Goal: Information Seeking & Learning: Learn about a topic

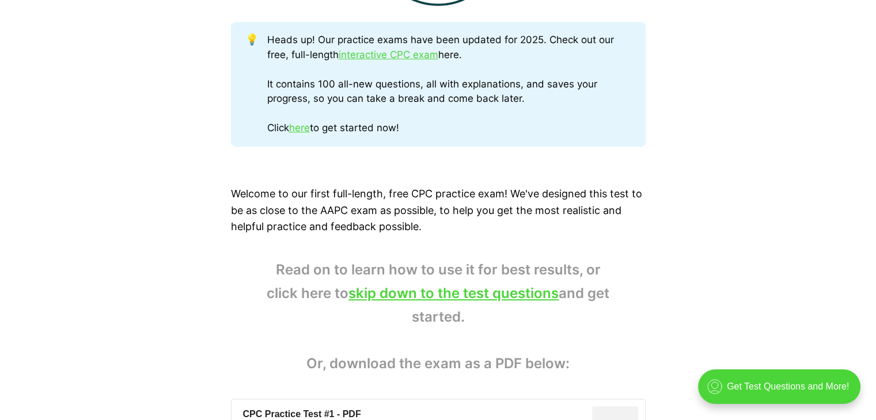
scroll to position [622, 0]
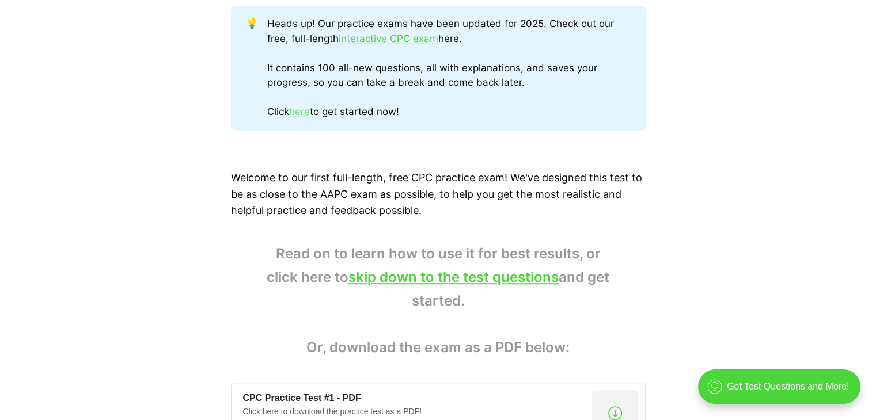
click at [302, 110] on link "here" at bounding box center [299, 112] width 21 height 12
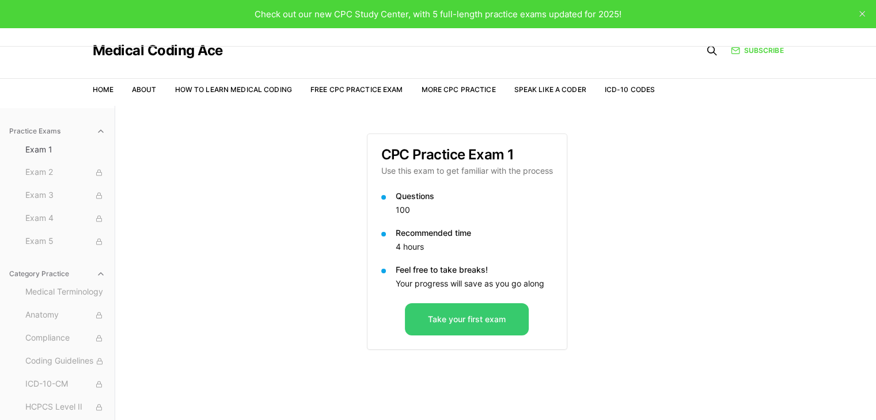
click at [460, 312] on button "Take your first exam" at bounding box center [467, 319] width 124 height 32
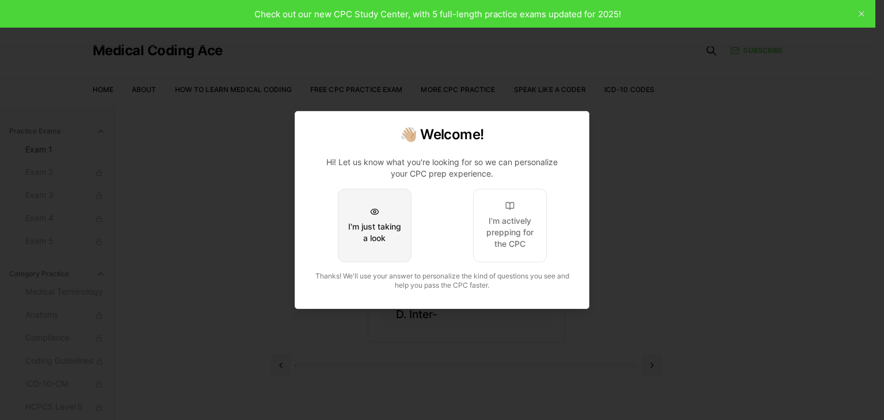
click at [397, 233] on div "I'm just taking a look" at bounding box center [375, 232] width 54 height 23
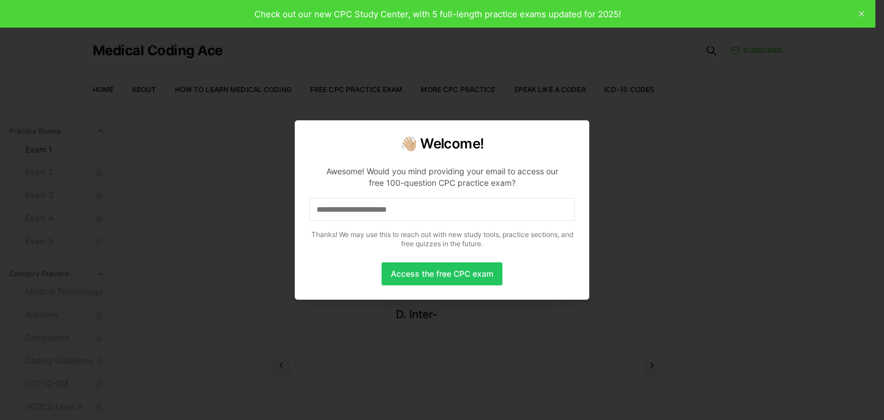
click at [378, 206] on input at bounding box center [442, 209] width 266 height 23
click at [381, 209] on input "*" at bounding box center [442, 209] width 266 height 23
click at [381, 209] on input "**" at bounding box center [442, 209] width 266 height 23
click at [381, 209] on input "***" at bounding box center [442, 209] width 266 height 23
click at [379, 209] on input "****" at bounding box center [442, 209] width 266 height 23
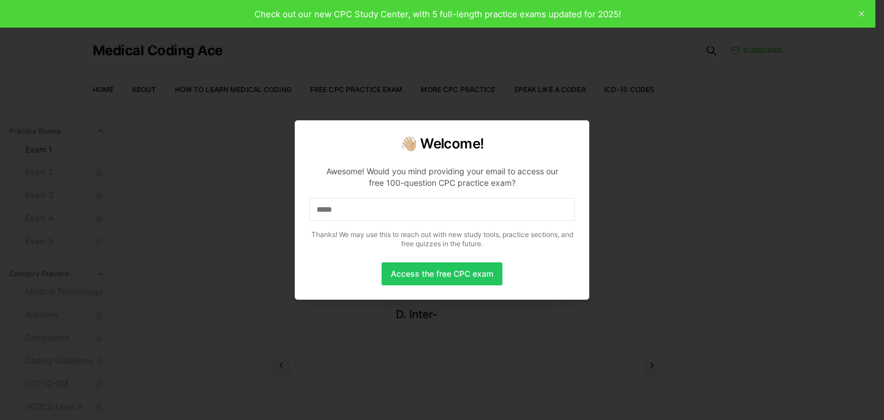
click at [379, 209] on input "*****" at bounding box center [442, 209] width 266 height 23
click at [379, 209] on input "******" at bounding box center [442, 209] width 266 height 23
click at [379, 209] on input "*****" at bounding box center [442, 209] width 266 height 23
click at [375, 212] on input "******" at bounding box center [442, 209] width 266 height 23
click at [352, 211] on input "*******" at bounding box center [442, 209] width 266 height 23
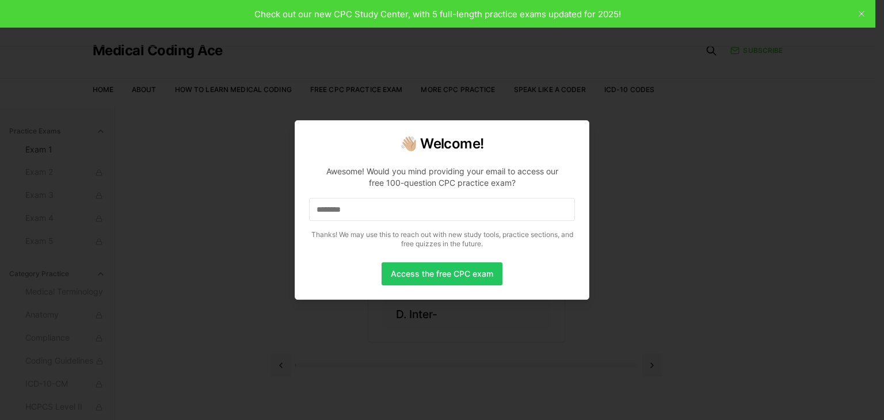
click at [367, 206] on input "********" at bounding box center [442, 209] width 266 height 23
click at [389, 215] on input "*********" at bounding box center [442, 209] width 266 height 23
click at [389, 215] on input "**********" at bounding box center [442, 209] width 266 height 23
click at [387, 215] on input "**********" at bounding box center [442, 209] width 266 height 23
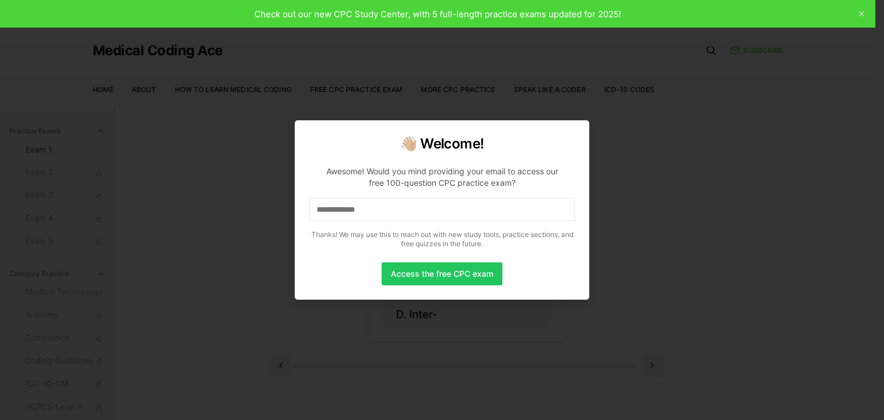
click at [387, 215] on input "**********" at bounding box center [442, 209] width 266 height 23
click at [406, 201] on input "**********" at bounding box center [442, 209] width 266 height 23
click at [402, 210] on input "**********" at bounding box center [442, 209] width 266 height 23
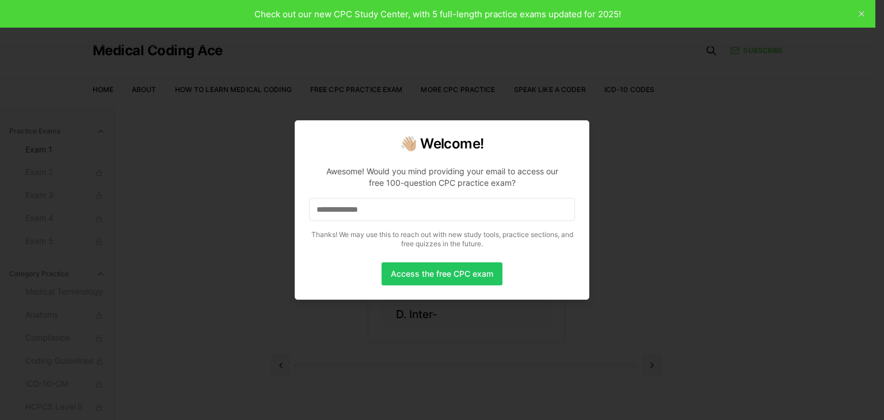
click at [402, 210] on input "**********" at bounding box center [442, 209] width 266 height 23
click at [401, 210] on input "**********" at bounding box center [442, 209] width 266 height 23
click at [408, 210] on input "**********" at bounding box center [442, 209] width 266 height 23
click at [409, 208] on input "**********" at bounding box center [442, 209] width 266 height 23
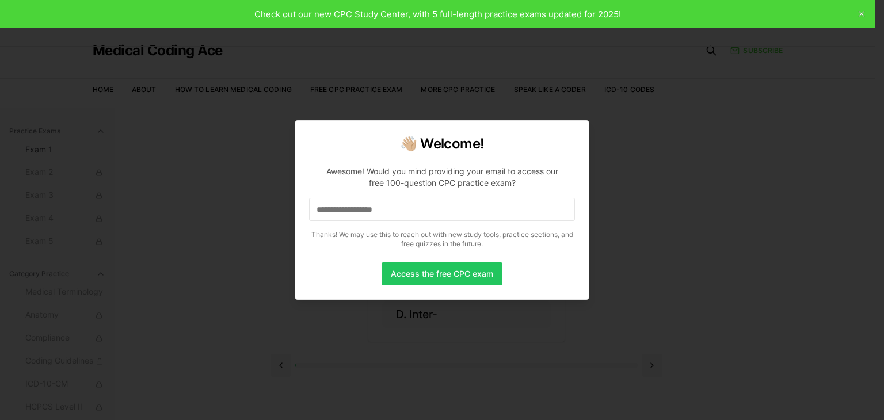
click at [409, 208] on input "**********" at bounding box center [442, 209] width 266 height 23
click at [416, 208] on input "**********" at bounding box center [442, 209] width 266 height 23
click at [431, 208] on input "**********" at bounding box center [442, 209] width 266 height 23
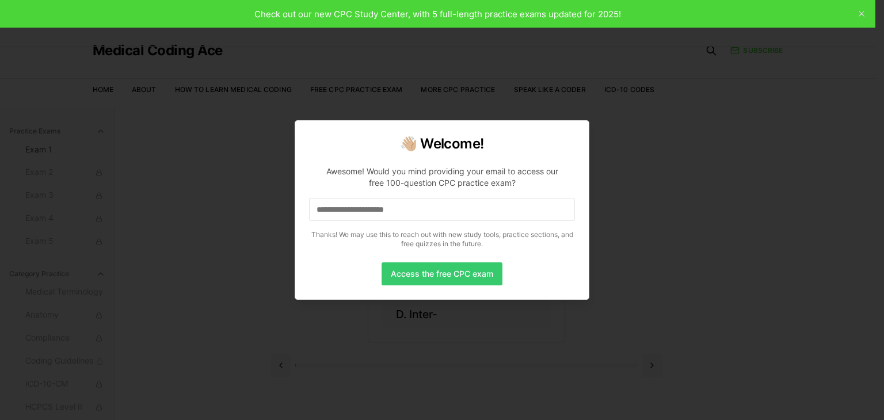
click at [453, 272] on button "Access the free CPC exam" at bounding box center [442, 274] width 121 height 23
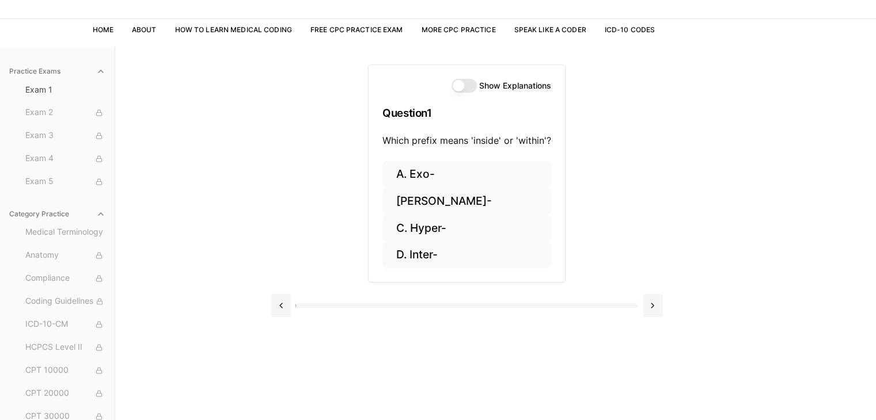
scroll to position [61, 0]
click at [439, 203] on button "[PERSON_NAME]-" at bounding box center [466, 200] width 169 height 27
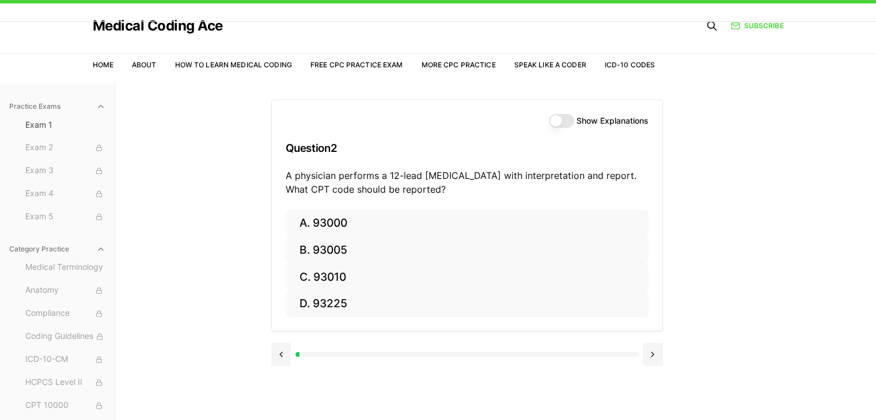
scroll to position [0, 0]
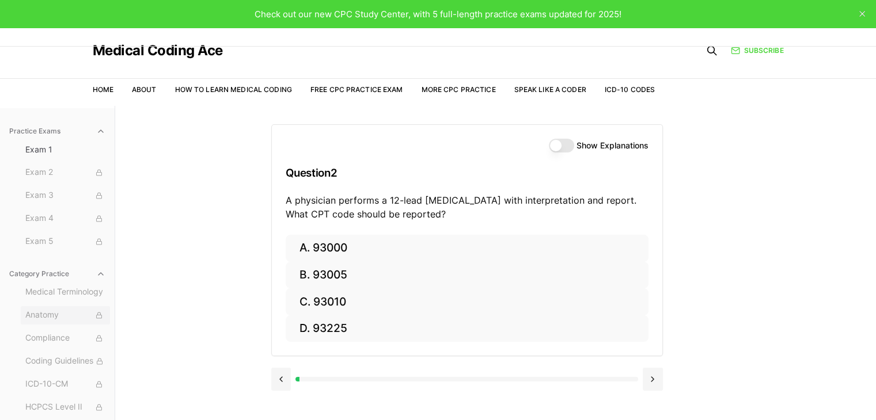
click at [74, 313] on span "Anatomy" at bounding box center [65, 315] width 80 height 13
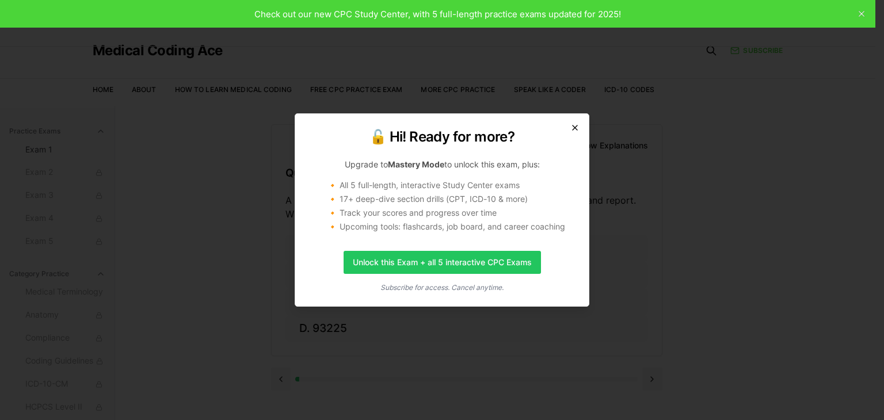
click at [572, 125] on icon "button" at bounding box center [575, 127] width 9 height 9
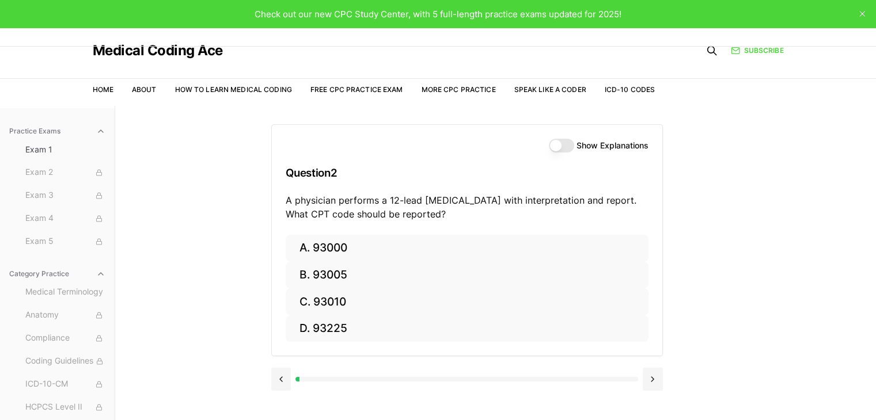
scroll to position [106, 0]
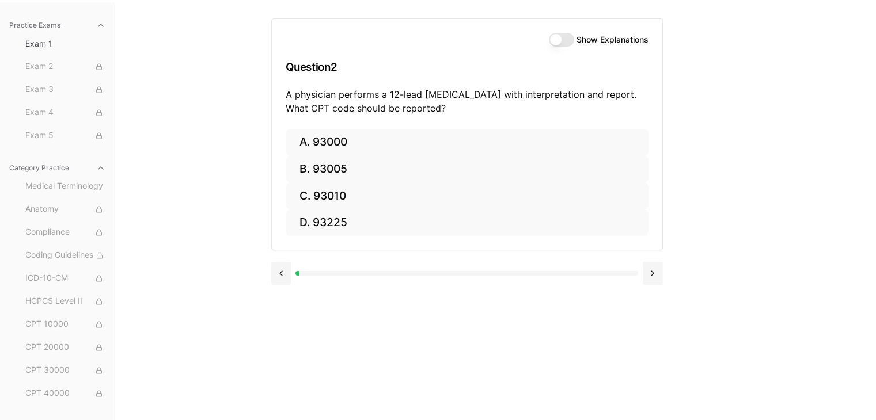
click at [564, 40] on button "Show Explanations" at bounding box center [561, 40] width 25 height 14
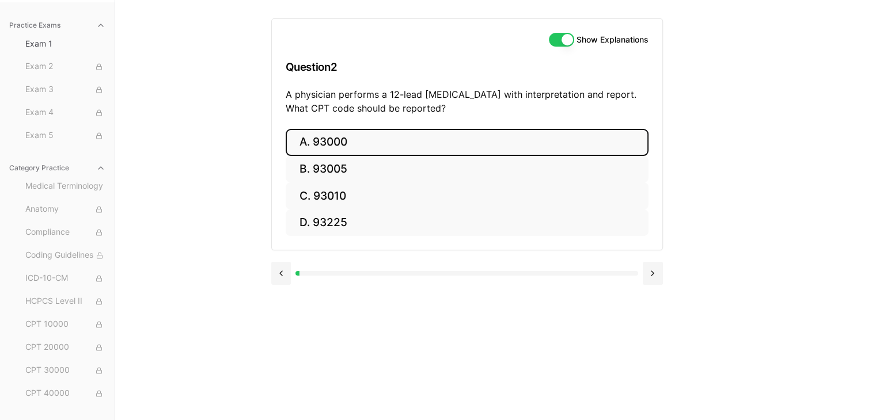
click at [449, 140] on button "A. 93000" at bounding box center [467, 142] width 363 height 27
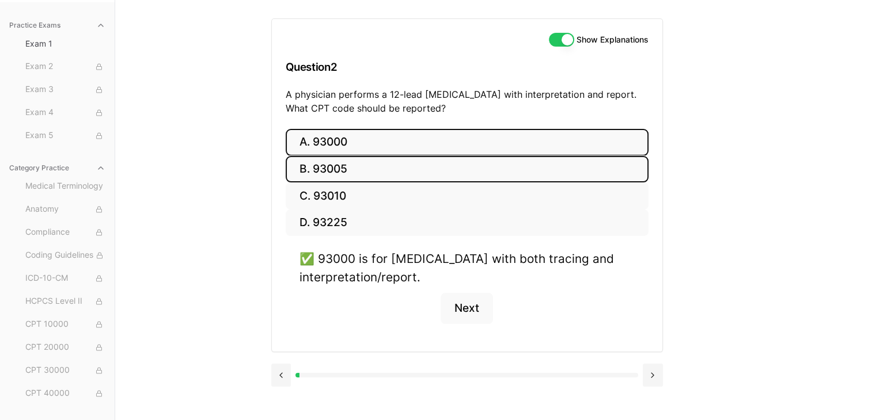
click at [389, 177] on button "B. 93005" at bounding box center [467, 169] width 363 height 27
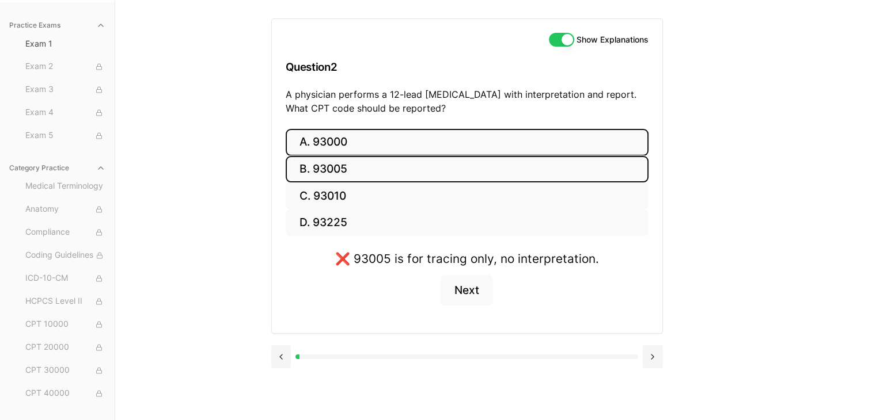
click at [373, 139] on button "A. 93000" at bounding box center [467, 142] width 363 height 27
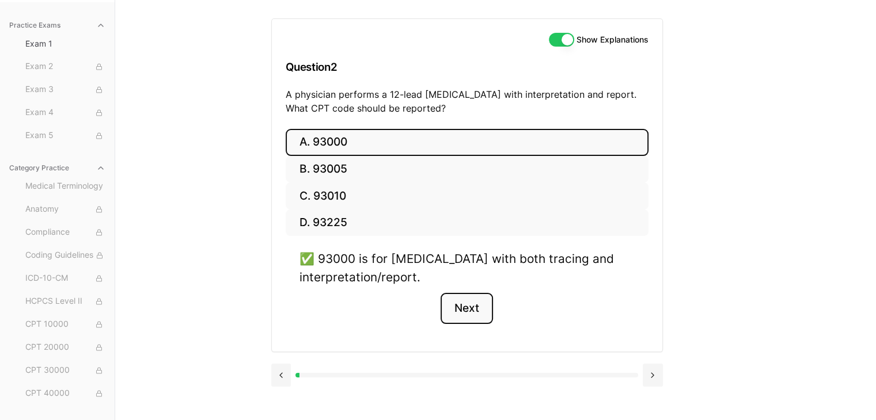
click at [449, 298] on button "Next" at bounding box center [467, 308] width 52 height 31
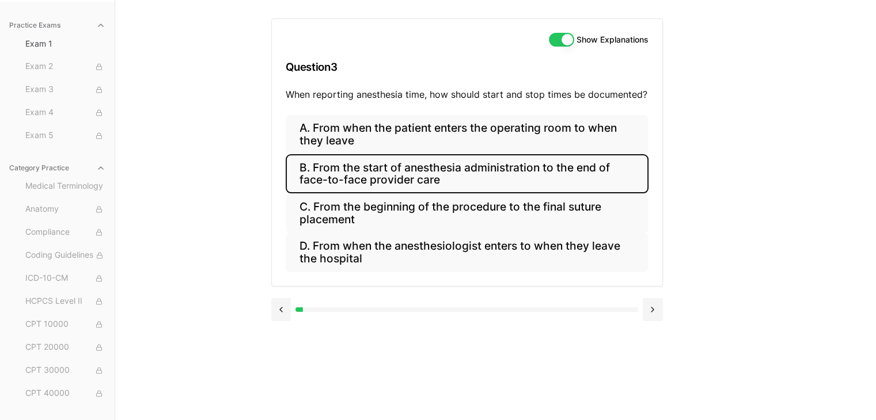
click at [481, 176] on button "B. From the start of anesthesia administration to the end of face-to-face provi…" at bounding box center [467, 173] width 363 height 39
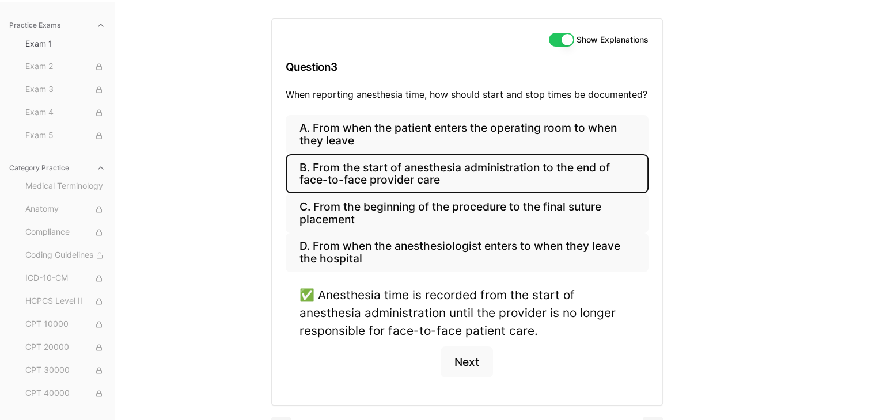
scroll to position [134, 0]
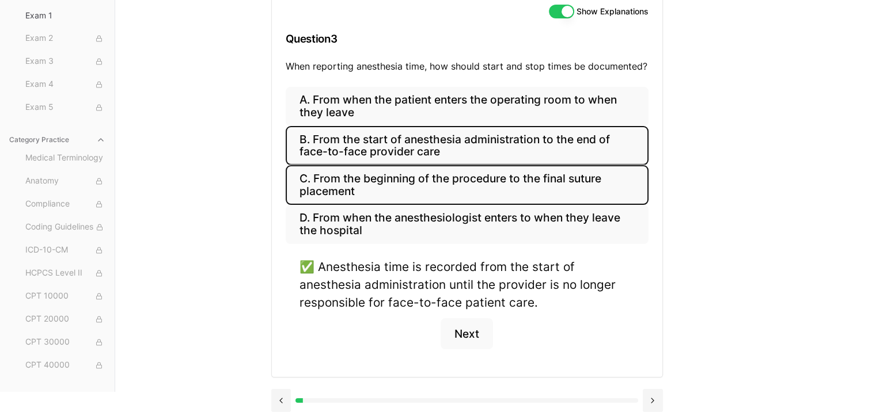
click at [354, 189] on button "C. From the beginning of the procedure to the final suture placement" at bounding box center [467, 184] width 363 height 39
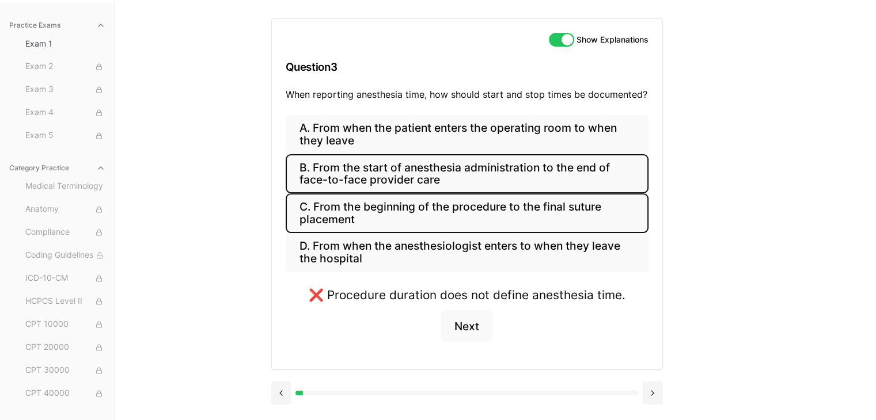
click at [360, 170] on button "B. From the start of anesthesia administration to the end of face-to-face provi…" at bounding box center [467, 173] width 363 height 39
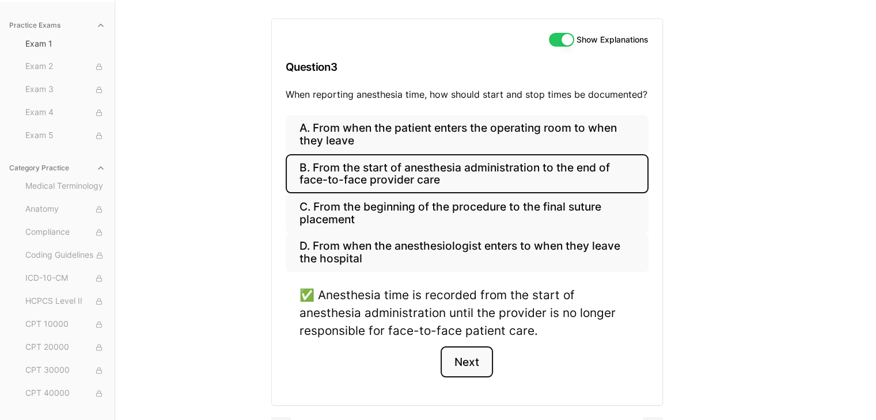
click at [464, 362] on button "Next" at bounding box center [467, 362] width 52 height 31
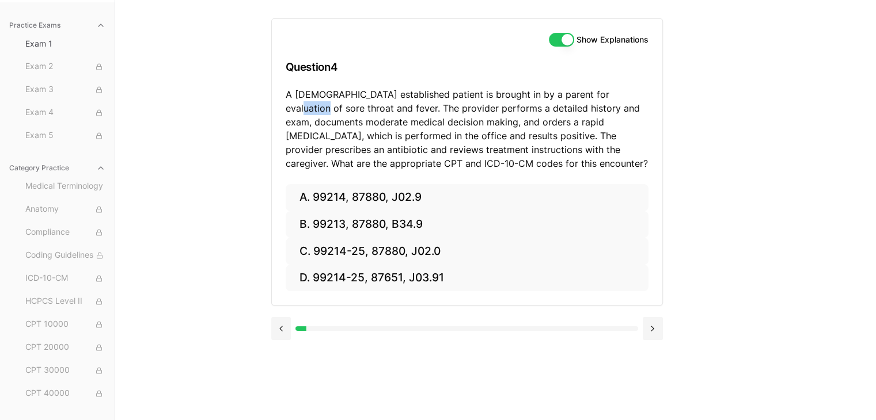
drag, startPoint x: 603, startPoint y: 92, endPoint x: 632, endPoint y: 100, distance: 29.3
click at [632, 100] on p "A [DEMOGRAPHIC_DATA] established patient is brought in by a parent for evaluati…" at bounding box center [467, 129] width 363 height 83
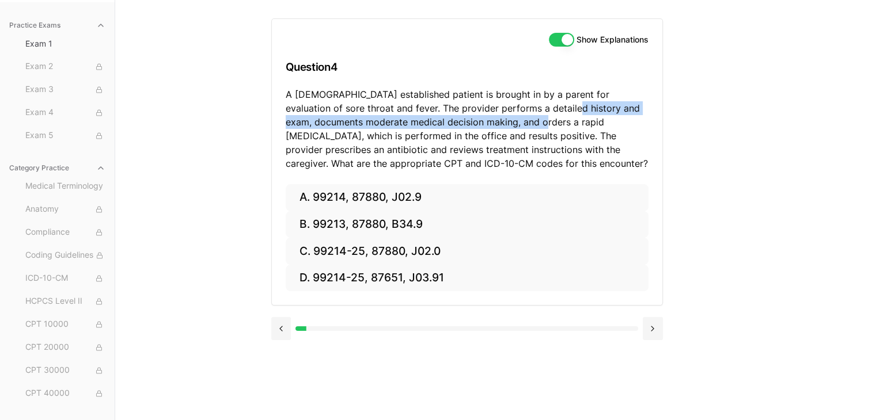
drag, startPoint x: 498, startPoint y: 118, endPoint x: 533, endPoint y: 111, distance: 35.8
click at [533, 111] on p "A [DEMOGRAPHIC_DATA] established patient is brought in by a parent for evaluati…" at bounding box center [467, 129] width 363 height 83
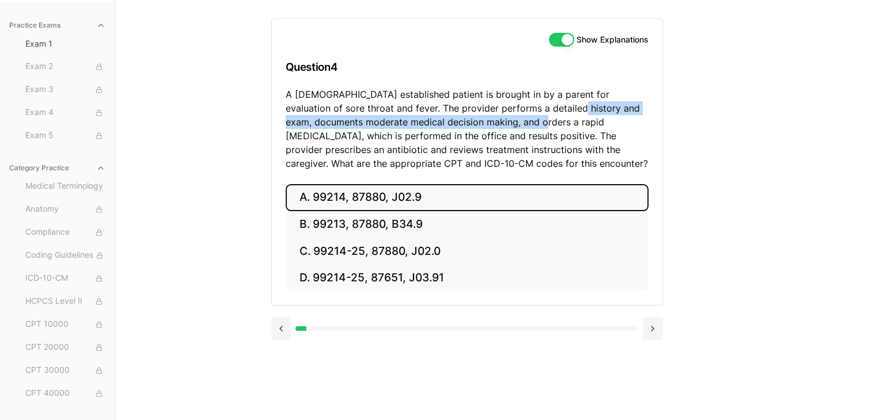
click at [523, 192] on button "A. 99214, 87880, J02.9" at bounding box center [467, 197] width 363 height 27
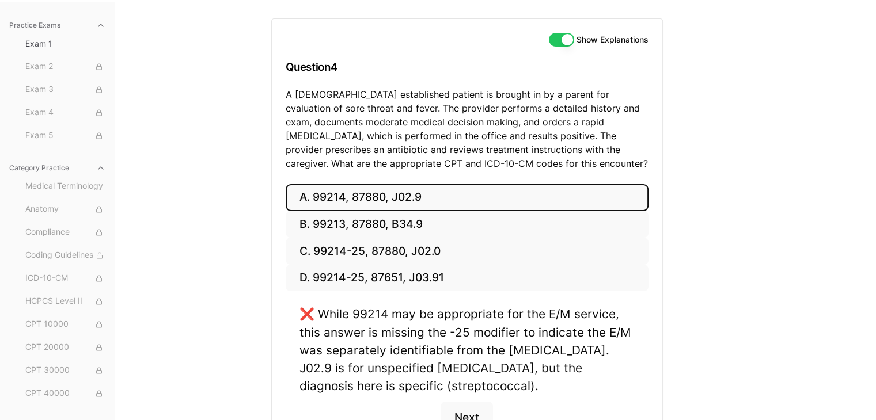
click at [521, 125] on p "A [DEMOGRAPHIC_DATA] established patient is brought in by a parent for evaluati…" at bounding box center [467, 129] width 363 height 83
drag, startPoint x: 499, startPoint y: 123, endPoint x: 540, endPoint y: 116, distance: 41.6
click at [540, 116] on p "A [DEMOGRAPHIC_DATA] established patient is brought in by a parent for evaluati…" at bounding box center [467, 129] width 363 height 83
drag, startPoint x: 438, startPoint y: 132, endPoint x: 470, endPoint y: 136, distance: 32.5
click at [470, 136] on p "A [DEMOGRAPHIC_DATA] established patient is brought in by a parent for evaluati…" at bounding box center [467, 129] width 363 height 83
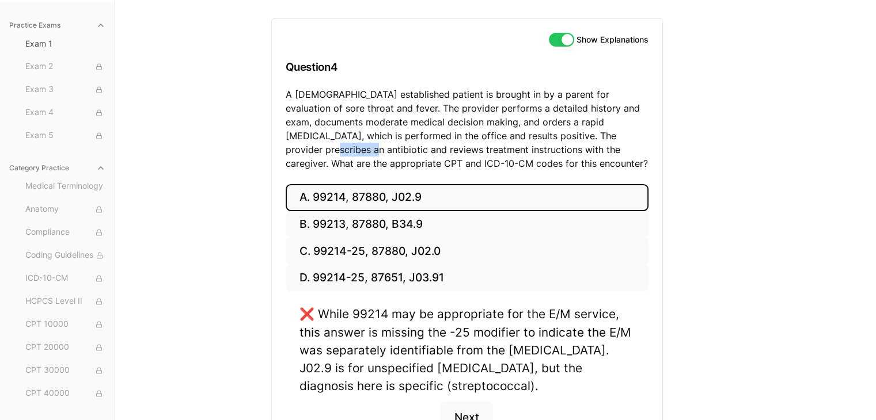
drag, startPoint x: 602, startPoint y: 134, endPoint x: 642, endPoint y: 136, distance: 39.8
click at [642, 136] on p "A [DEMOGRAPHIC_DATA] established patient is brought in by a parent for evaluati…" at bounding box center [467, 129] width 363 height 83
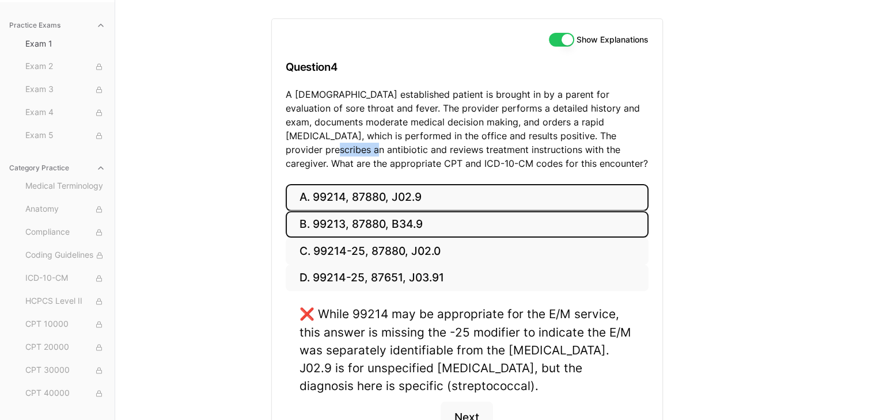
click at [456, 228] on button "B. 99213, 87880, B34.9" at bounding box center [467, 224] width 363 height 27
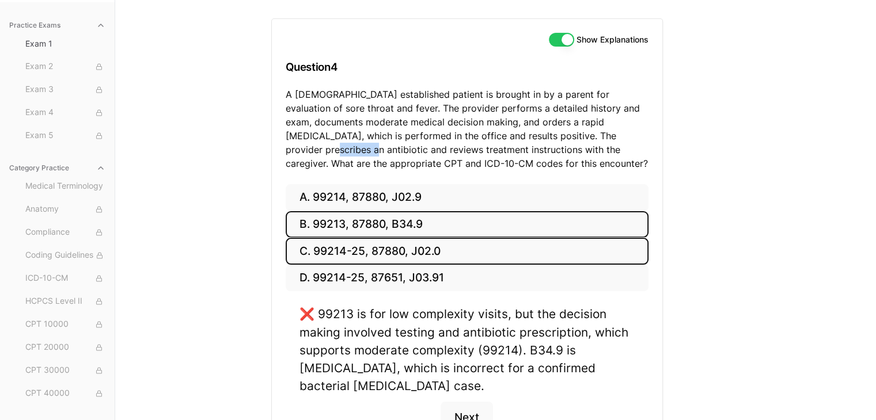
click at [464, 241] on button "C. 99214-25, 87880, J02.0" at bounding box center [467, 251] width 363 height 27
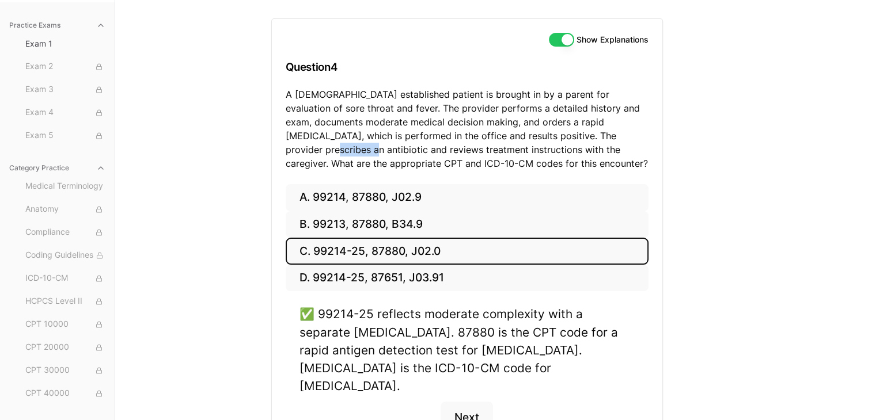
scroll to position [172, 0]
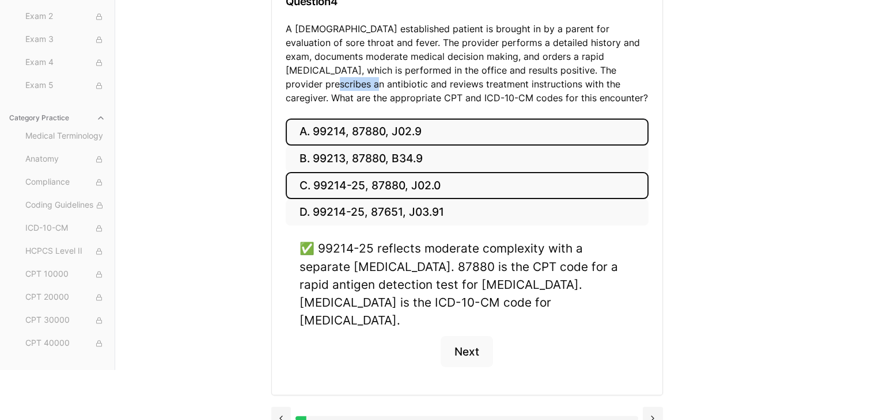
click at [358, 132] on button "A. 99214, 87880, J02.9" at bounding box center [467, 132] width 363 height 27
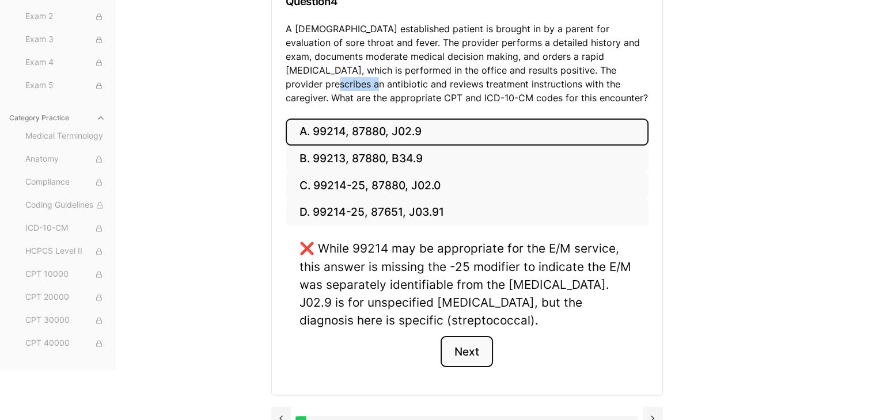
click at [470, 345] on button "Next" at bounding box center [467, 351] width 52 height 31
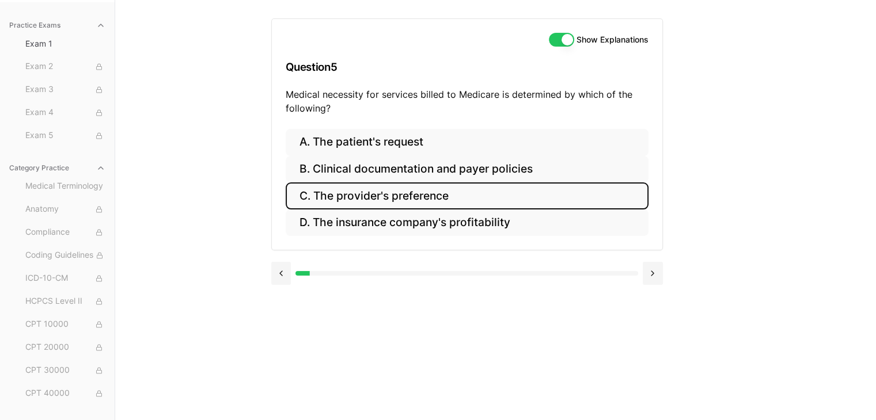
click at [476, 199] on button "C. The provider's preference" at bounding box center [467, 196] width 363 height 27
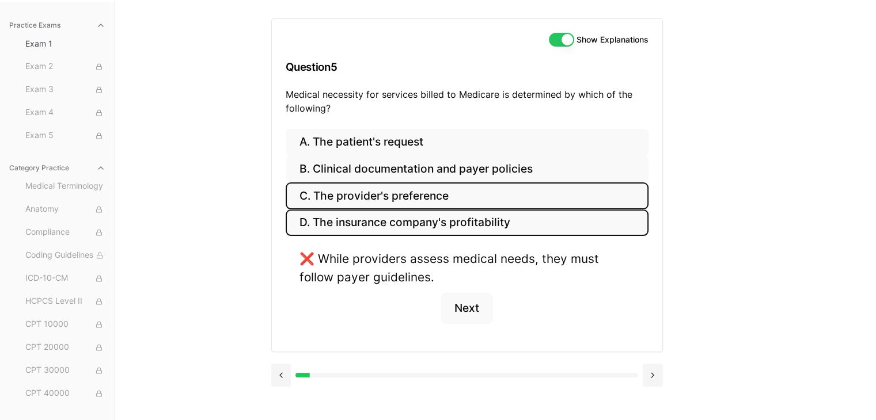
click at [482, 217] on button "D. The insurance company's profitability" at bounding box center [467, 223] width 363 height 27
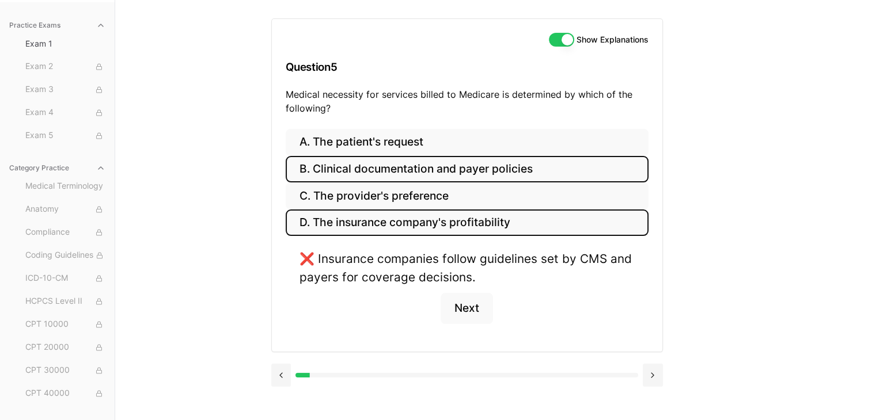
click at [458, 179] on button "B. Clinical documentation and payer policies" at bounding box center [467, 169] width 363 height 27
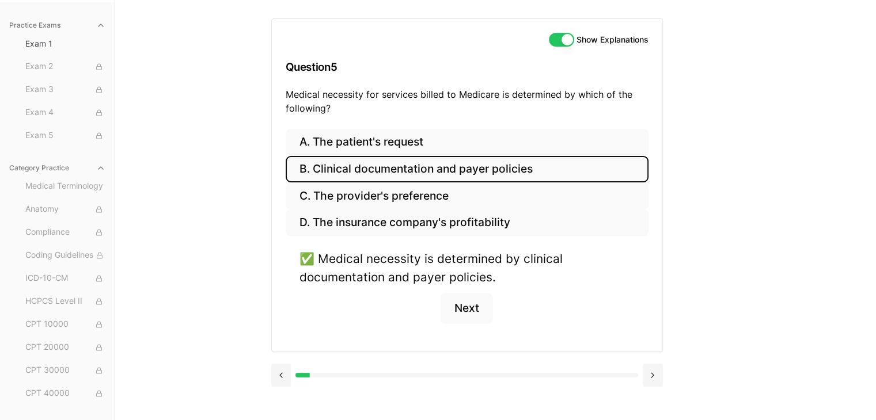
click at [530, 162] on button "B. Clinical documentation and payer policies" at bounding box center [467, 169] width 363 height 27
click at [481, 305] on button "Next" at bounding box center [467, 308] width 52 height 31
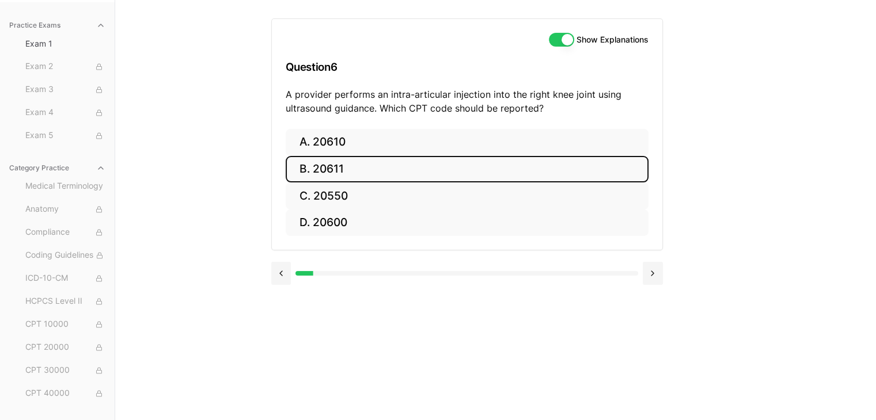
click at [470, 168] on button "B. 20611" at bounding box center [467, 169] width 363 height 27
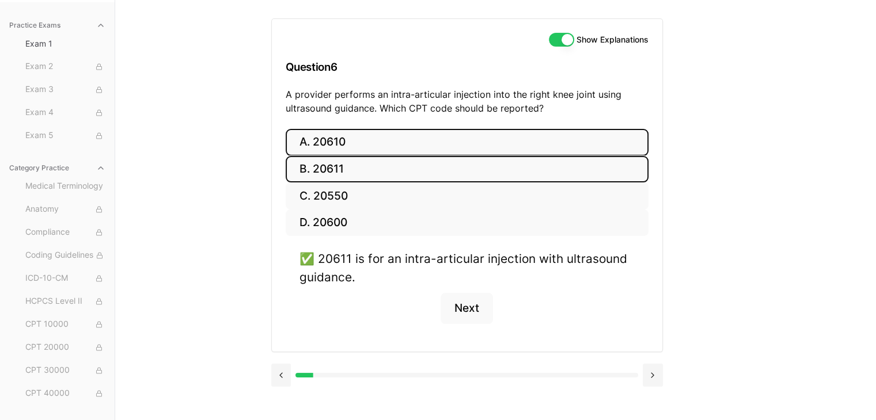
click at [411, 135] on button "A. 20610" at bounding box center [467, 142] width 363 height 27
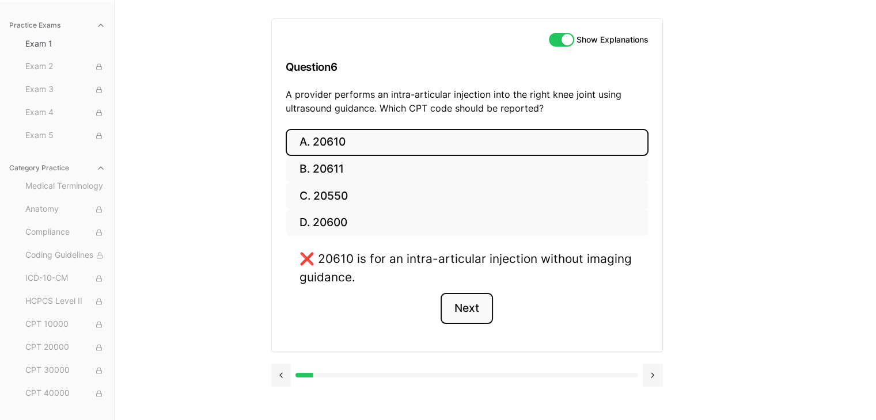
click at [461, 303] on button "Next" at bounding box center [467, 308] width 52 height 31
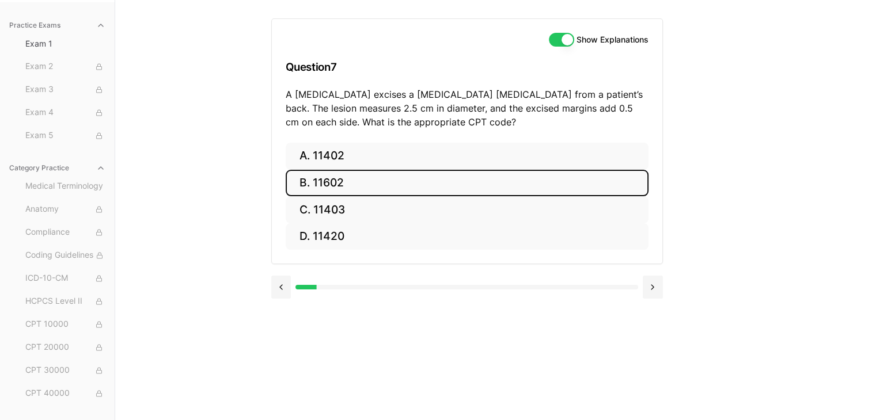
click at [389, 181] on button "B. 11602" at bounding box center [467, 183] width 363 height 27
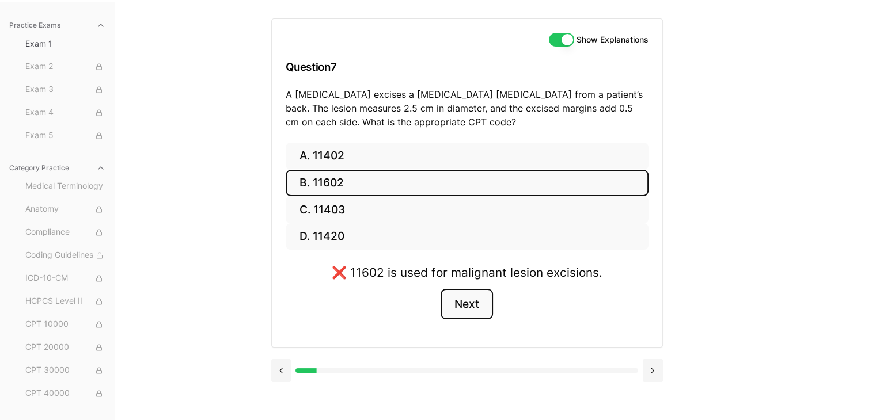
click at [469, 312] on button "Next" at bounding box center [467, 304] width 52 height 31
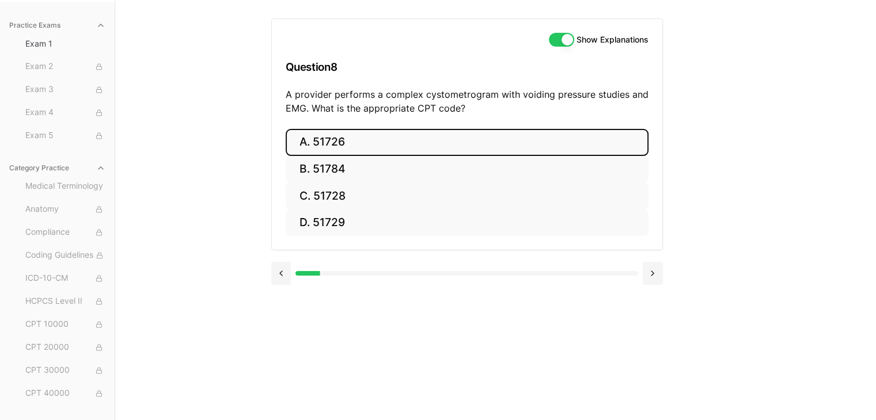
click at [353, 132] on button "A. 51726" at bounding box center [467, 142] width 363 height 27
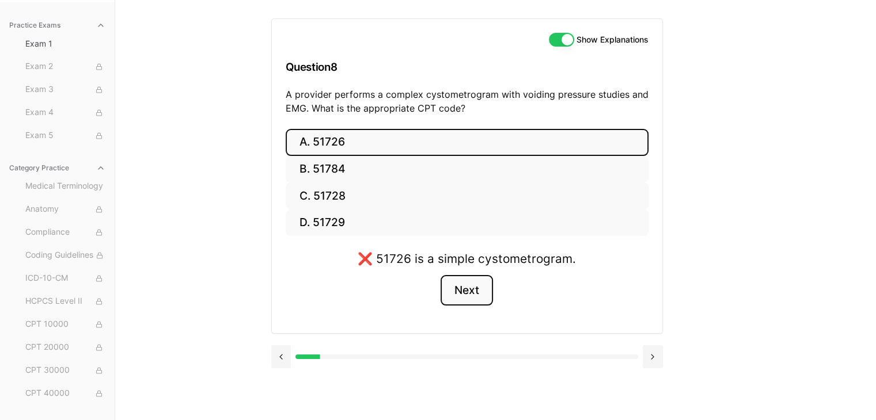
click at [461, 293] on button "Next" at bounding box center [467, 290] width 52 height 31
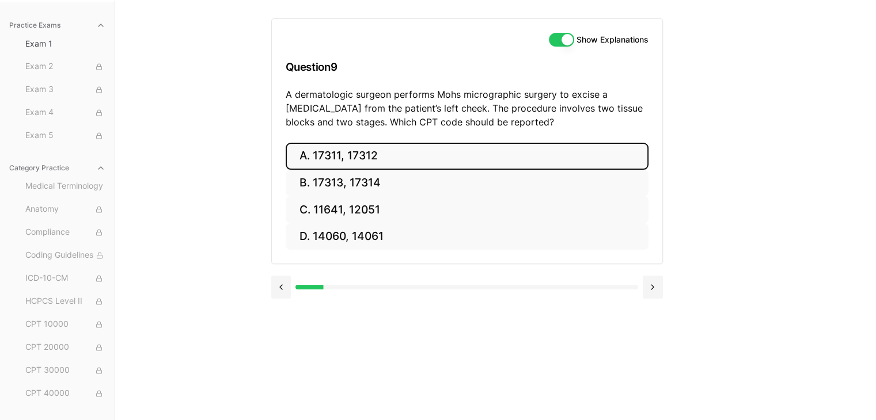
click at [361, 148] on button "A. 17311, 17312" at bounding box center [467, 156] width 363 height 27
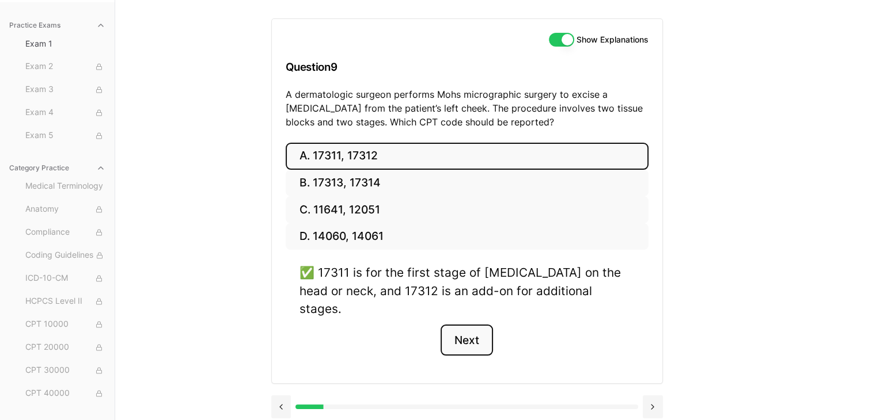
click at [460, 325] on button "Next" at bounding box center [467, 340] width 52 height 31
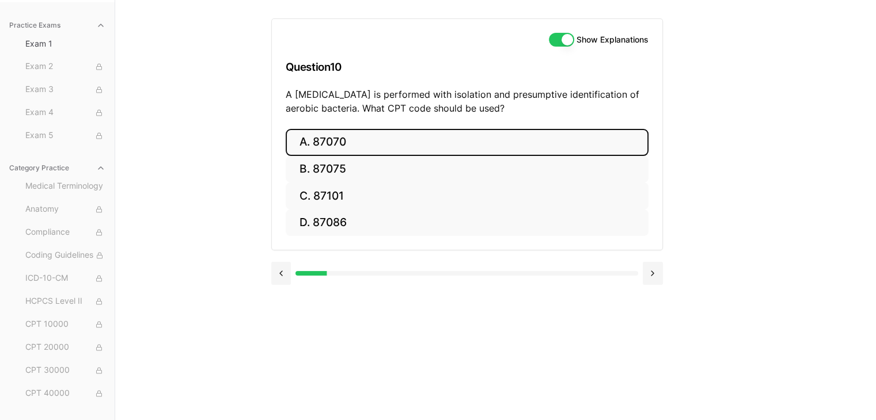
click at [355, 130] on button "A. 87070" at bounding box center [467, 142] width 363 height 27
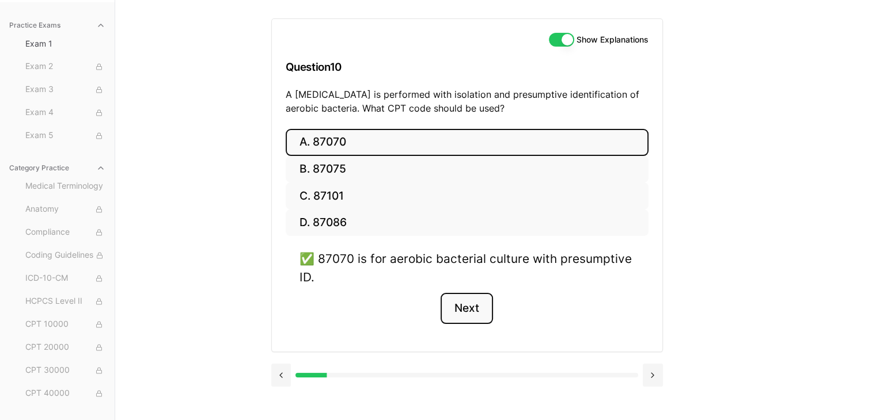
click at [463, 311] on button "Next" at bounding box center [467, 308] width 52 height 31
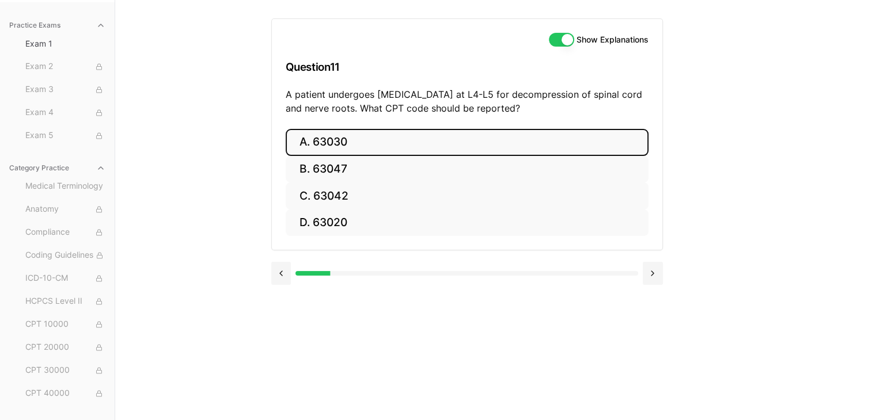
drag, startPoint x: 357, startPoint y: 148, endPoint x: 374, endPoint y: 147, distance: 16.7
click at [374, 147] on button "A. 63030" at bounding box center [467, 142] width 363 height 27
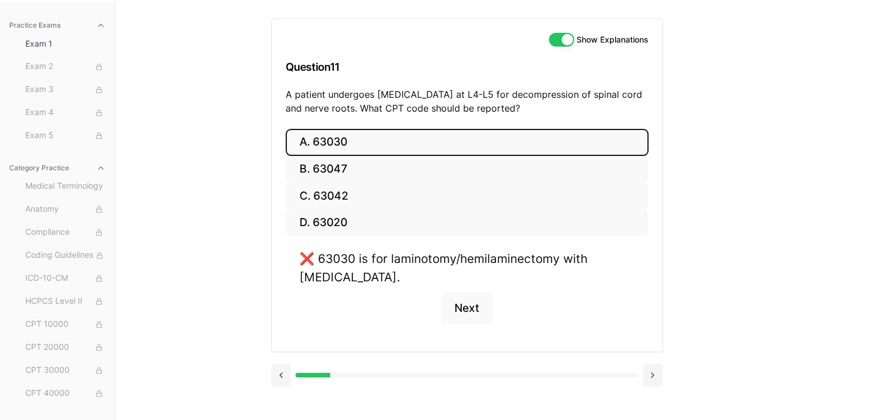
click at [374, 147] on button "A. 63030" at bounding box center [467, 142] width 363 height 27
click at [452, 301] on button "Next" at bounding box center [467, 308] width 52 height 31
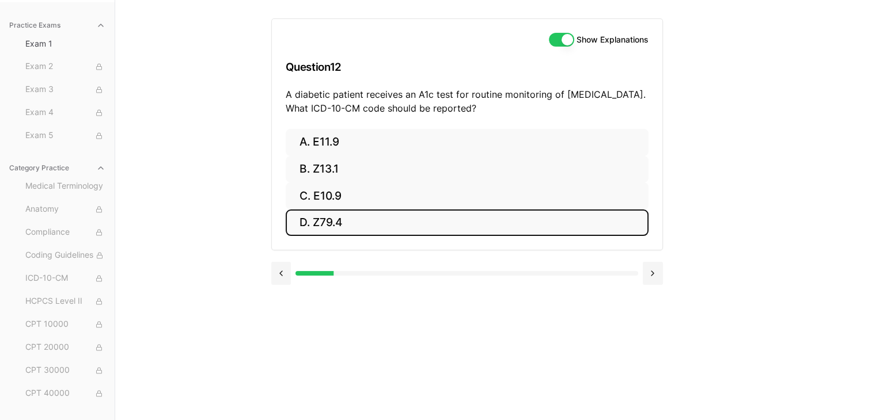
click at [387, 222] on button "D. Z79.4" at bounding box center [467, 223] width 363 height 27
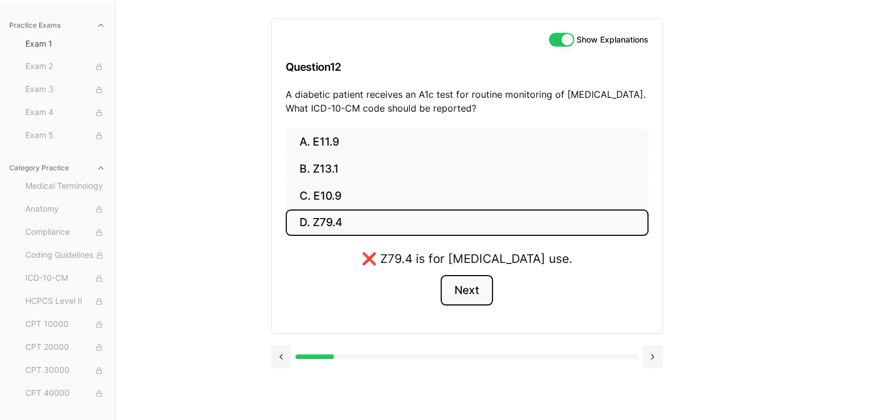
click at [457, 298] on button "Next" at bounding box center [467, 290] width 52 height 31
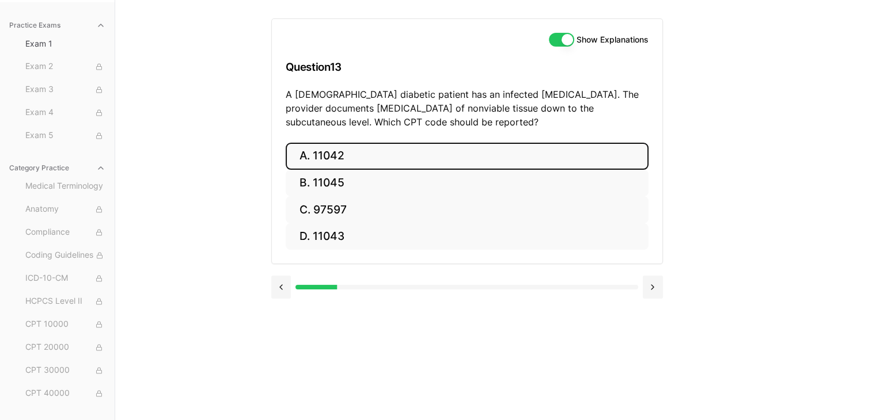
click at [347, 163] on button "A. 11042" at bounding box center [467, 156] width 363 height 27
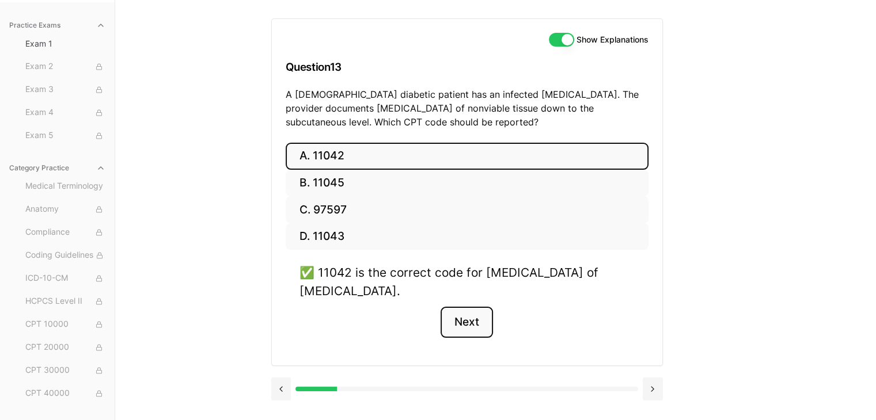
click at [449, 324] on button "Next" at bounding box center [467, 322] width 52 height 31
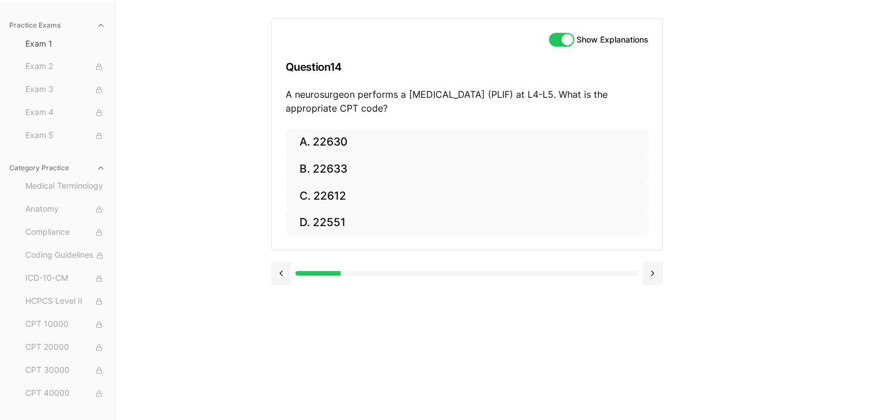
click at [322, 126] on div "Show Explanations Question 14 A neurosurgeon performs a [MEDICAL_DATA] (PLIF) a…" at bounding box center [467, 74] width 390 height 110
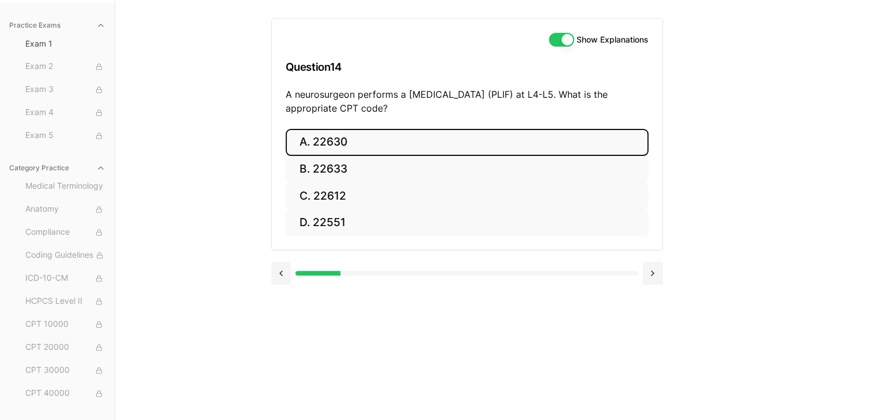
click at [329, 142] on button "A. 22630" at bounding box center [467, 142] width 363 height 27
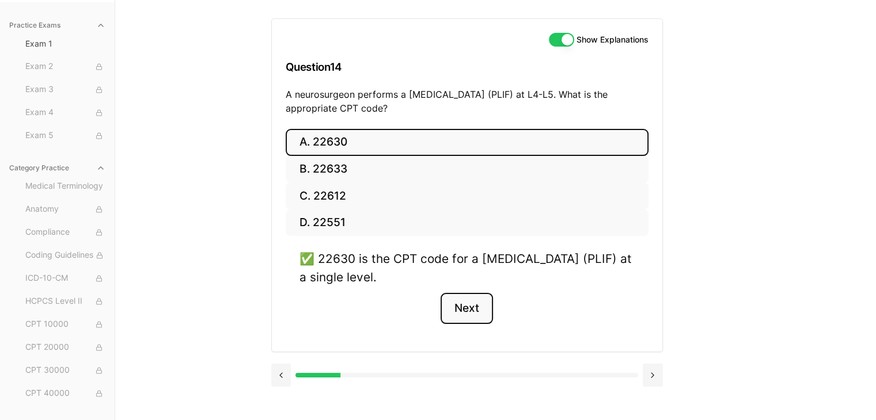
click at [473, 318] on button "Next" at bounding box center [467, 308] width 52 height 31
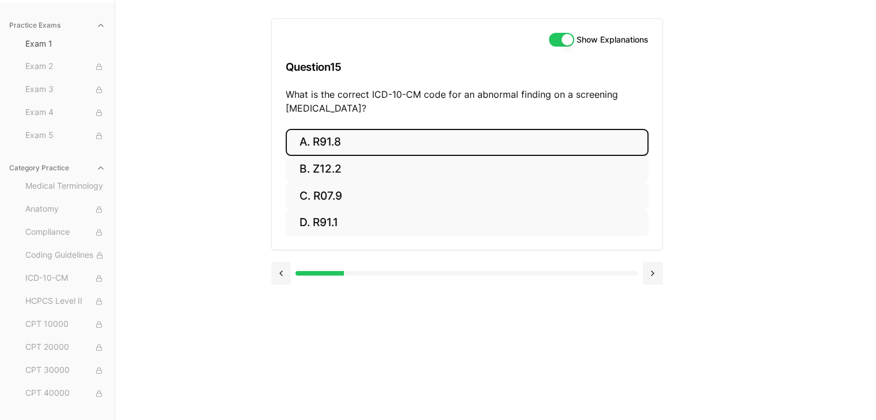
click at [313, 130] on button "A. R91.8" at bounding box center [467, 142] width 363 height 27
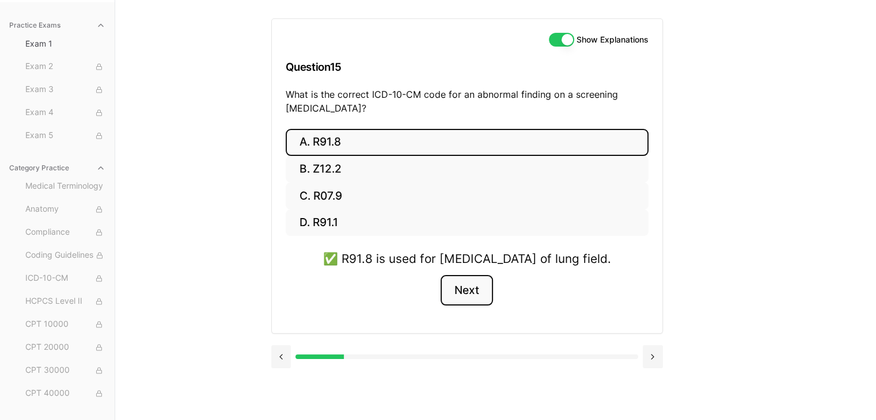
click at [469, 306] on button "Next" at bounding box center [467, 290] width 52 height 31
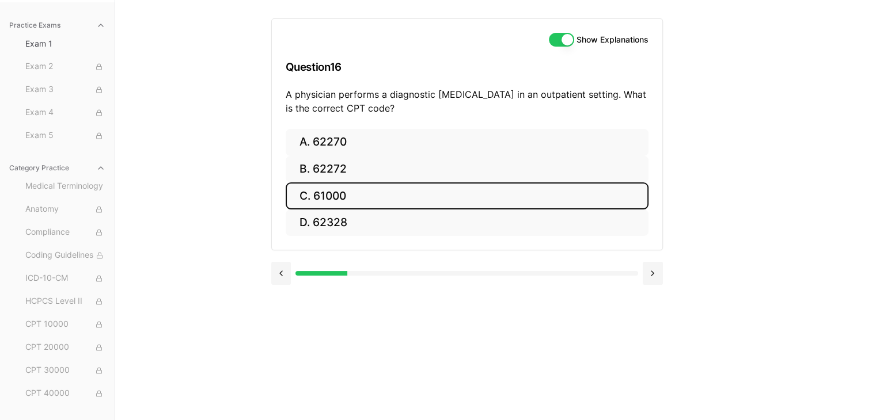
click at [364, 183] on button "C. 61000" at bounding box center [467, 196] width 363 height 27
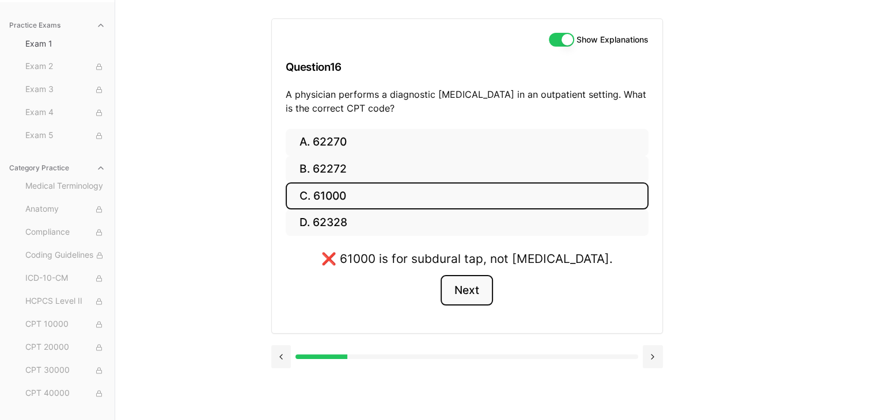
click at [459, 280] on button "Next" at bounding box center [467, 290] width 52 height 31
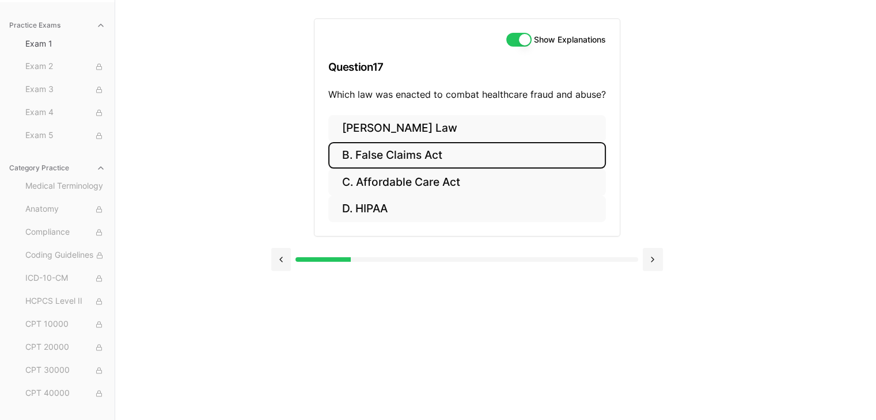
click at [495, 166] on button "B. False Claims Act" at bounding box center [467, 155] width 278 height 27
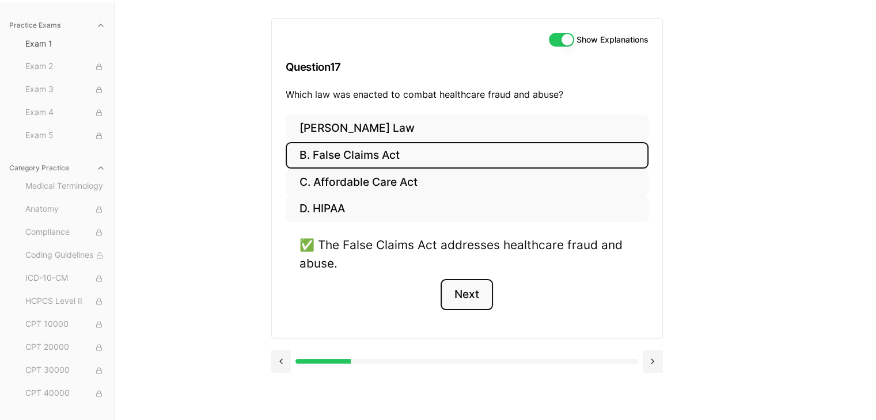
click at [469, 293] on button "Next" at bounding box center [467, 294] width 52 height 31
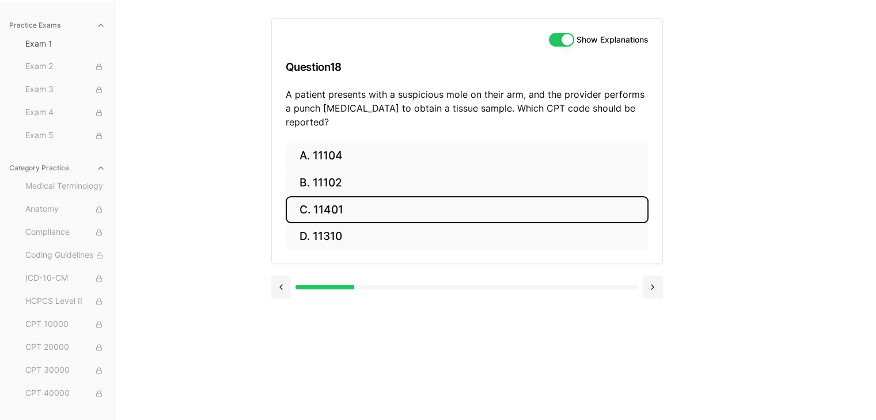
click at [361, 197] on button "C. 11401" at bounding box center [467, 209] width 363 height 27
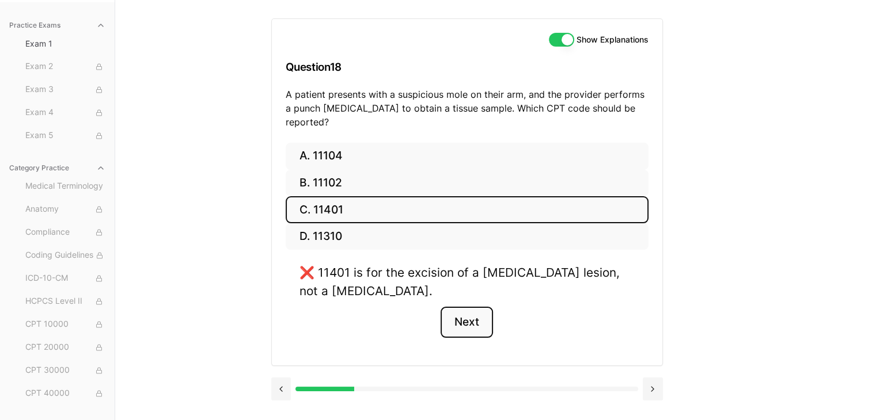
click at [462, 312] on button "Next" at bounding box center [467, 322] width 52 height 31
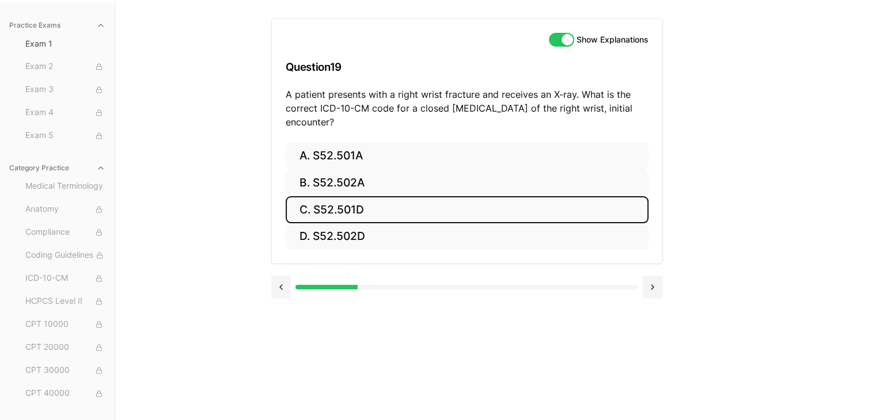
click at [396, 203] on button "C. S52.501D" at bounding box center [467, 209] width 363 height 27
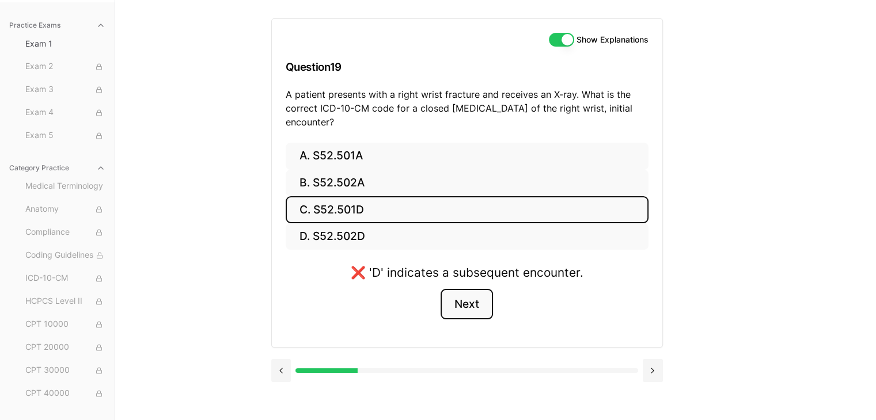
click at [472, 307] on button "Next" at bounding box center [467, 304] width 52 height 31
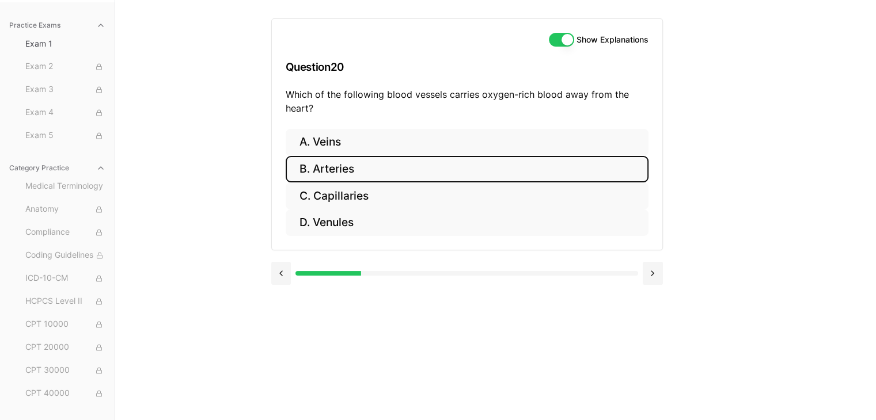
click at [394, 168] on button "B. Arteries" at bounding box center [467, 169] width 363 height 27
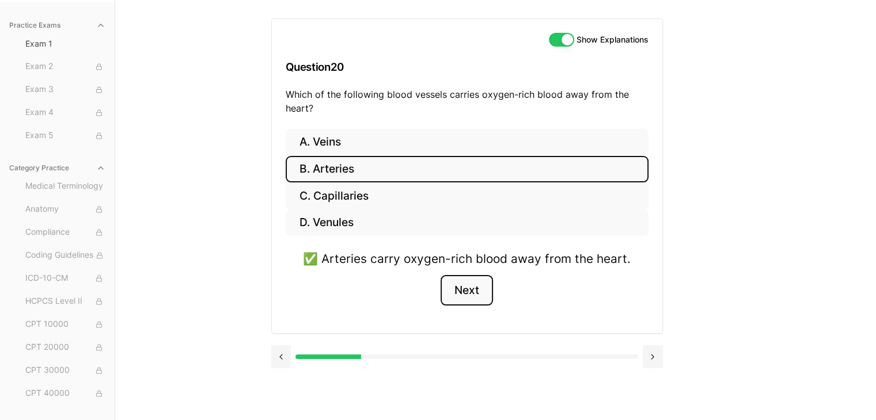
click at [478, 296] on button "Next" at bounding box center [467, 290] width 52 height 31
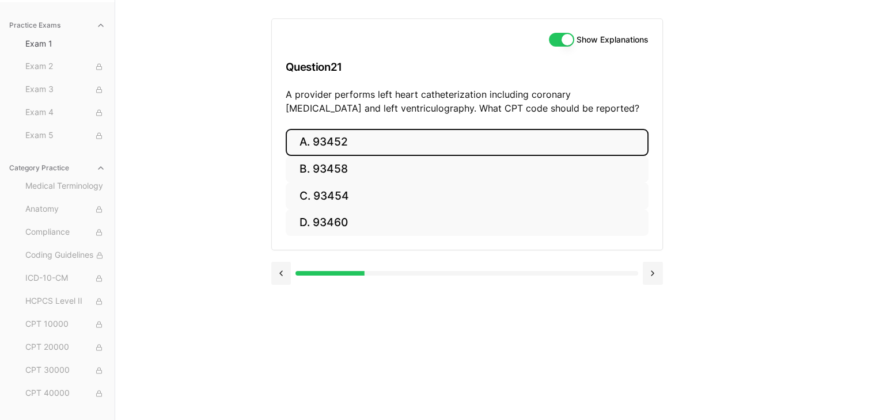
click at [423, 145] on button "A. 93452" at bounding box center [467, 142] width 363 height 27
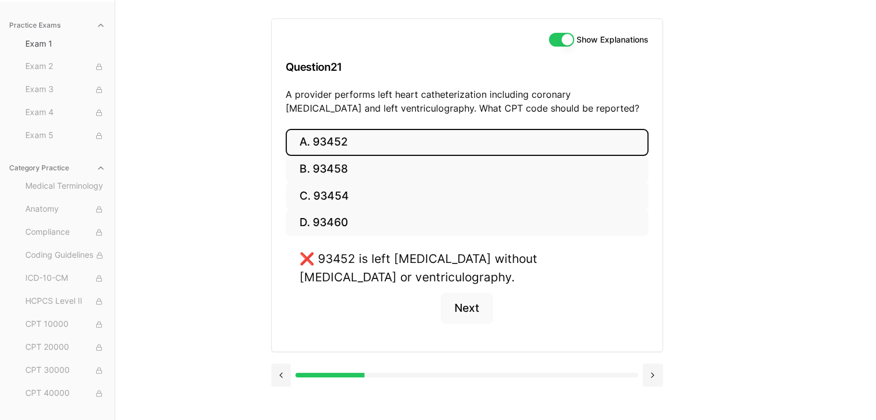
click at [493, 303] on div "❌ 93452 is left [MEDICAL_DATA] without [MEDICAL_DATA] or ventriculography. Next" at bounding box center [467, 294] width 363 height 88
click at [464, 306] on button "Next" at bounding box center [467, 308] width 52 height 31
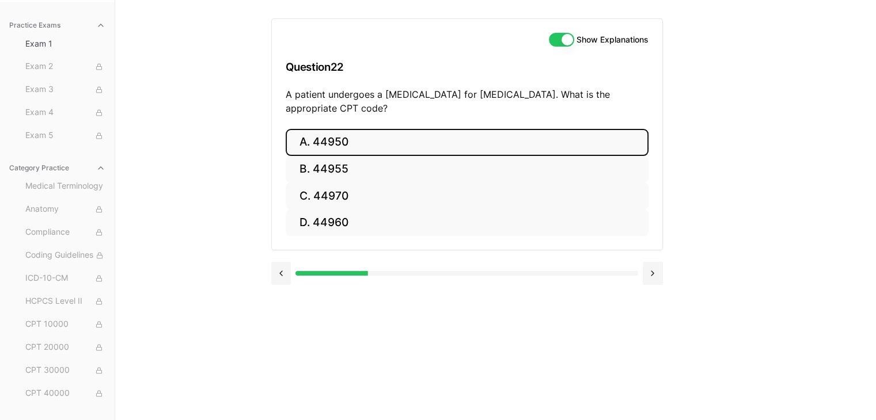
click at [473, 139] on button "A. 44950" at bounding box center [467, 142] width 363 height 27
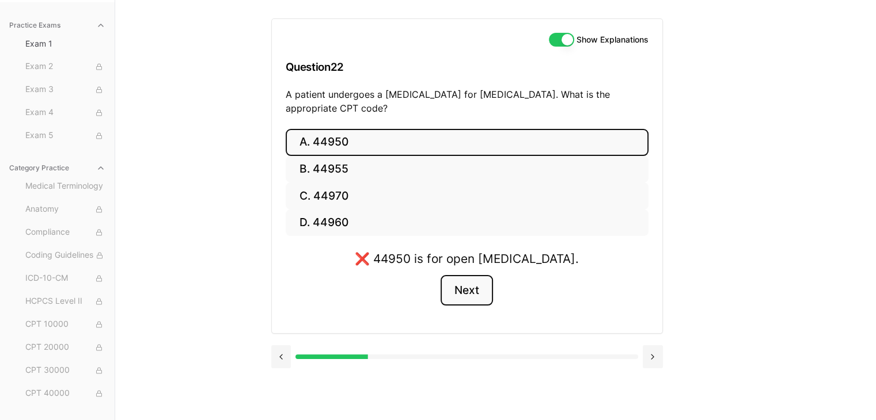
click at [486, 286] on button "Next" at bounding box center [467, 290] width 52 height 31
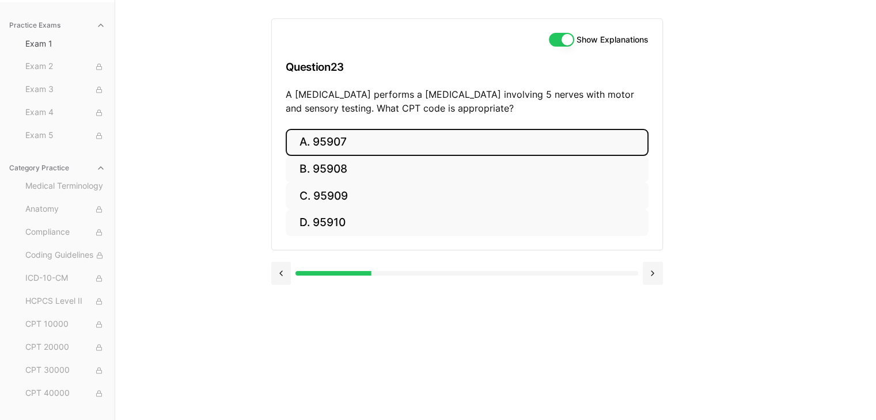
click at [405, 138] on button "A. 95907" at bounding box center [467, 142] width 363 height 27
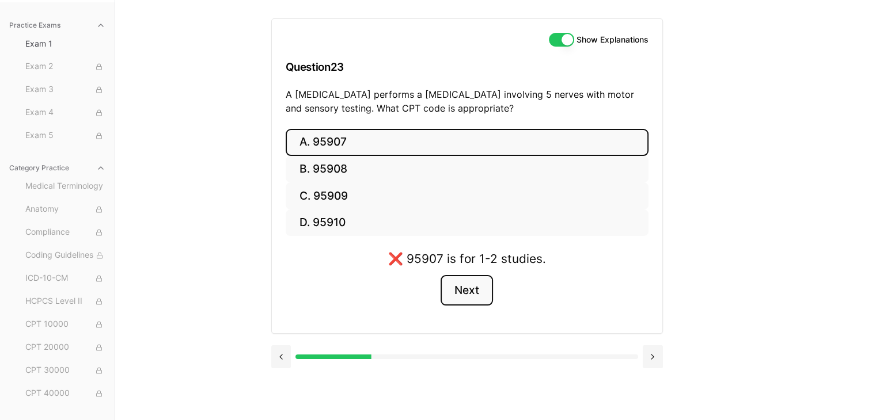
click at [456, 288] on button "Next" at bounding box center [467, 290] width 52 height 31
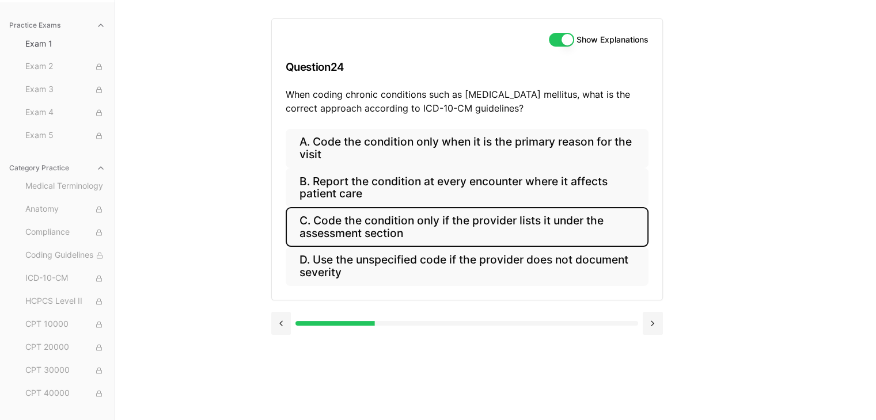
click at [500, 214] on button "C. Code the condition only if the provider lists it under the assessment section" at bounding box center [467, 226] width 363 height 39
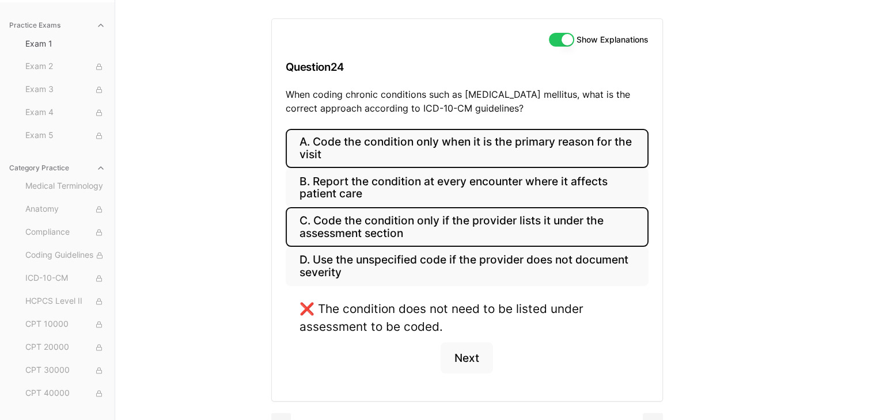
click at [550, 145] on button "A. Code the condition only when it is the primary reason for the visit" at bounding box center [467, 148] width 363 height 39
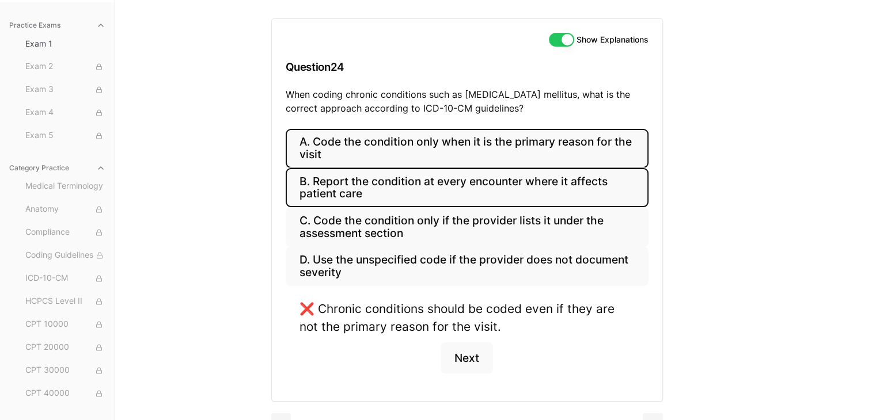
click at [536, 191] on button "B. Report the condition at every encounter where it affects patient care" at bounding box center [467, 187] width 363 height 39
click at [508, 153] on button "A. Code the condition only when it is the primary reason for the visit" at bounding box center [467, 148] width 363 height 39
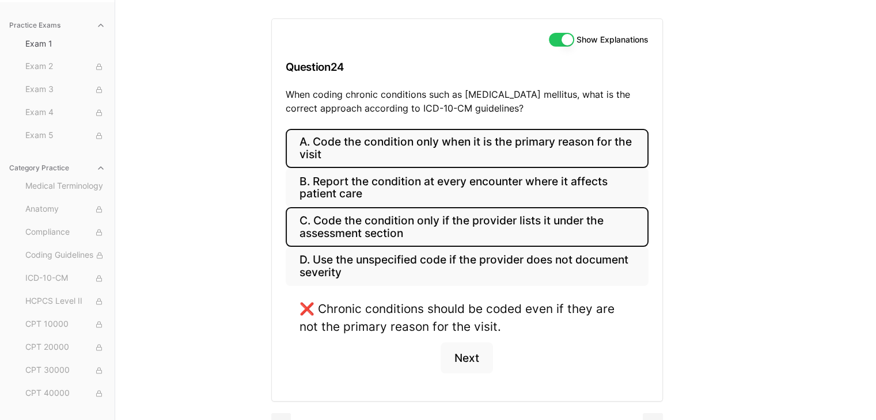
click at [502, 245] on button "C. Code the condition only if the provider lists it under the assessment section" at bounding box center [467, 226] width 363 height 39
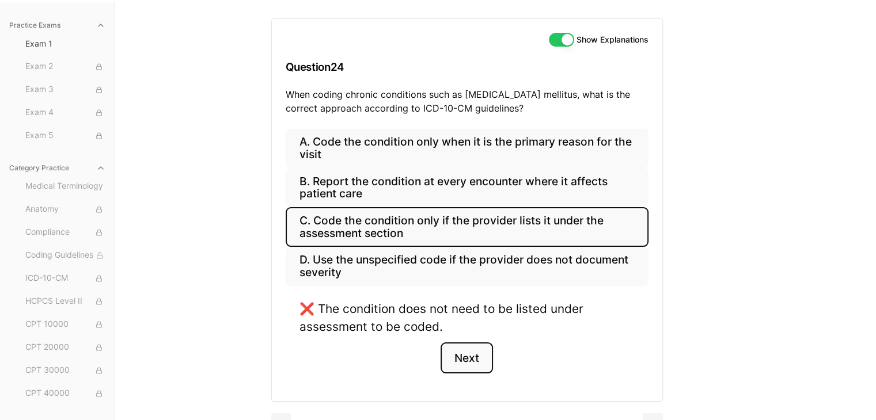
click at [470, 352] on button "Next" at bounding box center [467, 358] width 52 height 31
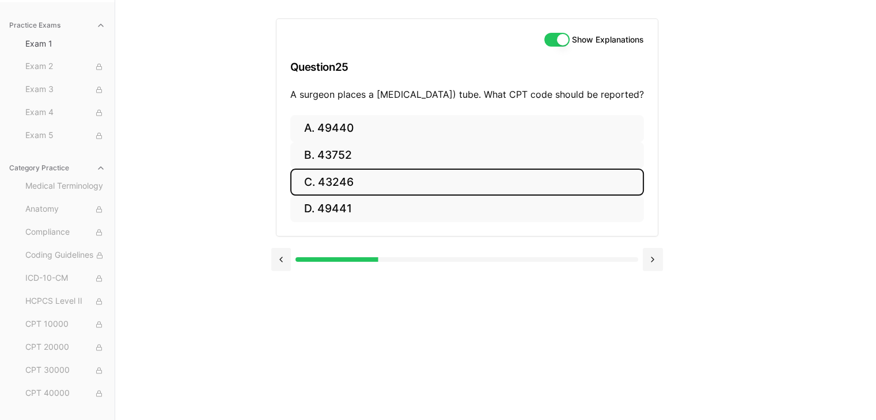
click at [389, 189] on button "C. 43246" at bounding box center [467, 182] width 354 height 27
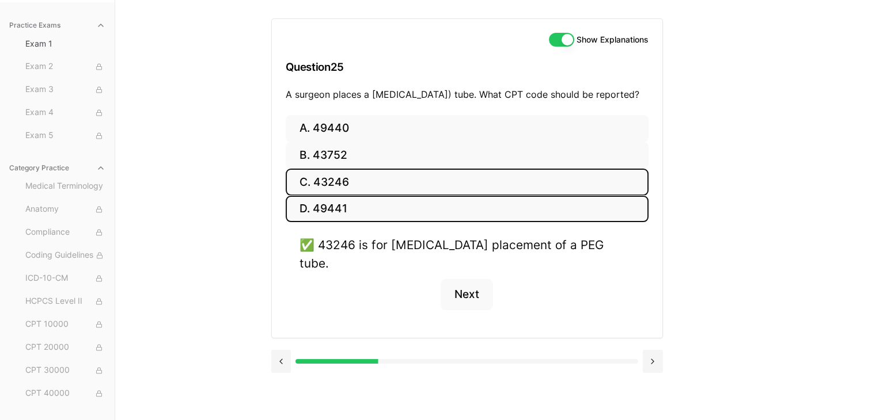
click at [393, 223] on button "D. 49441" at bounding box center [467, 209] width 363 height 27
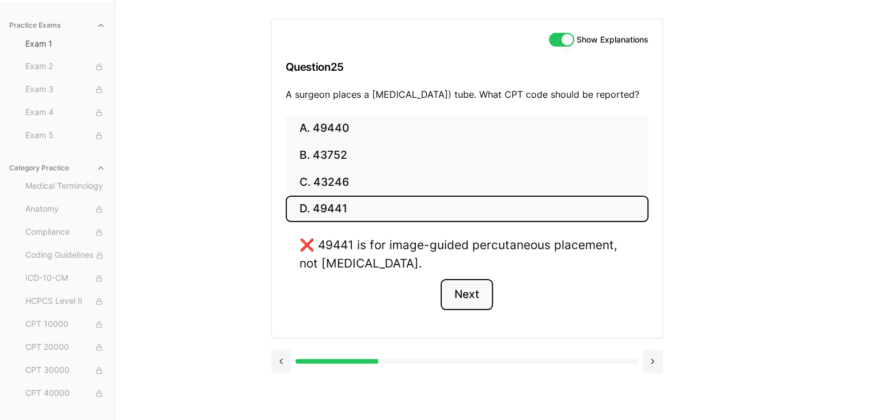
click at [458, 307] on button "Next" at bounding box center [467, 294] width 52 height 31
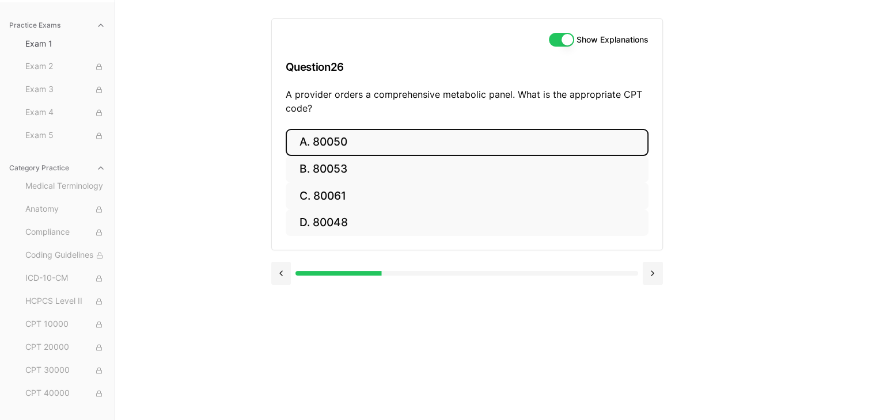
click at [399, 145] on button "A. 80050" at bounding box center [467, 142] width 363 height 27
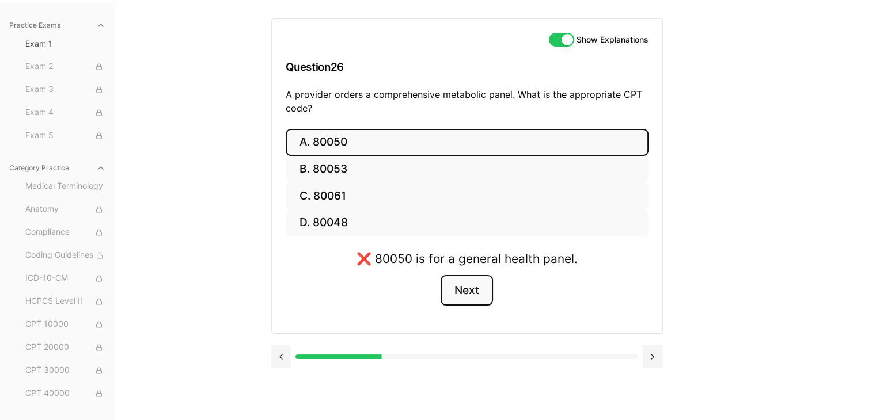
click at [480, 296] on button "Next" at bounding box center [467, 290] width 52 height 31
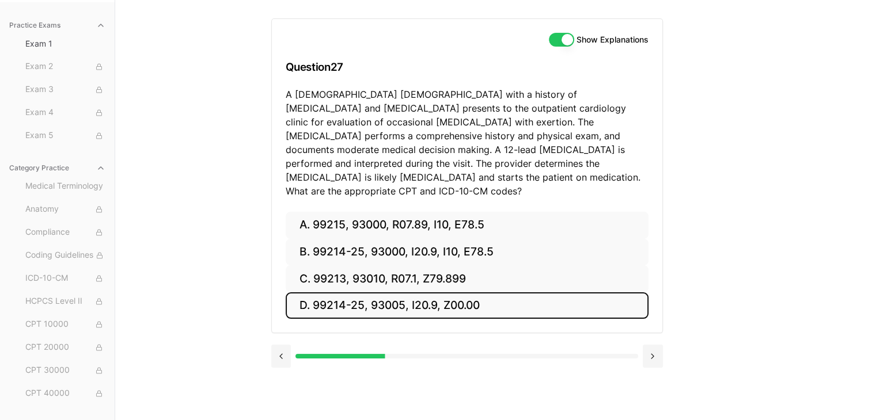
click at [480, 296] on button "D. 99214-25, 93005, I20.9, Z00.00" at bounding box center [467, 306] width 363 height 27
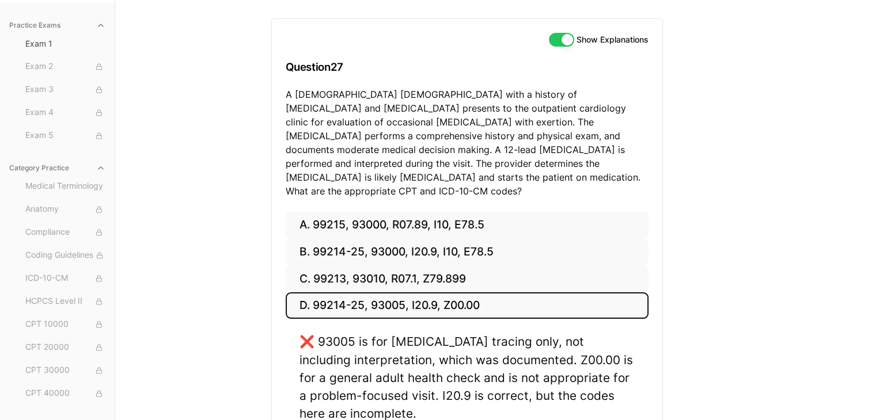
scroll to position [203, 0]
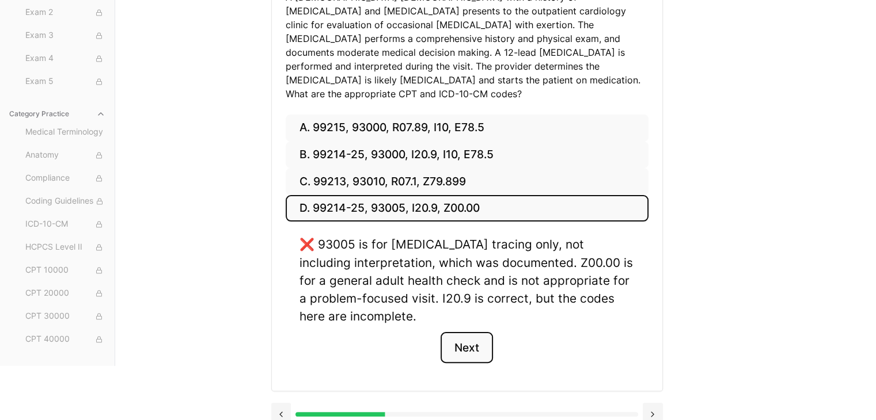
click at [466, 338] on button "Next" at bounding box center [467, 347] width 52 height 31
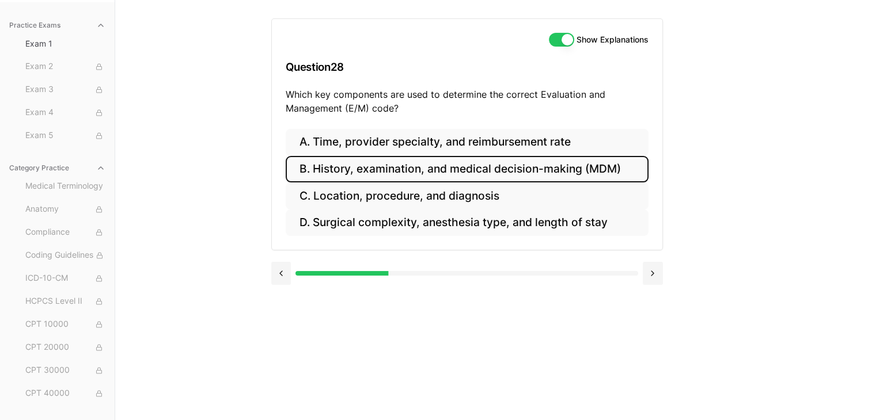
click at [571, 171] on button "B. History, examination, and medical decision-making (MDM)" at bounding box center [467, 169] width 363 height 27
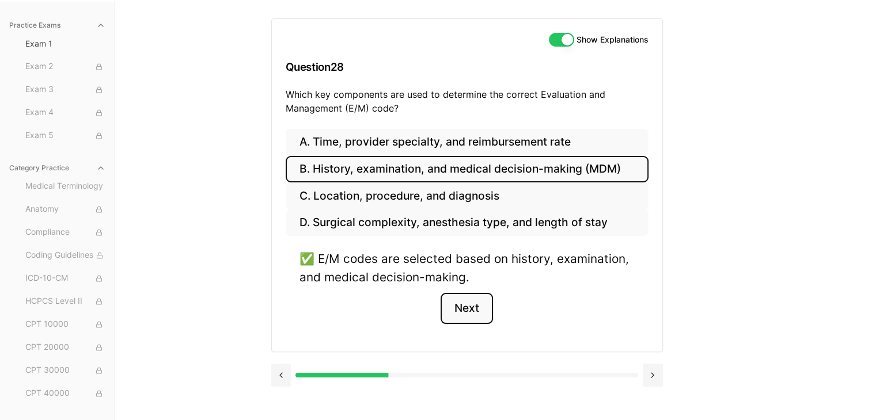
click at [454, 301] on button "Next" at bounding box center [467, 308] width 52 height 31
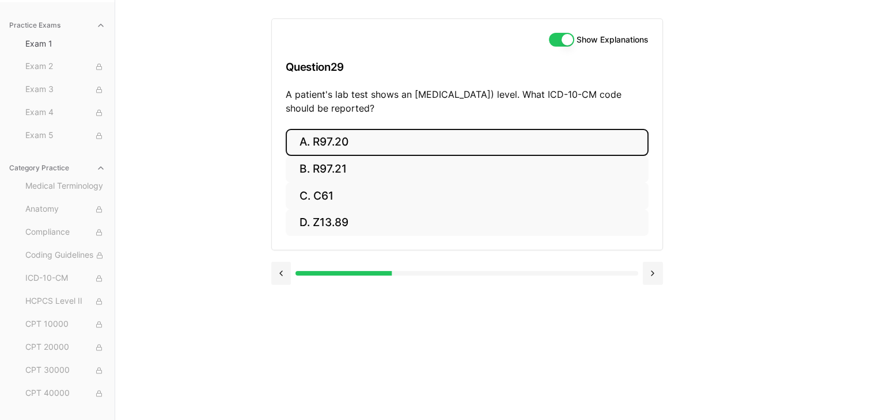
click at [441, 153] on button "A. R97.20" at bounding box center [467, 142] width 363 height 27
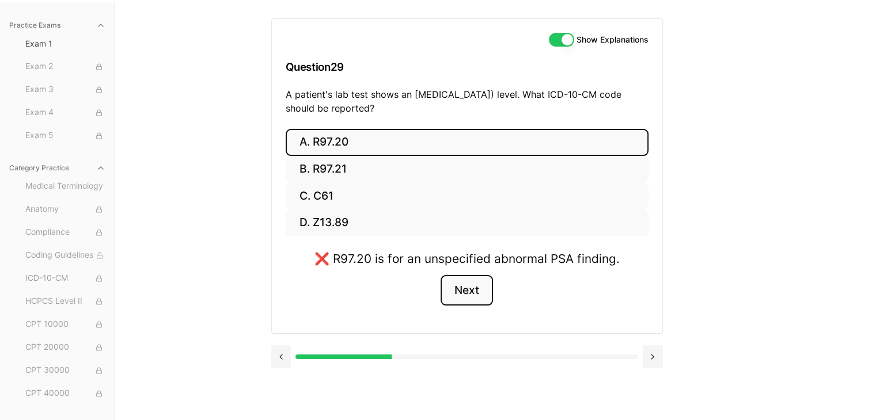
click at [471, 293] on button "Next" at bounding box center [467, 290] width 52 height 31
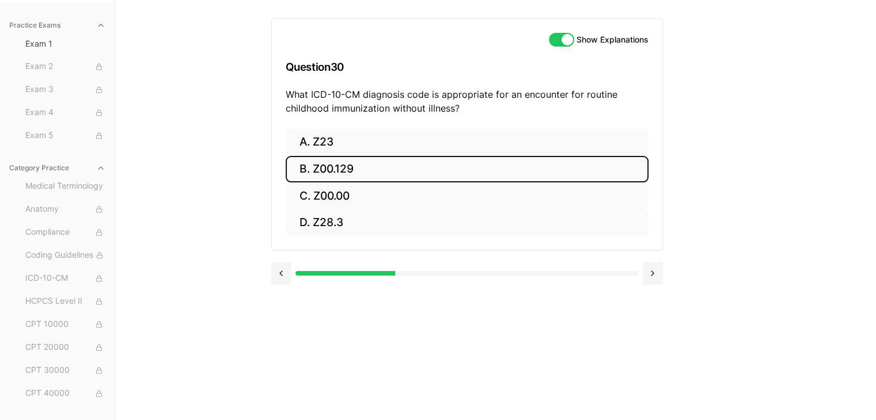
click at [386, 180] on button "B. Z00.129" at bounding box center [467, 169] width 363 height 27
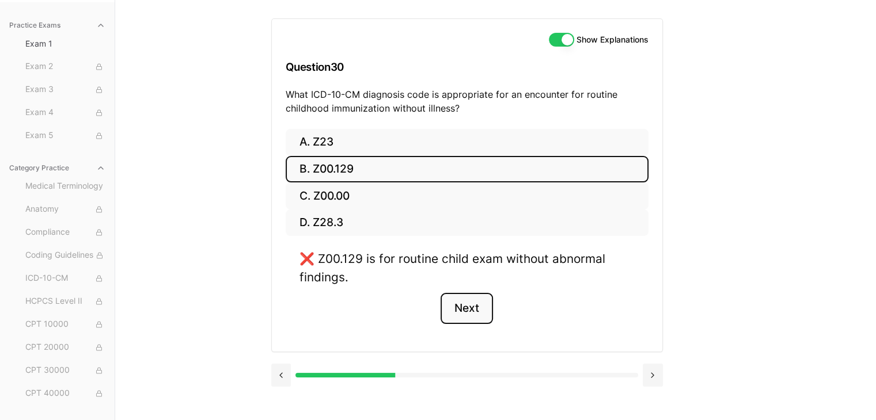
click at [475, 317] on button "Next" at bounding box center [467, 308] width 52 height 31
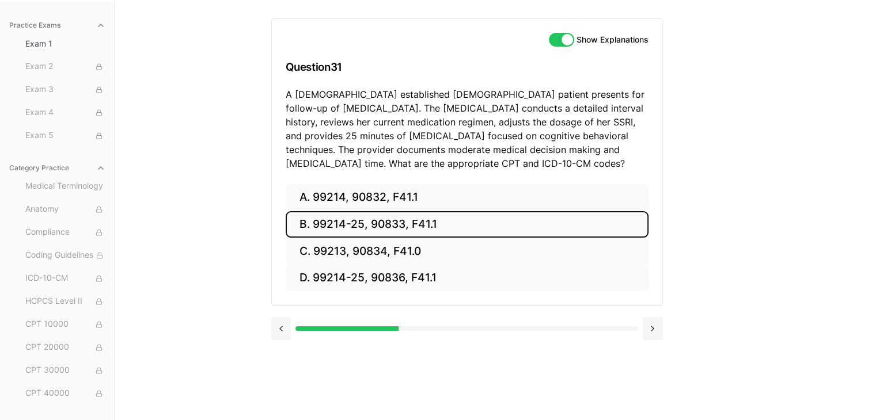
click at [410, 230] on button "B. 99214-25, 90833, F41.1" at bounding box center [467, 224] width 363 height 27
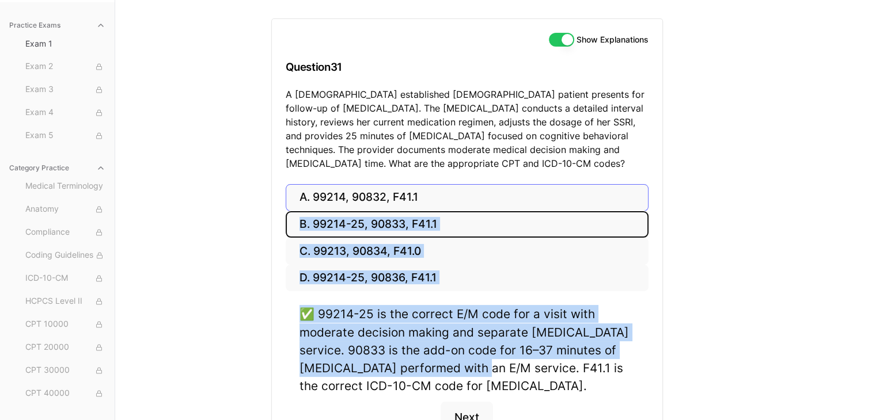
drag, startPoint x: 489, startPoint y: 362, endPoint x: 422, endPoint y: 201, distance: 174.4
click at [422, 201] on div "A. 99214, 90832, F41.1 B. 99214-25, 90833, F41.1 C. 99213, 90834, F41.0 D. 9921…" at bounding box center [467, 322] width 390 height 276
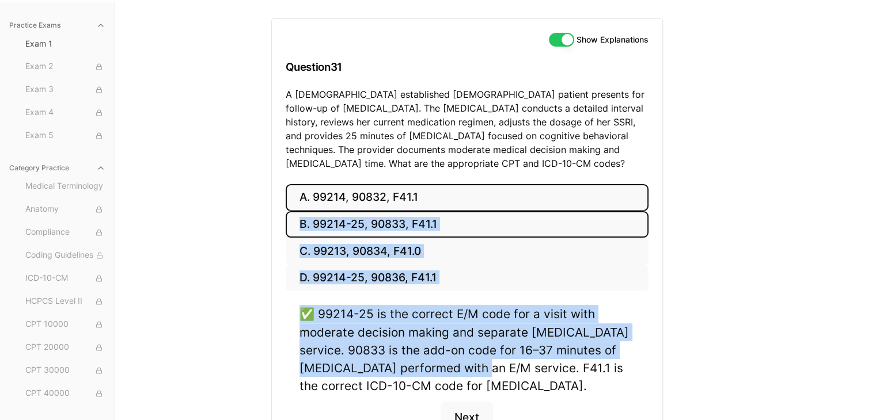
click at [477, 196] on button "A. 99214, 90832, F41.1" at bounding box center [467, 197] width 363 height 27
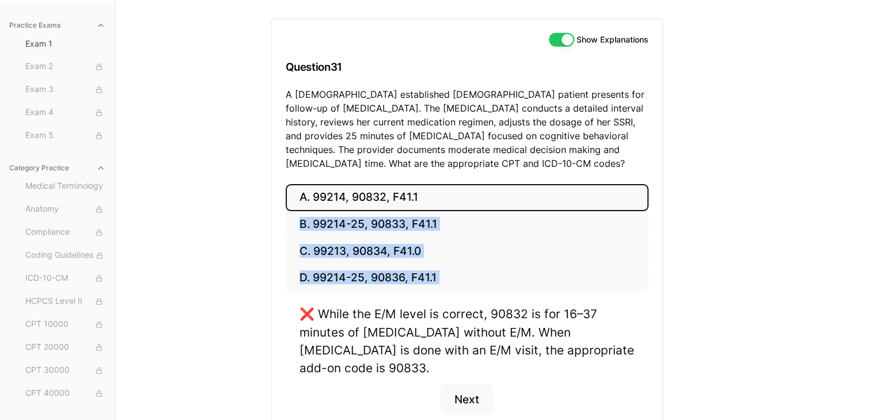
scroll to position [172, 0]
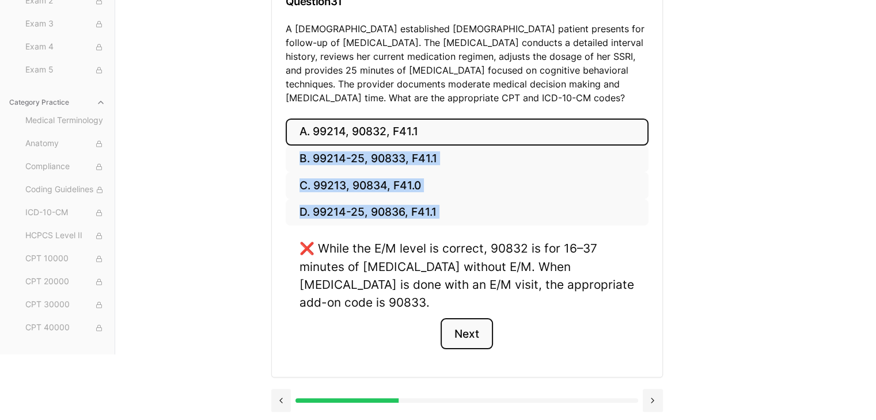
click at [466, 323] on button "Next" at bounding box center [467, 333] width 52 height 31
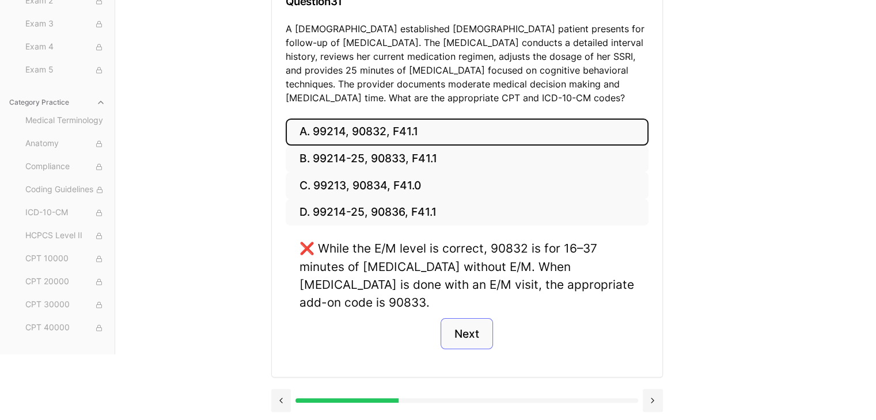
scroll to position [106, 0]
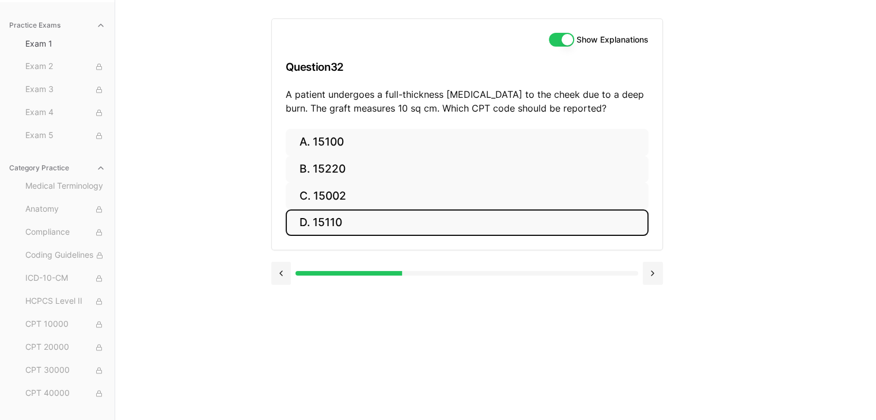
click at [432, 214] on button "D. 15110" at bounding box center [467, 223] width 363 height 27
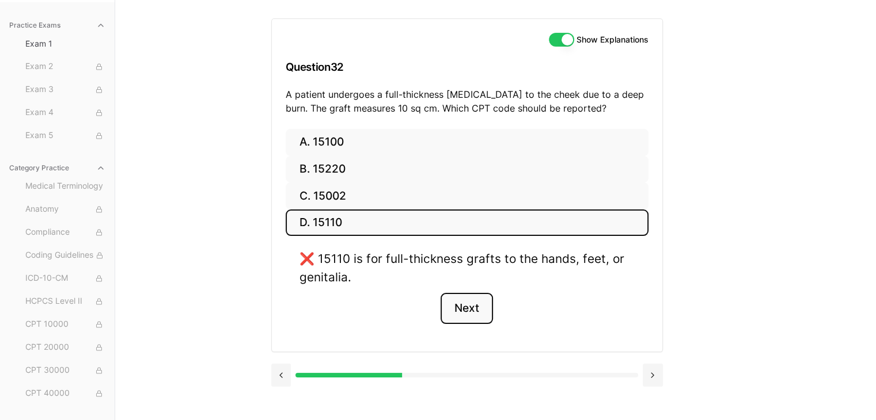
click at [461, 301] on button "Next" at bounding box center [467, 308] width 52 height 31
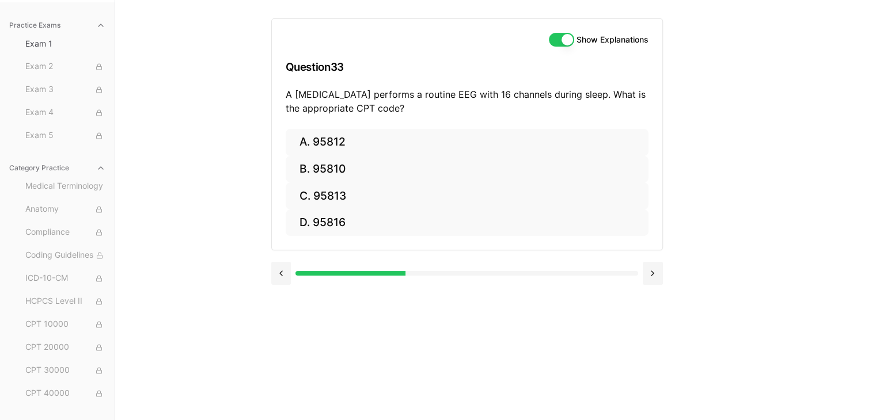
click at [150, 157] on div "Practice Exams Exam 1 Exam 2 Exam 3 Exam 4 Exam 5 Category Practice Medical Ter…" at bounding box center [438, 210] width 876 height 420
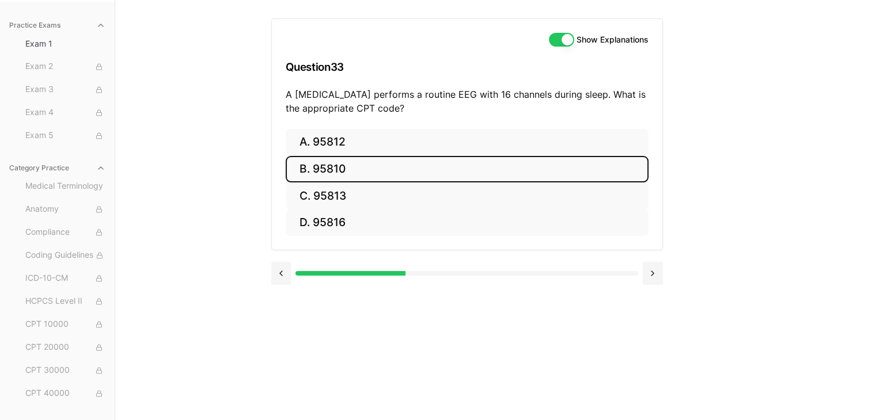
click at [397, 175] on button "B. 95810" at bounding box center [467, 169] width 363 height 27
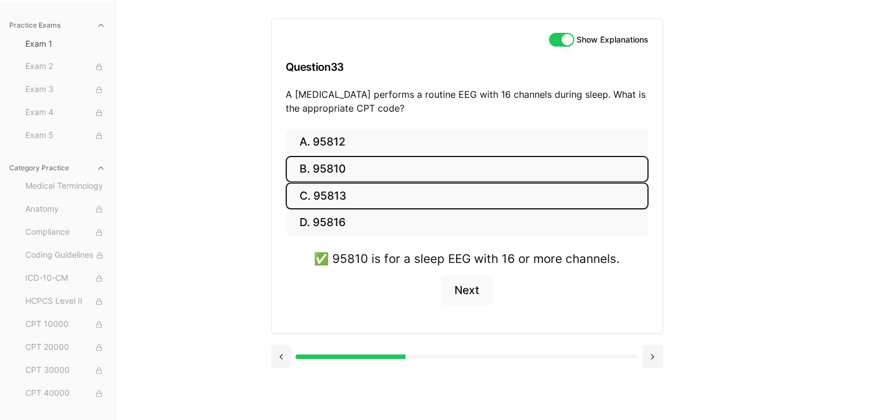
click at [406, 194] on button "C. 95813" at bounding box center [467, 196] width 363 height 27
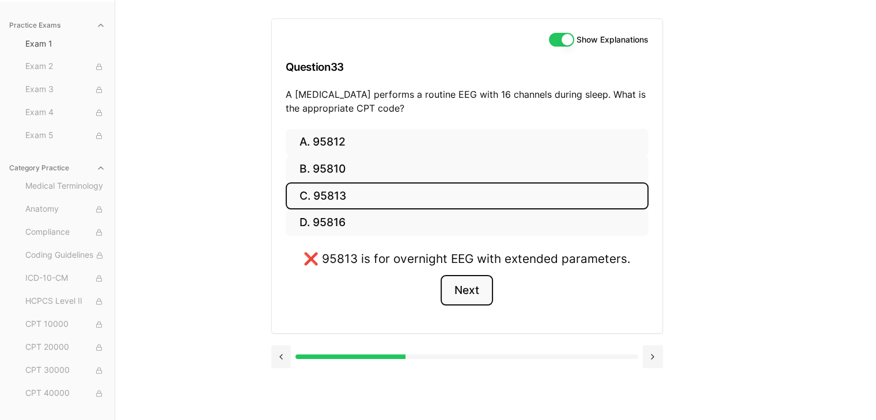
click at [469, 276] on button "Next" at bounding box center [467, 290] width 52 height 31
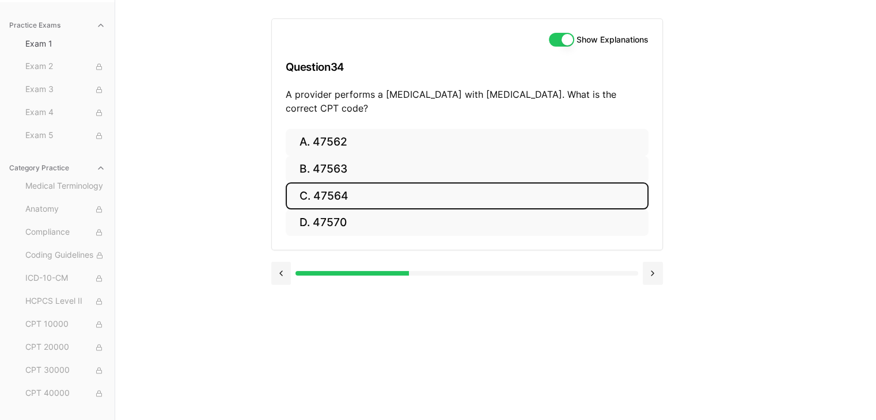
click at [414, 188] on button "C. 47564" at bounding box center [467, 196] width 363 height 27
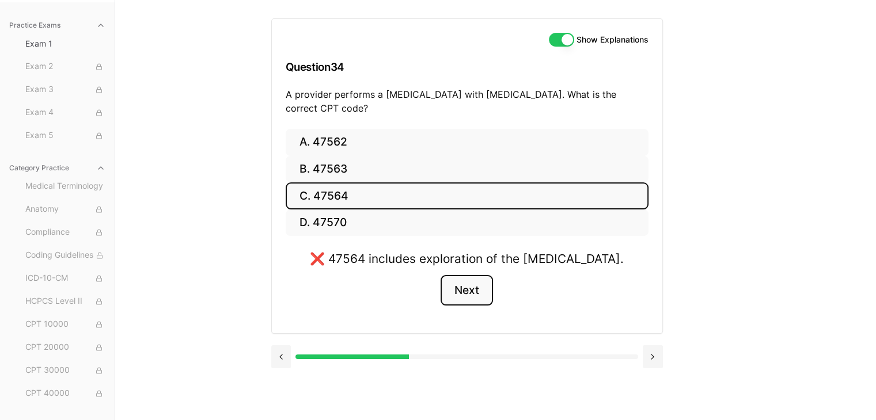
click at [452, 293] on button "Next" at bounding box center [467, 290] width 52 height 31
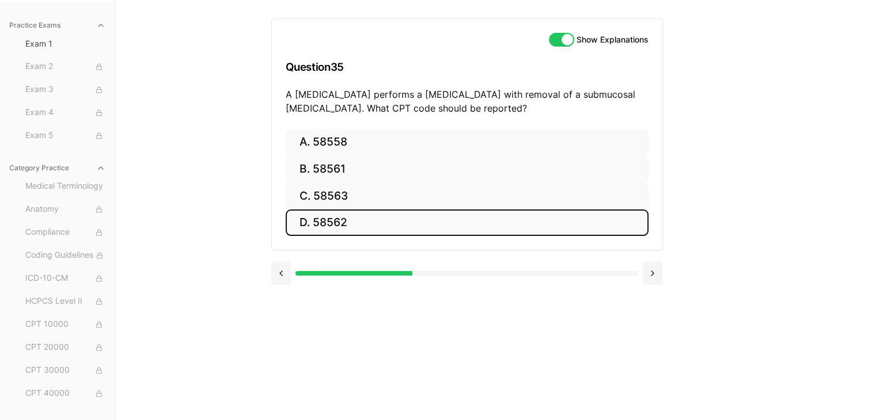
click at [433, 235] on button "D. 58562" at bounding box center [467, 223] width 363 height 27
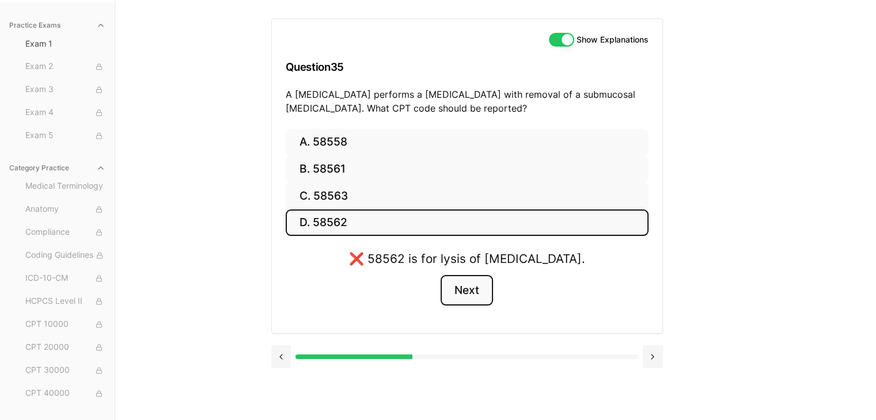
click at [470, 284] on button "Next" at bounding box center [467, 290] width 52 height 31
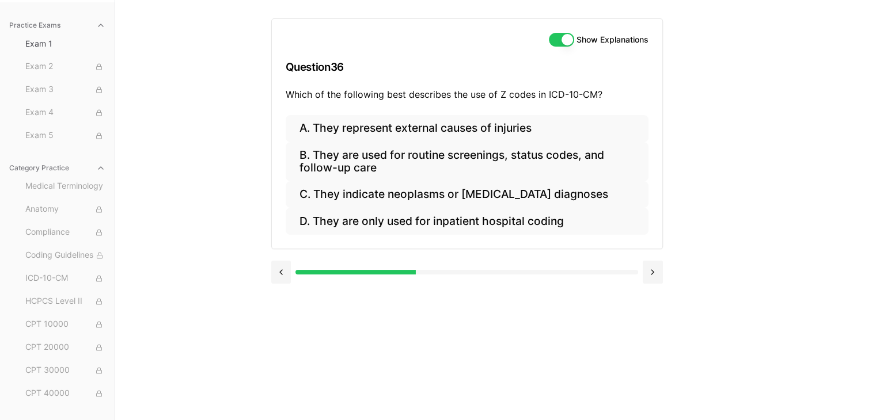
click at [720, 187] on div "Practice Exams Exam 1 Exam 2 Exam 3 Exam 4 Exam 5 Category Practice Medical Ter…" at bounding box center [438, 210] width 876 height 420
drag, startPoint x: 637, startPoint y: 108, endPoint x: 624, endPoint y: 110, distance: 13.4
click at [624, 110] on div "Show Explanations Question 36 Which of the following best describes the use of …" at bounding box center [467, 67] width 390 height 96
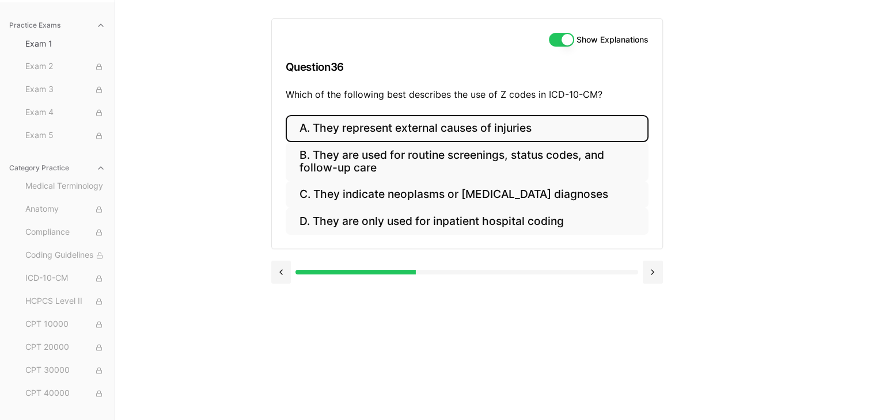
click at [597, 118] on button "A. They represent external causes of injuries" at bounding box center [467, 128] width 363 height 27
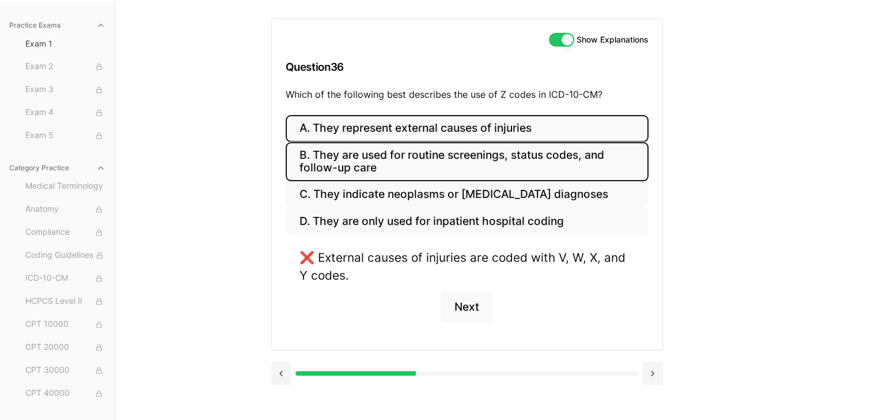
click at [578, 177] on button "B. They are used for routine screenings, status codes, and follow-up care" at bounding box center [467, 161] width 363 height 39
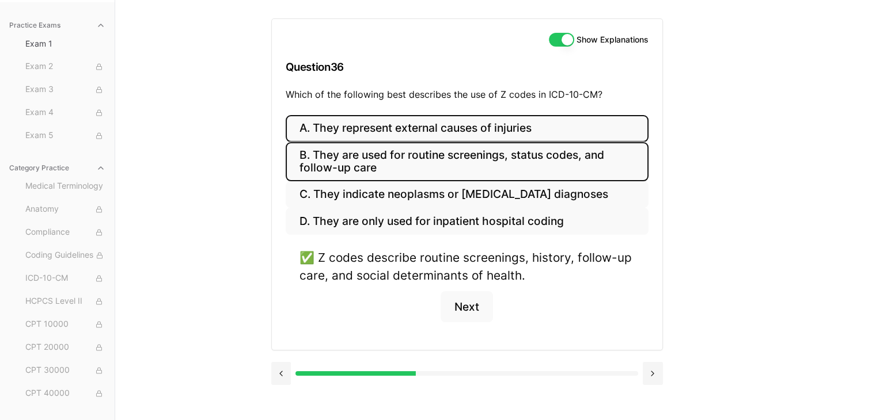
click at [567, 127] on button "A. They represent external causes of injuries" at bounding box center [467, 128] width 363 height 27
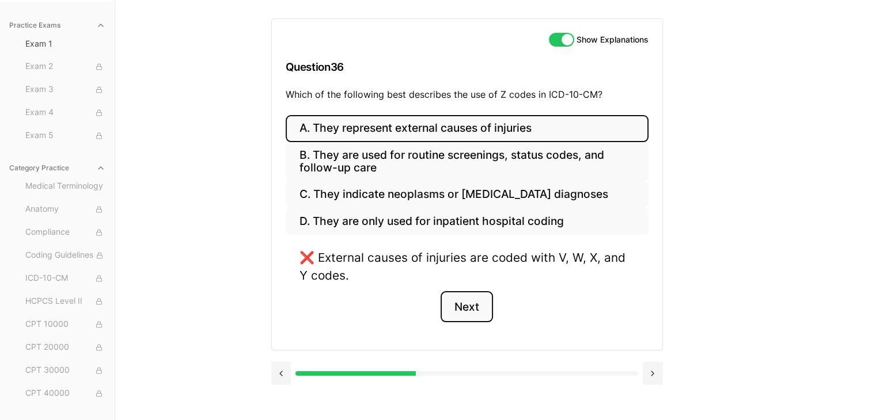
click at [474, 306] on button "Next" at bounding box center [467, 306] width 52 height 31
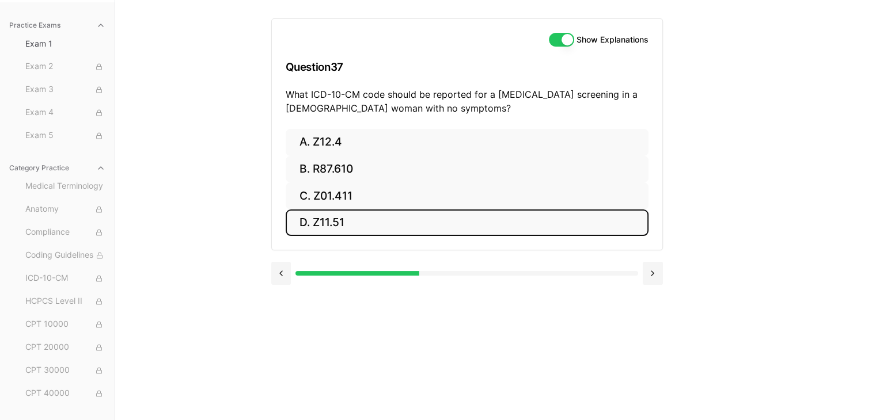
click at [432, 228] on button "D. Z11.51" at bounding box center [467, 223] width 363 height 27
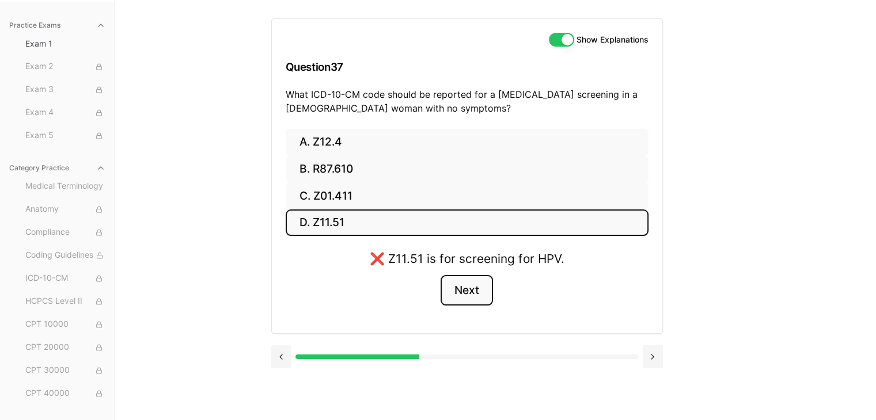
click at [460, 302] on button "Next" at bounding box center [467, 290] width 52 height 31
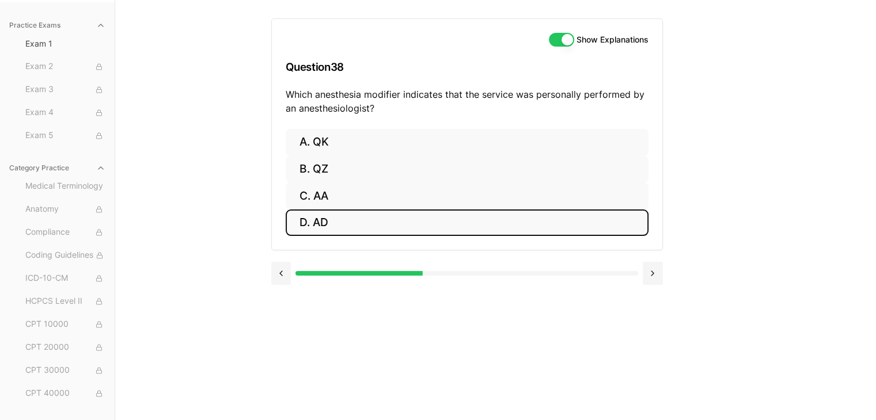
click at [427, 222] on button "D. AD" at bounding box center [467, 223] width 363 height 27
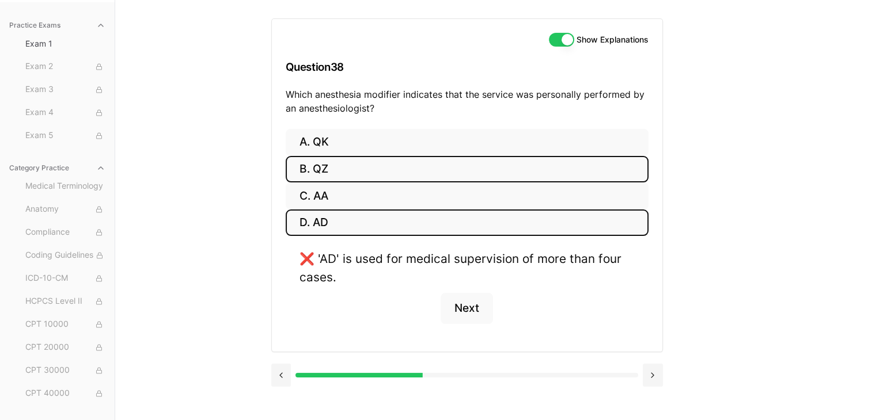
click at [386, 181] on button "B. QZ" at bounding box center [467, 169] width 363 height 27
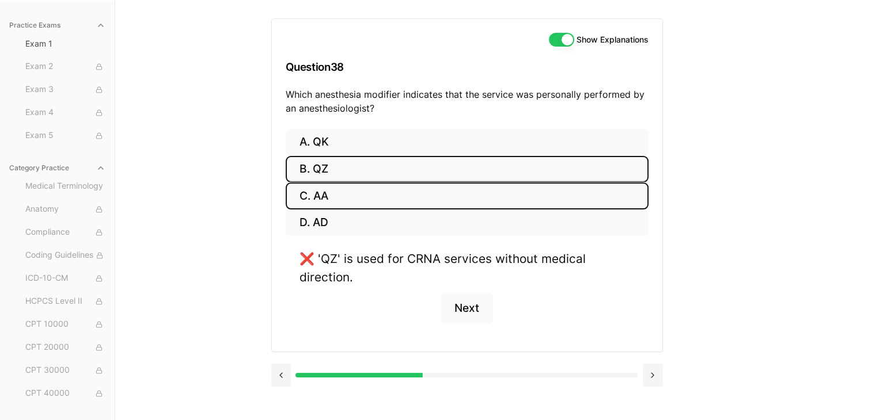
click at [392, 193] on button "C. AA" at bounding box center [467, 196] width 363 height 27
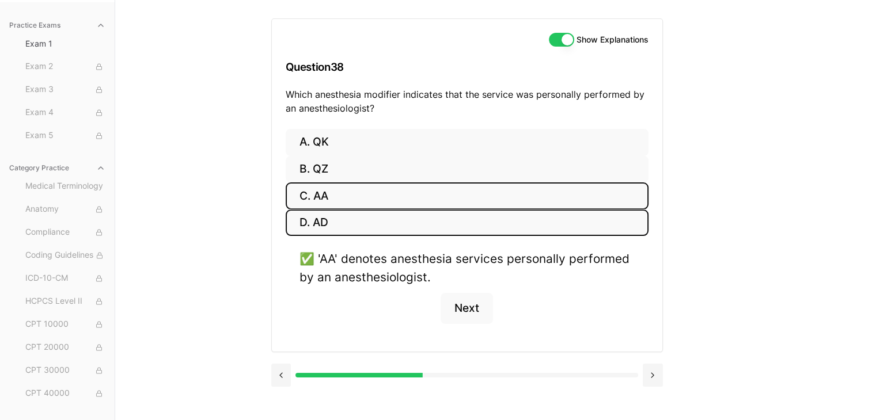
click at [392, 233] on button "D. AD" at bounding box center [467, 223] width 363 height 27
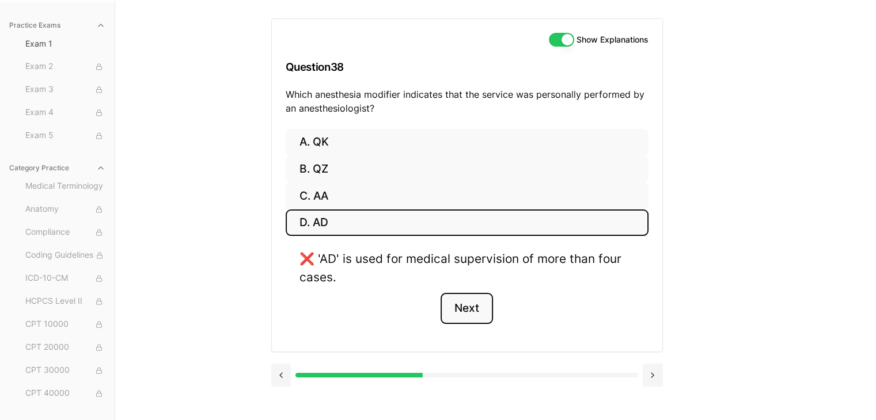
click at [451, 297] on button "Next" at bounding box center [467, 308] width 52 height 31
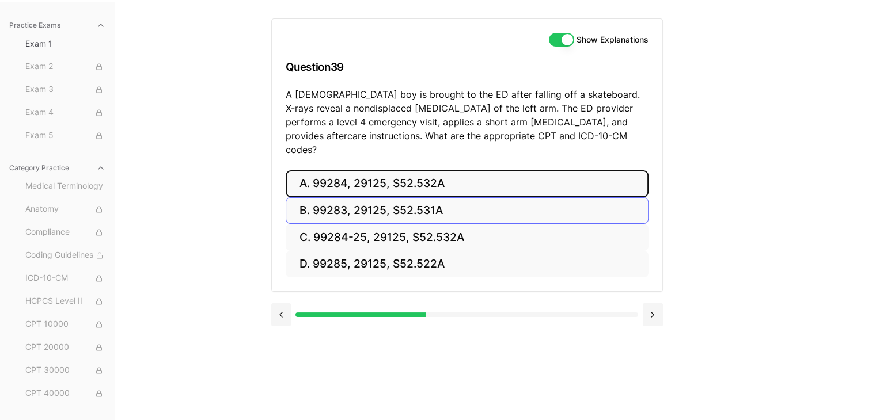
click at [412, 183] on button "A. 99284, 29125, S52.532A" at bounding box center [467, 183] width 363 height 27
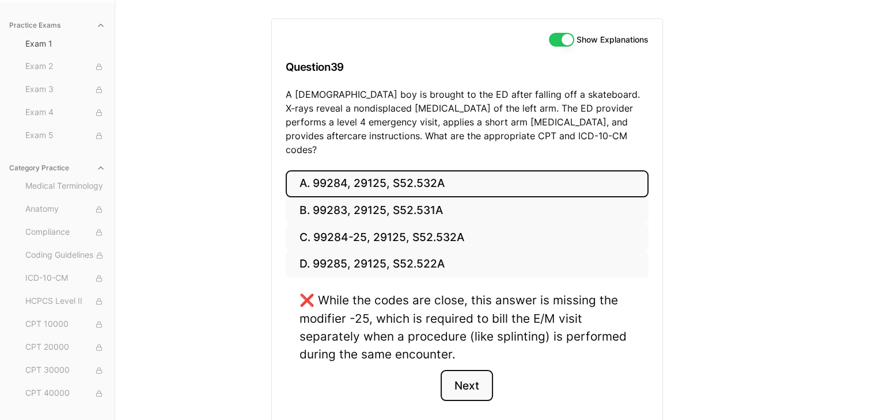
click at [458, 370] on button "Next" at bounding box center [467, 385] width 52 height 31
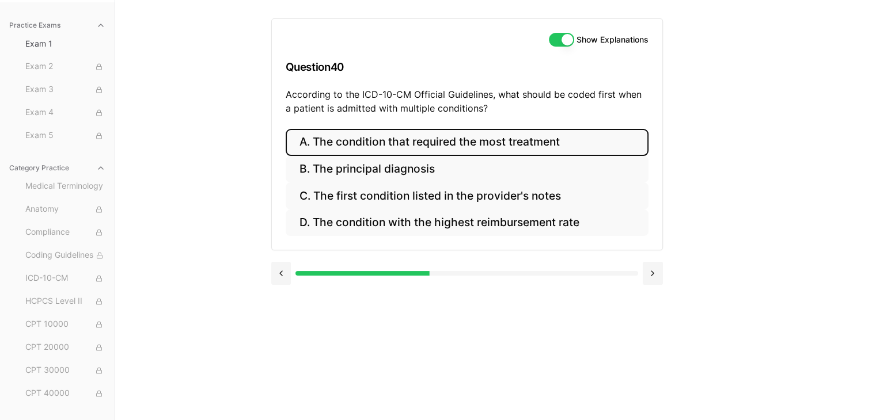
click at [492, 146] on button "A. The condition that required the most treatment" at bounding box center [467, 142] width 363 height 27
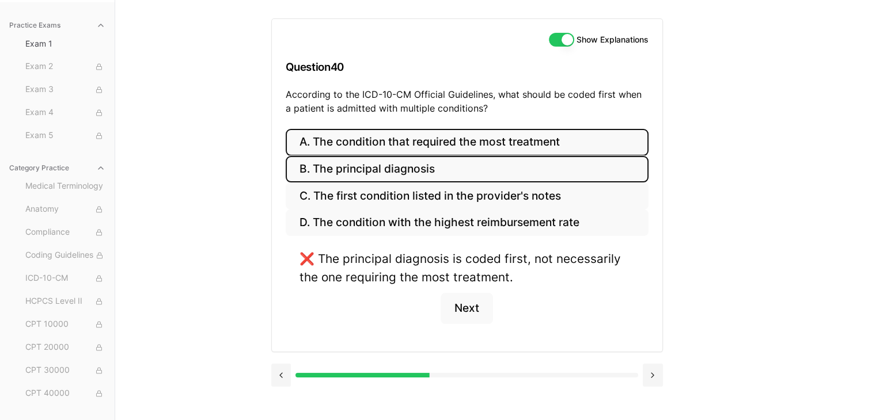
click at [490, 173] on button "B. The principal diagnosis" at bounding box center [467, 169] width 363 height 27
click at [504, 138] on button "A. The condition that required the most treatment" at bounding box center [467, 142] width 363 height 27
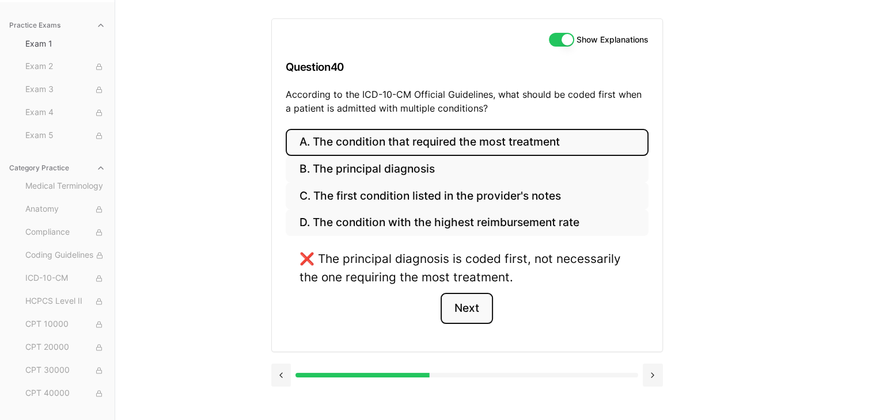
click at [471, 306] on button "Next" at bounding box center [467, 308] width 52 height 31
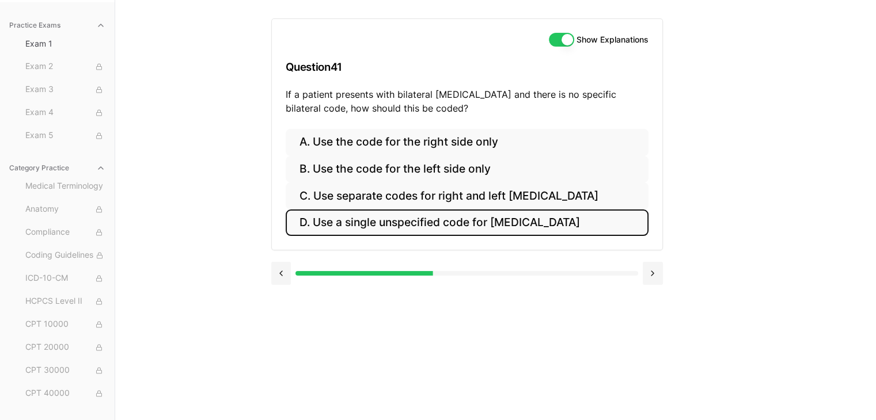
click at [403, 215] on button "D. Use a single unspecified code for [MEDICAL_DATA]" at bounding box center [467, 223] width 363 height 27
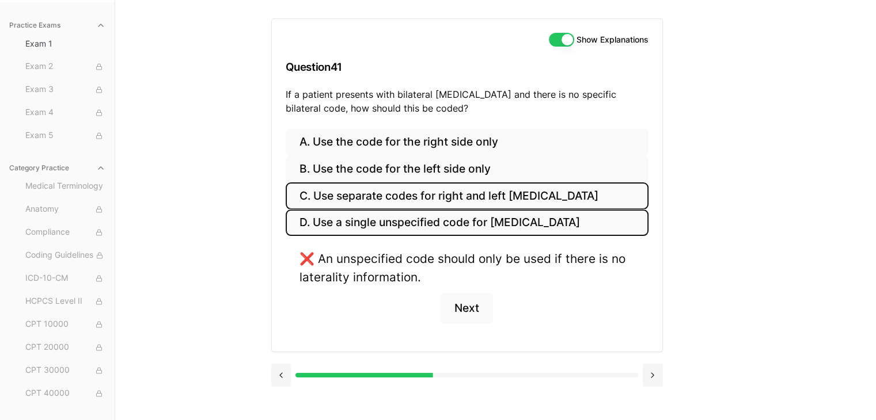
click at [403, 203] on button "C. Use separate codes for right and left [MEDICAL_DATA]" at bounding box center [467, 196] width 363 height 27
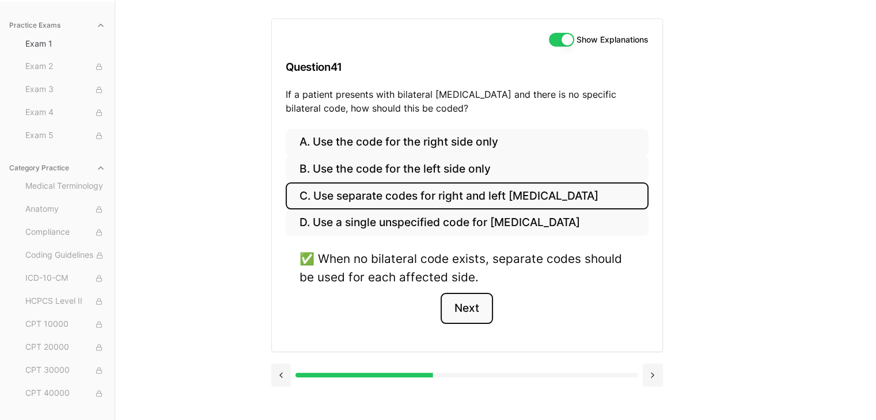
click at [474, 314] on button "Next" at bounding box center [467, 308] width 52 height 31
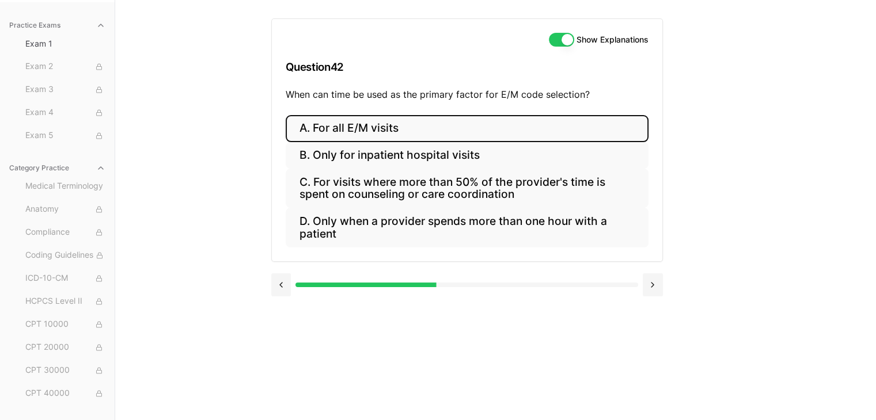
click at [431, 127] on button "A. For all E/M visits" at bounding box center [467, 128] width 363 height 27
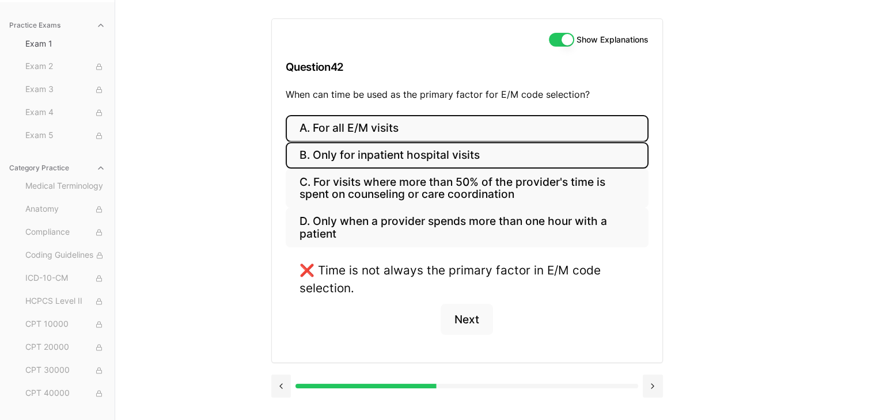
click at [431, 142] on button "B. Only for inpatient hospital visits" at bounding box center [467, 155] width 363 height 27
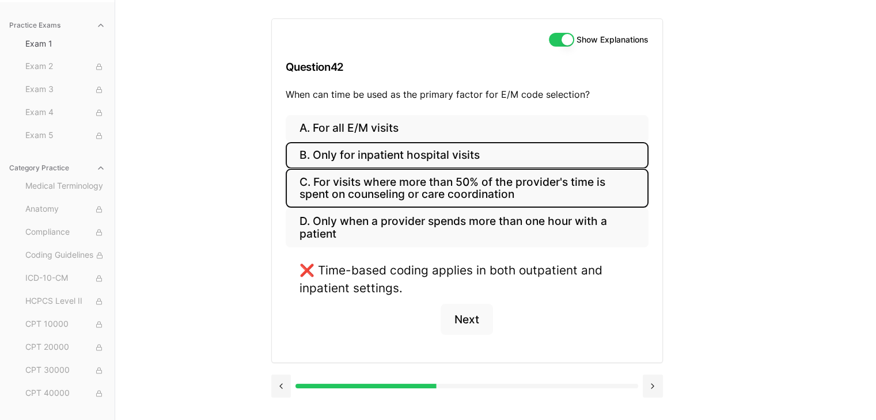
click at [431, 176] on button "C. For visits where more than 50% of the provider's time is spent on counseling…" at bounding box center [467, 188] width 363 height 39
click at [404, 164] on button "B. Only for inpatient hospital visits" at bounding box center [467, 155] width 363 height 27
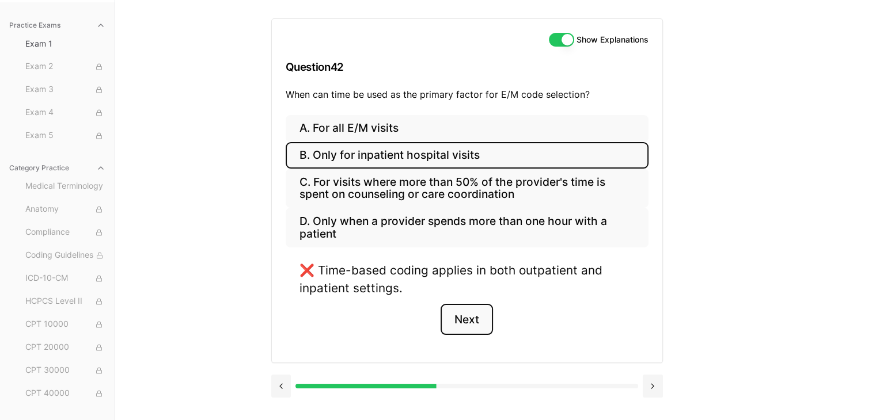
click at [465, 321] on button "Next" at bounding box center [467, 319] width 52 height 31
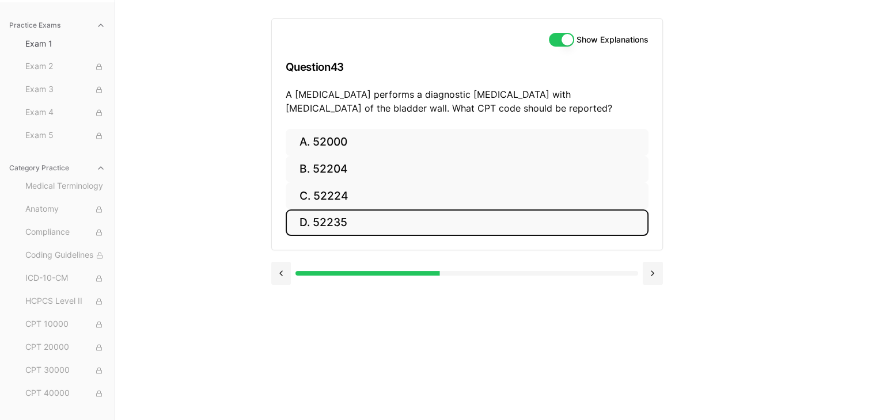
click at [403, 215] on button "D. 52235" at bounding box center [467, 223] width 363 height 27
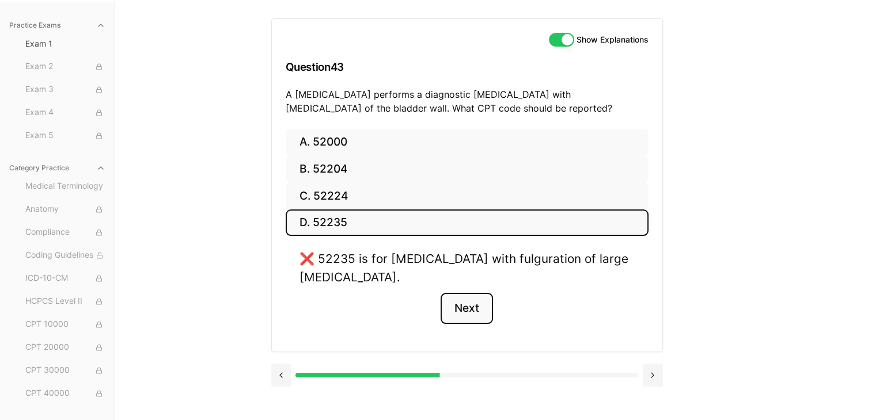
click at [459, 300] on button "Next" at bounding box center [467, 308] width 52 height 31
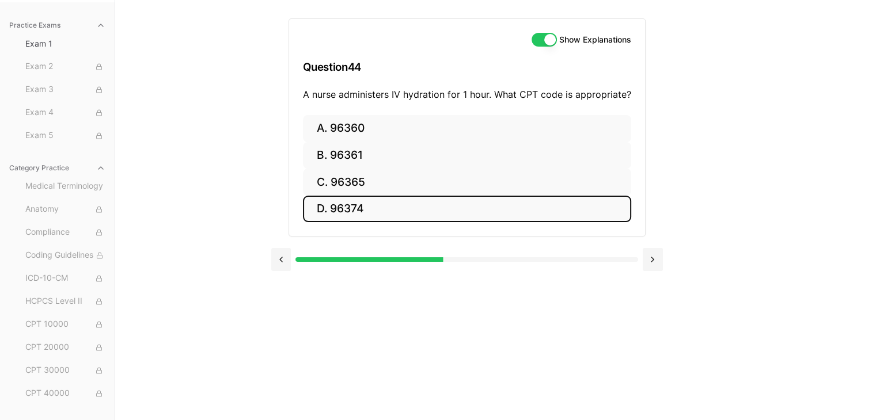
click at [400, 196] on button "D. 96374" at bounding box center [467, 209] width 328 height 27
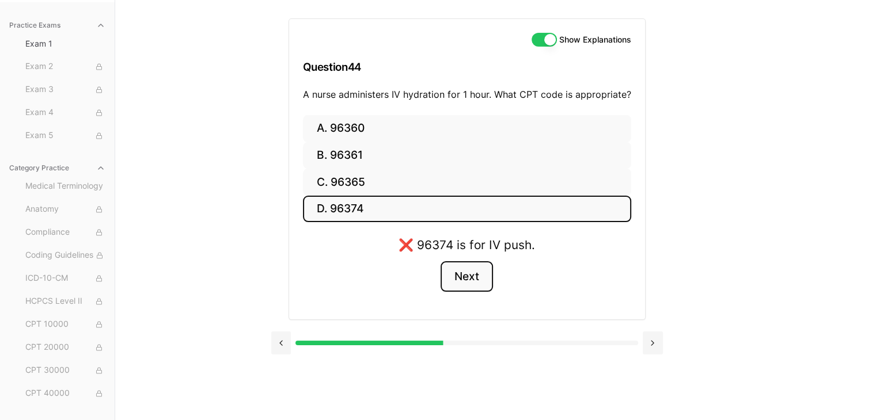
click at [459, 288] on button "Next" at bounding box center [467, 276] width 52 height 31
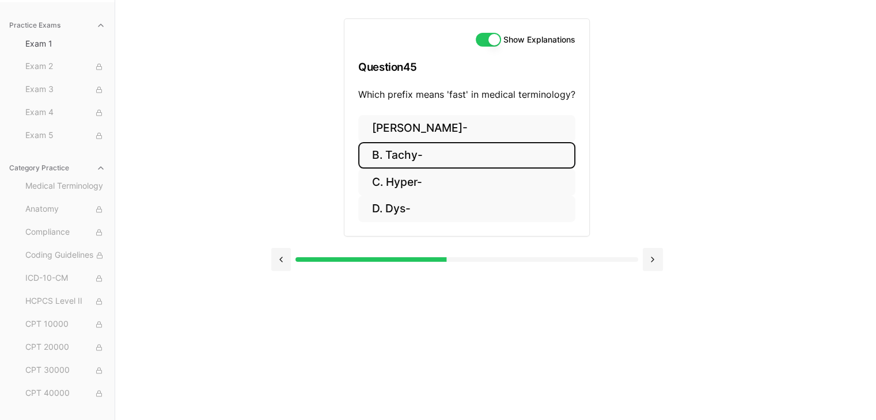
click at [406, 155] on button "B. Tachy-" at bounding box center [466, 155] width 217 height 27
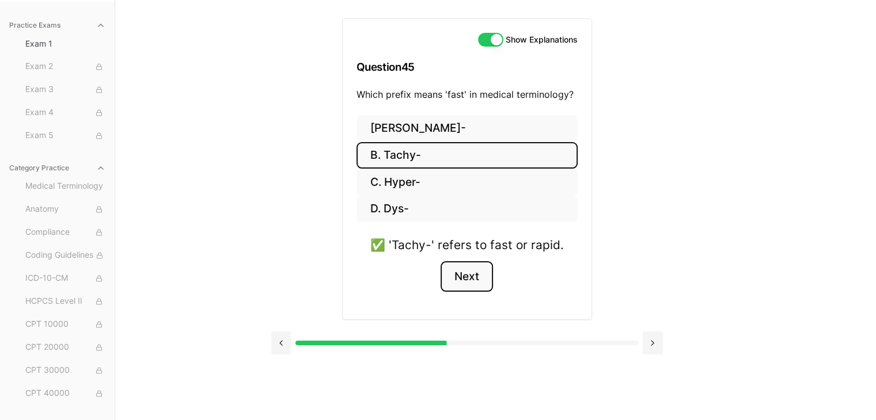
click at [464, 275] on button "Next" at bounding box center [467, 276] width 52 height 31
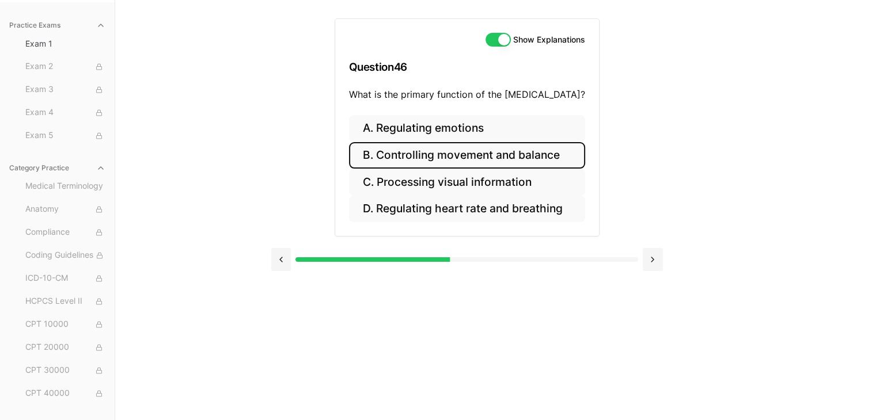
click at [545, 152] on button "B. Controlling movement and balance" at bounding box center [467, 155] width 236 height 27
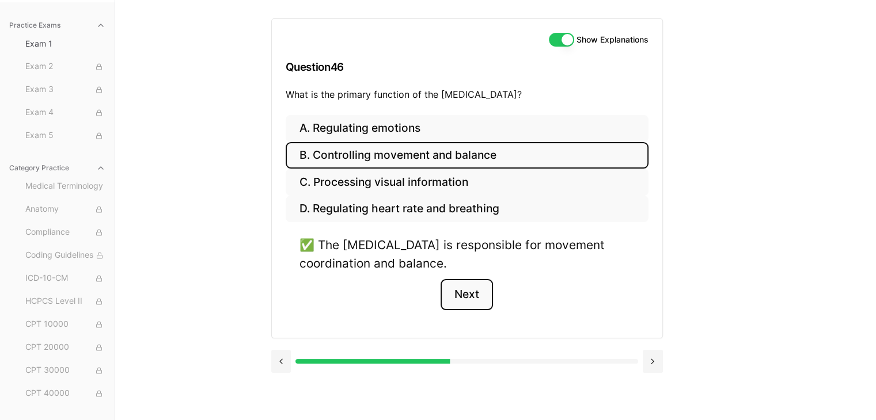
click at [475, 296] on button "Next" at bounding box center [467, 294] width 52 height 31
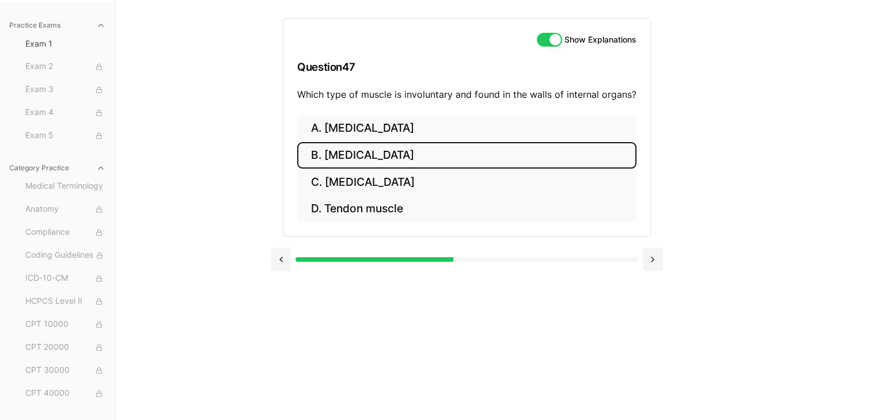
click at [430, 155] on button "B. [MEDICAL_DATA]" at bounding box center [466, 155] width 339 height 27
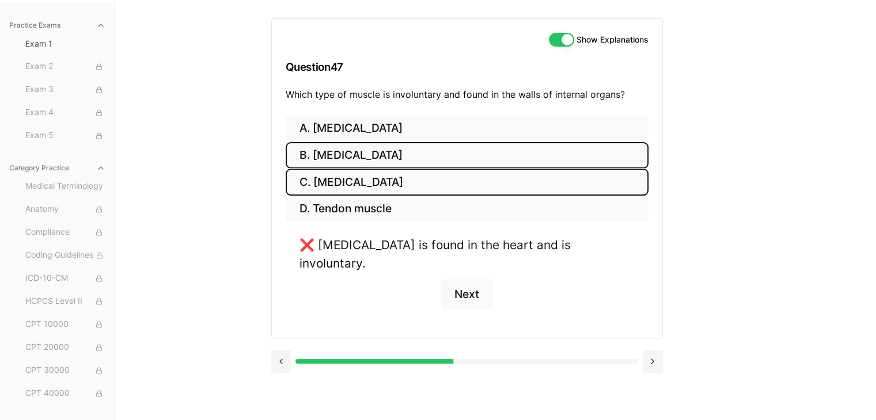
click at [432, 174] on button "C. [MEDICAL_DATA]" at bounding box center [467, 182] width 363 height 27
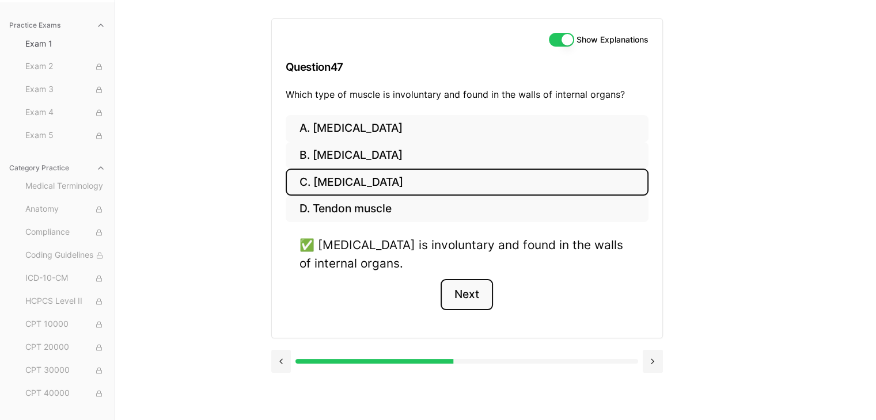
click at [475, 295] on button "Next" at bounding box center [467, 294] width 52 height 31
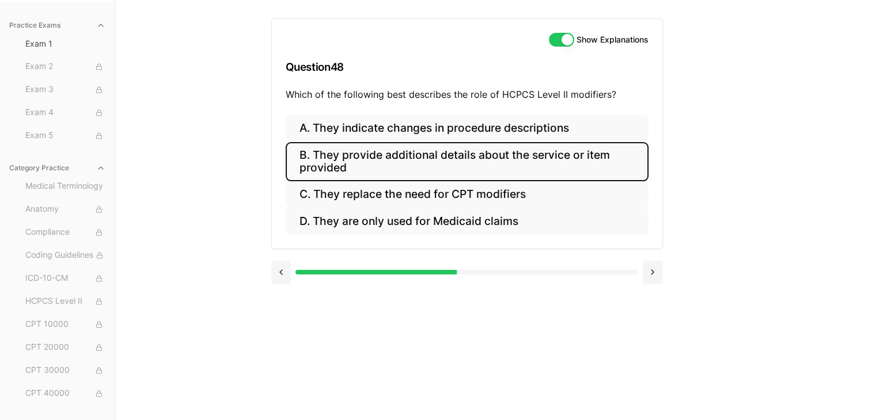
click at [537, 155] on button "B. They provide additional details about the service or item provided" at bounding box center [467, 161] width 363 height 39
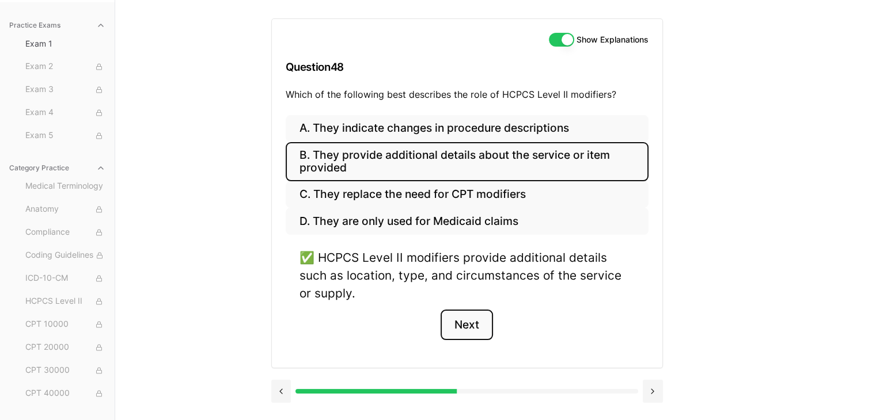
click at [466, 324] on button "Next" at bounding box center [467, 325] width 52 height 31
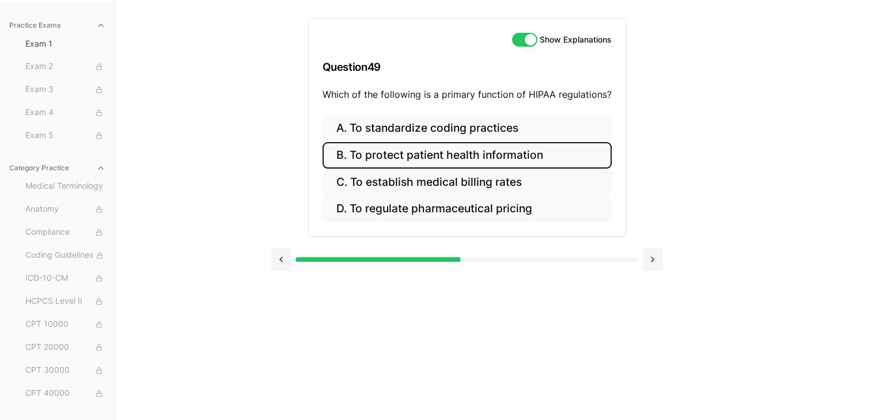
click at [523, 161] on button "B. To protect patient health information" at bounding box center [466, 155] width 289 height 27
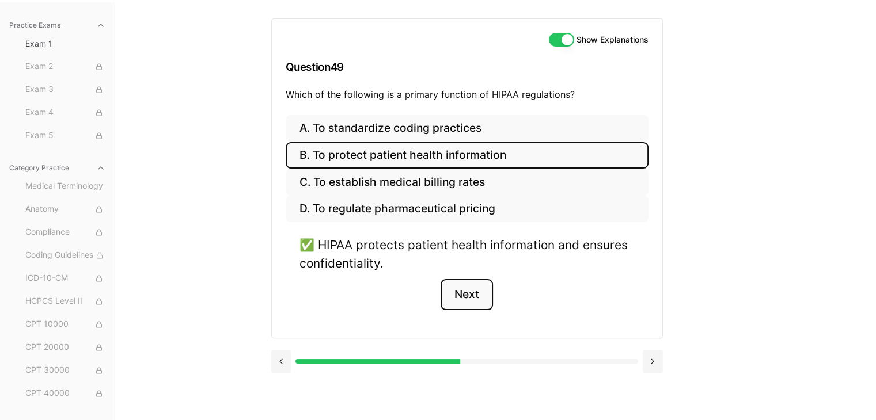
click at [473, 291] on button "Next" at bounding box center [467, 294] width 52 height 31
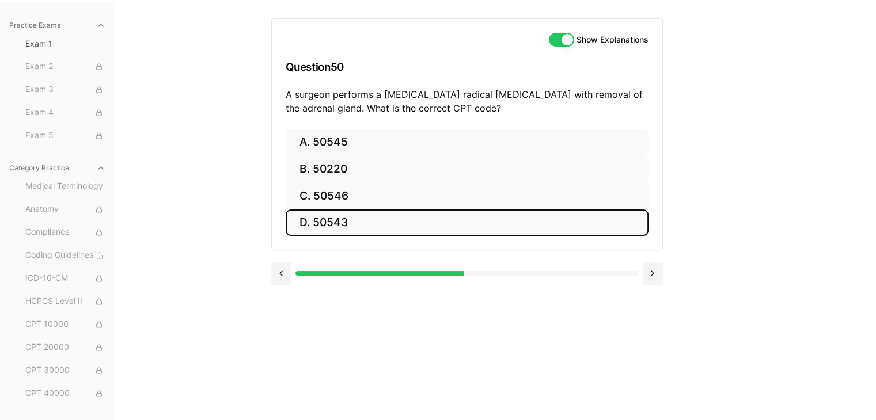
click at [422, 224] on button "D. 50543" at bounding box center [467, 223] width 363 height 27
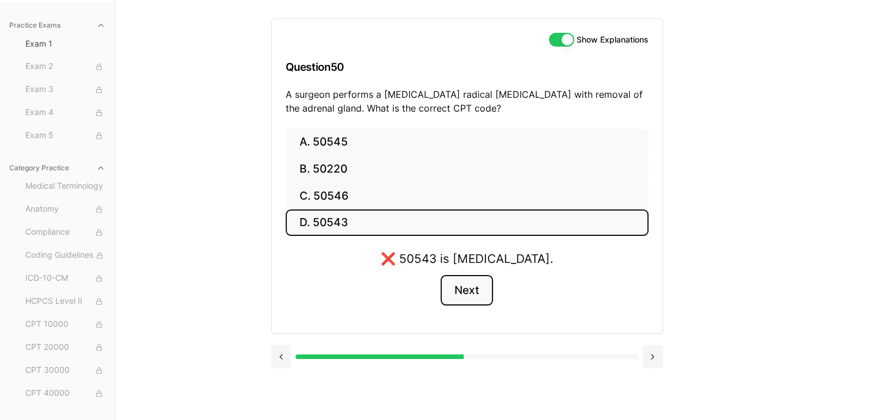
click at [456, 280] on button "Next" at bounding box center [467, 290] width 52 height 31
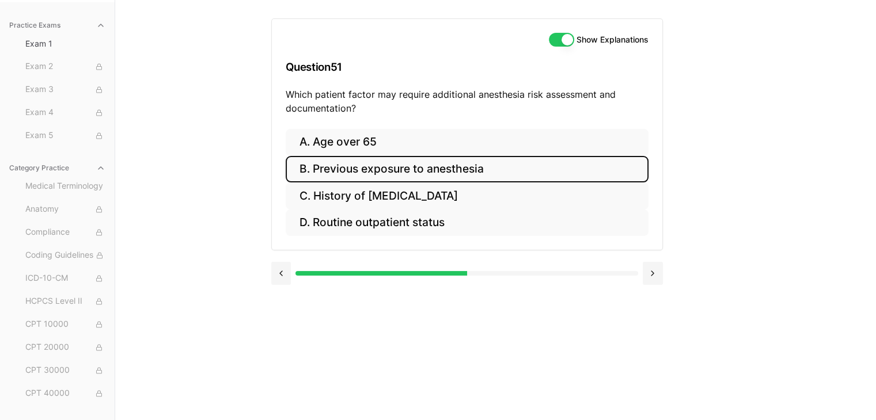
click at [454, 166] on button "B. Previous exposure to anesthesia" at bounding box center [467, 169] width 363 height 27
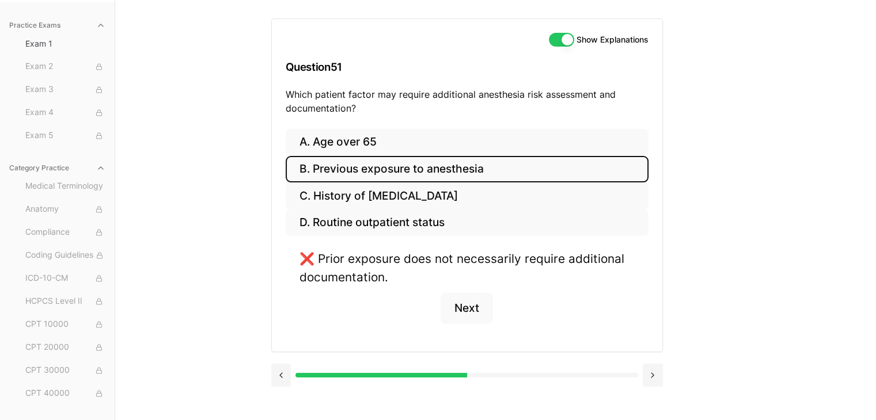
click at [454, 166] on button "B. Previous exposure to anesthesia" at bounding box center [467, 169] width 363 height 27
click at [421, 149] on button "A. Age over 65" at bounding box center [467, 142] width 363 height 27
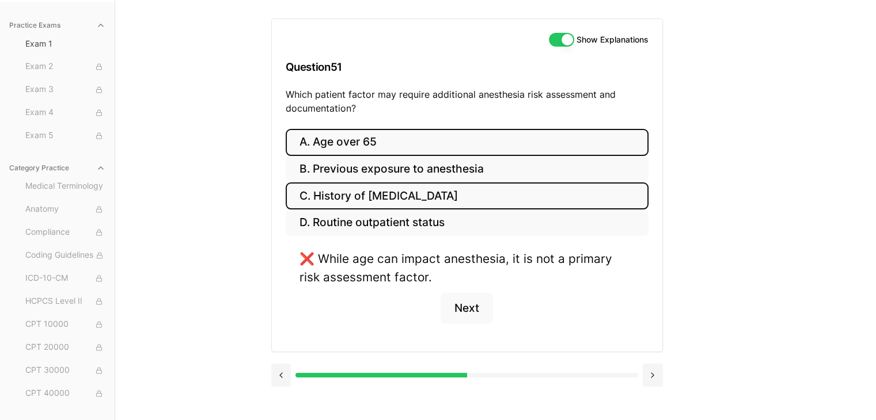
click at [426, 191] on button "C. History of [MEDICAL_DATA]" at bounding box center [467, 196] width 363 height 27
click at [413, 136] on button "A. Age over 65" at bounding box center [467, 142] width 363 height 27
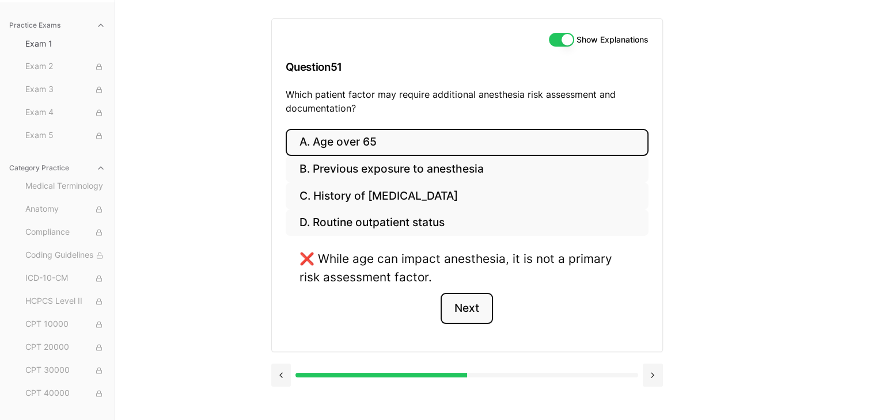
click at [473, 309] on button "Next" at bounding box center [467, 308] width 52 height 31
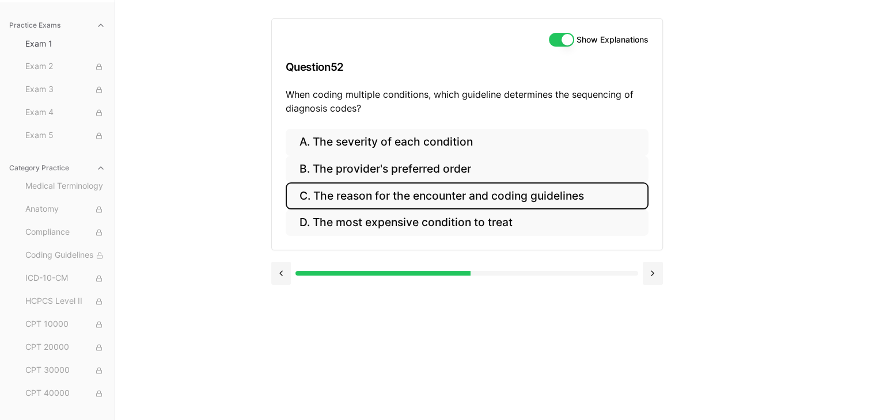
click at [511, 195] on button "C. The reason for the encounter and coding guidelines" at bounding box center [467, 196] width 363 height 27
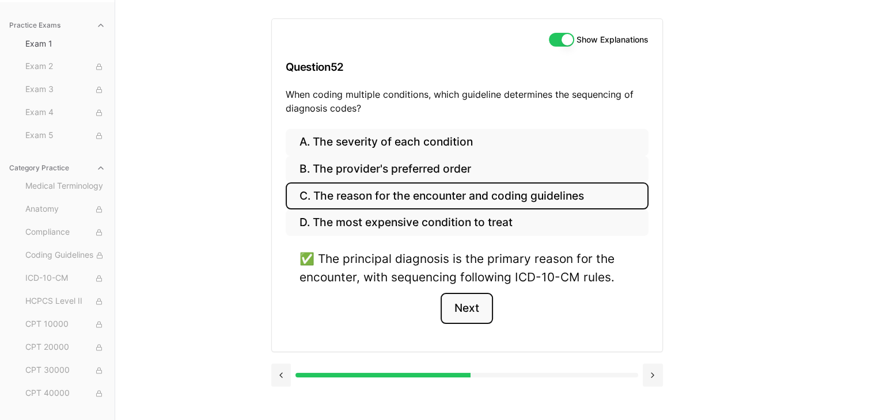
click at [492, 305] on button "Next" at bounding box center [467, 308] width 52 height 31
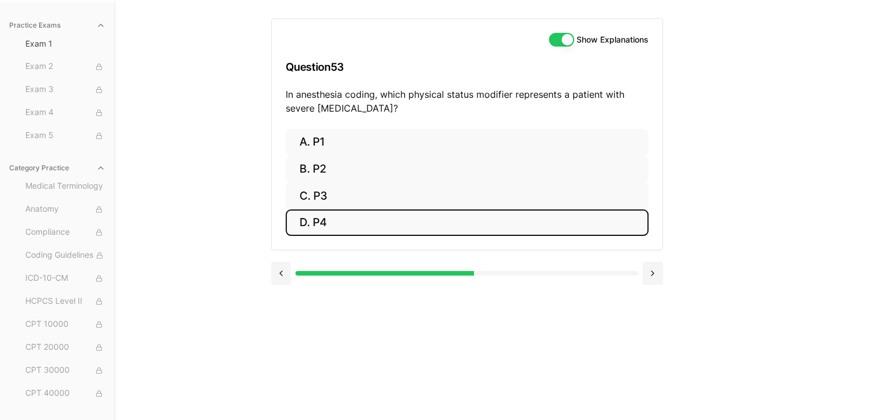
click at [426, 219] on button "D. P4" at bounding box center [467, 223] width 363 height 27
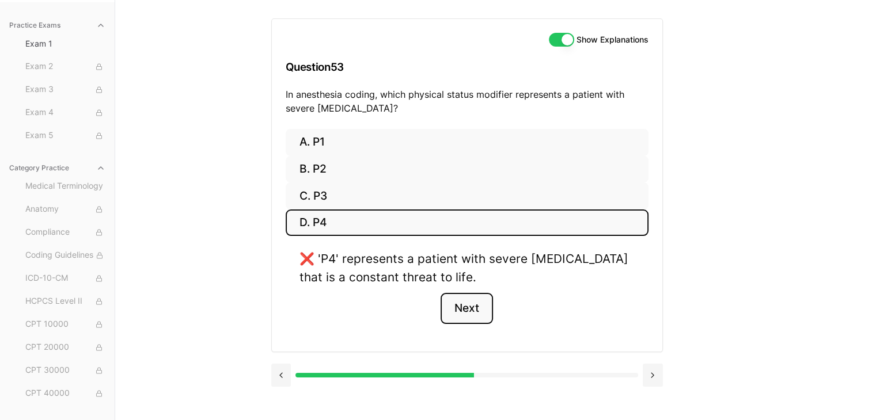
click at [467, 305] on button "Next" at bounding box center [467, 308] width 52 height 31
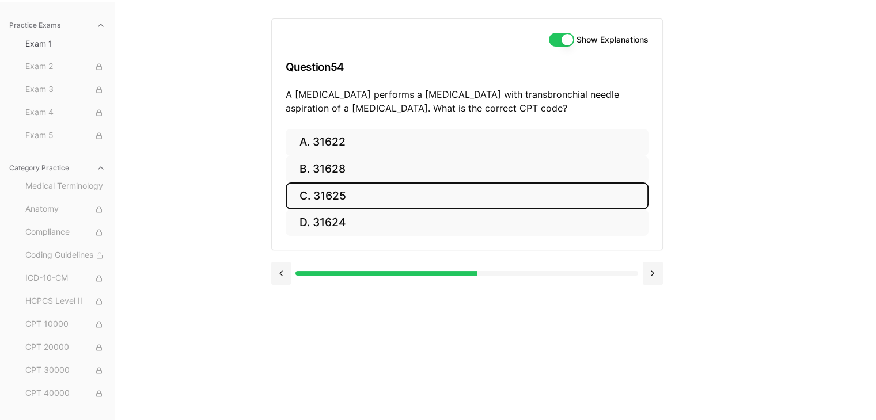
click at [395, 193] on button "C. 31625" at bounding box center [467, 196] width 363 height 27
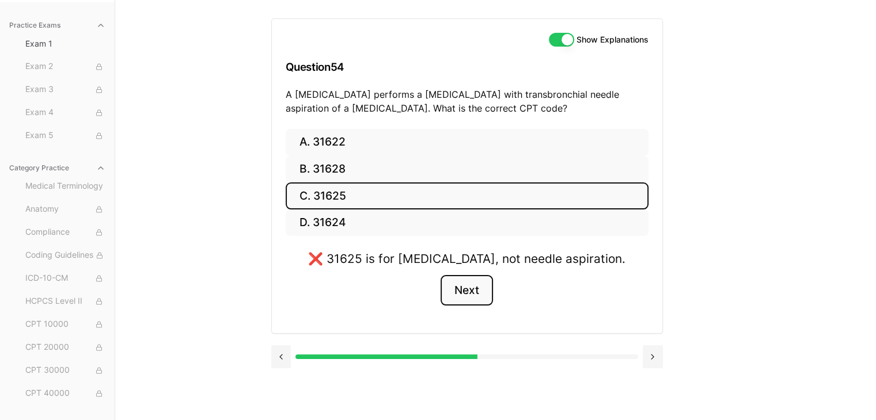
click at [456, 298] on button "Next" at bounding box center [467, 290] width 52 height 31
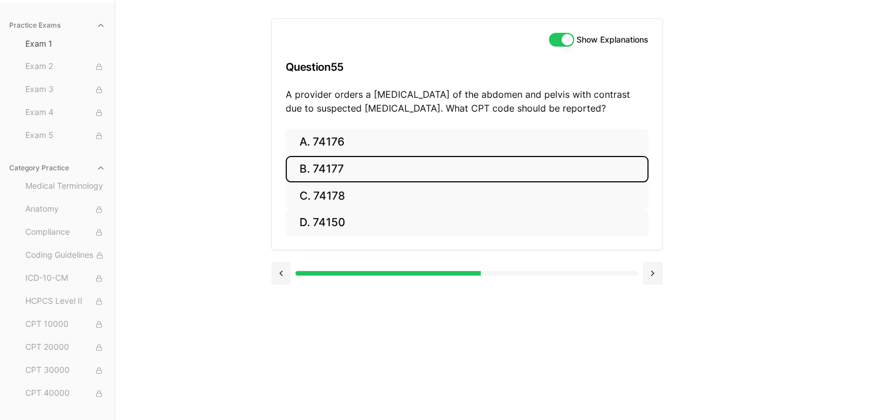
drag, startPoint x: 371, startPoint y: 173, endPoint x: 394, endPoint y: 162, distance: 24.7
click at [394, 162] on button "B. 74177" at bounding box center [467, 169] width 363 height 27
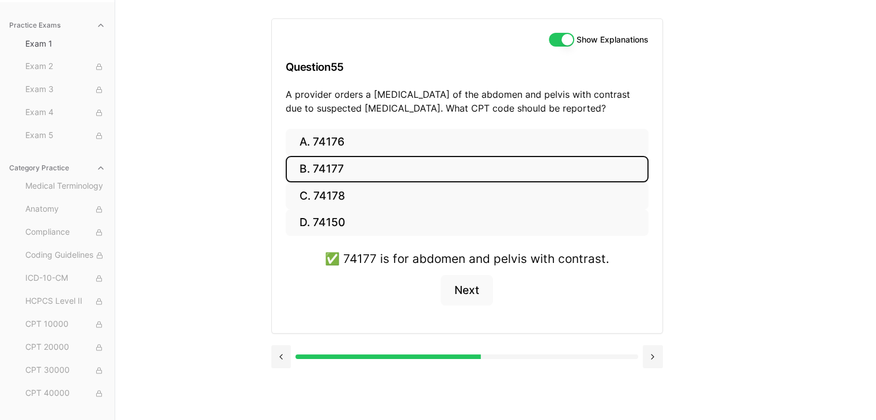
click at [394, 162] on button "B. 74177" at bounding box center [467, 169] width 363 height 27
click at [383, 192] on button "C. 74178" at bounding box center [467, 196] width 363 height 27
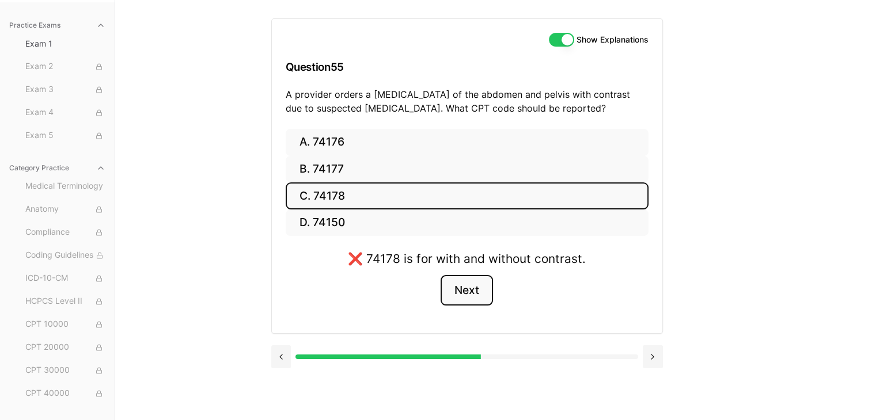
click at [453, 280] on button "Next" at bounding box center [467, 290] width 52 height 31
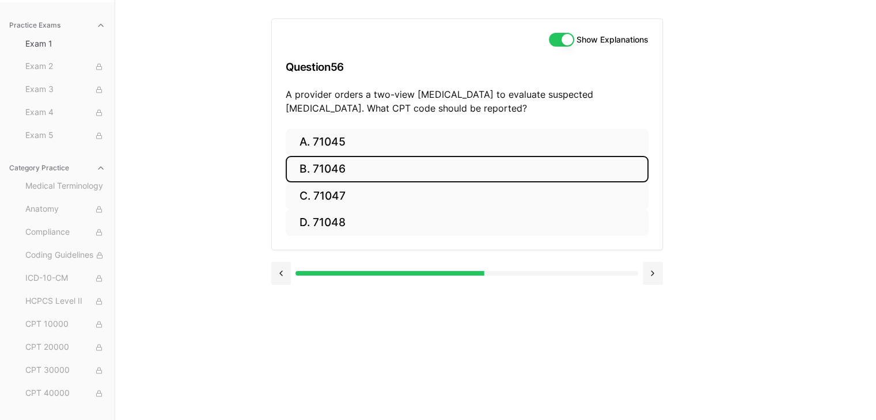
click at [401, 173] on button "B. 71046" at bounding box center [467, 169] width 363 height 27
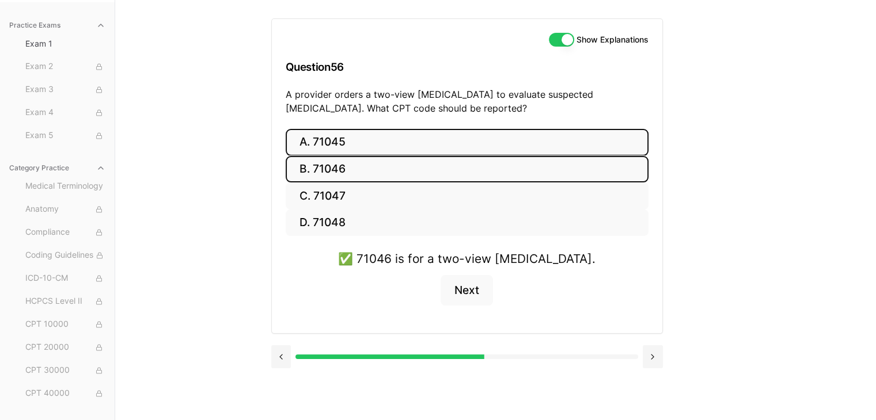
click at [372, 138] on button "A. 71045" at bounding box center [467, 142] width 363 height 27
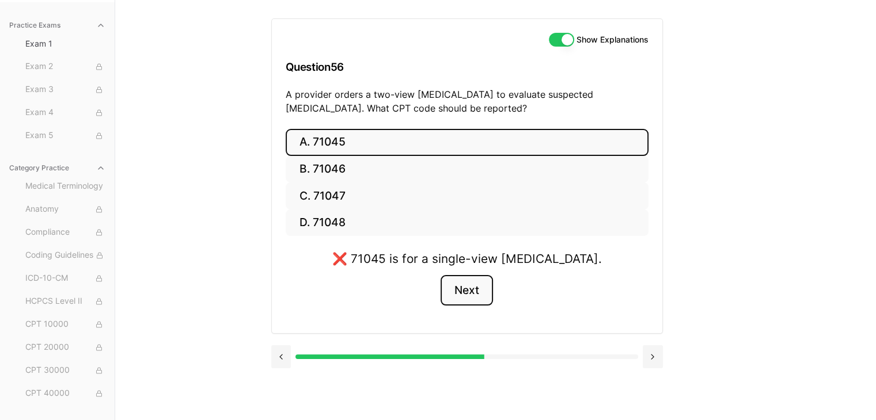
click at [448, 284] on button "Next" at bounding box center [467, 290] width 52 height 31
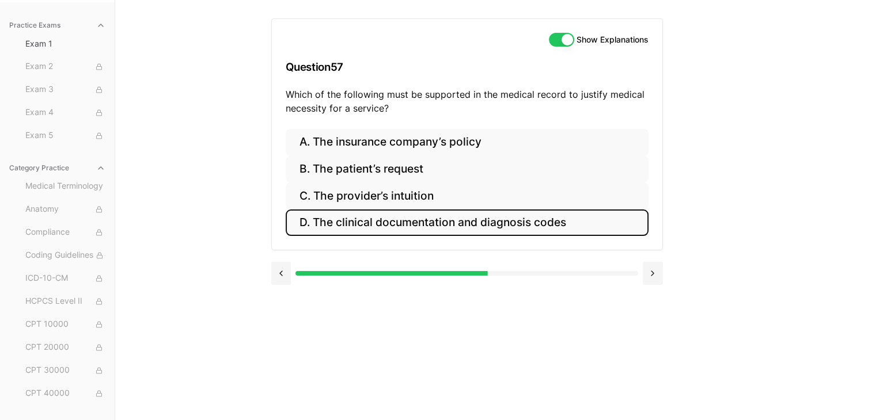
click at [484, 225] on button "D. The clinical documentation and diagnosis codes" at bounding box center [467, 223] width 363 height 27
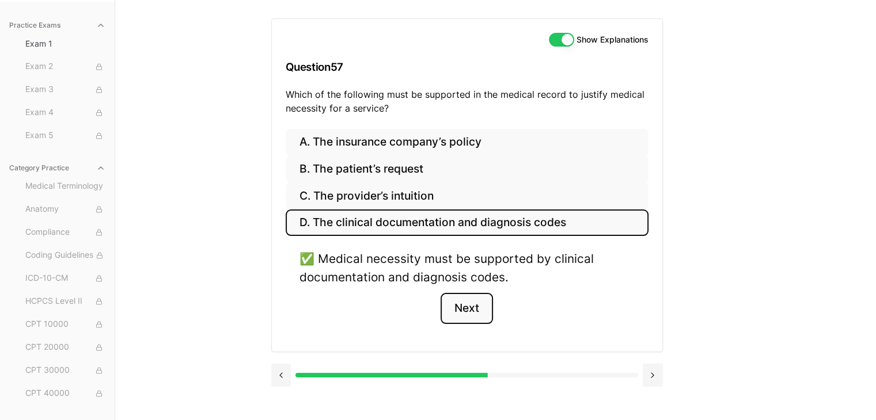
click at [455, 313] on button "Next" at bounding box center [467, 308] width 52 height 31
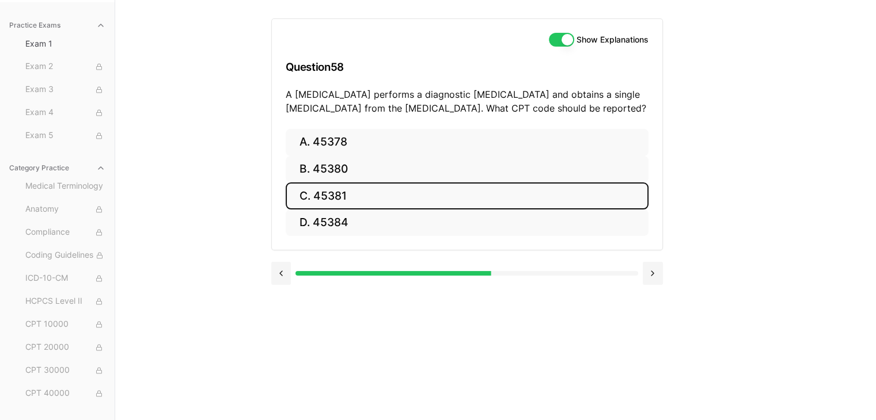
click at [396, 203] on button "C. 45381" at bounding box center [467, 196] width 363 height 27
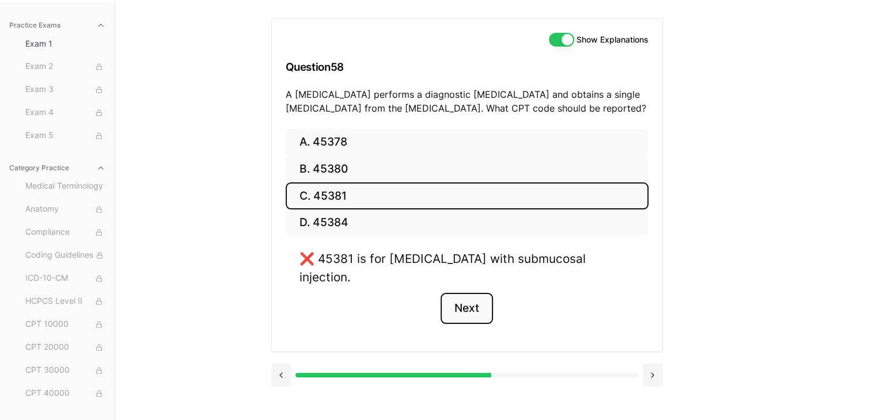
click at [446, 293] on button "Next" at bounding box center [467, 308] width 52 height 31
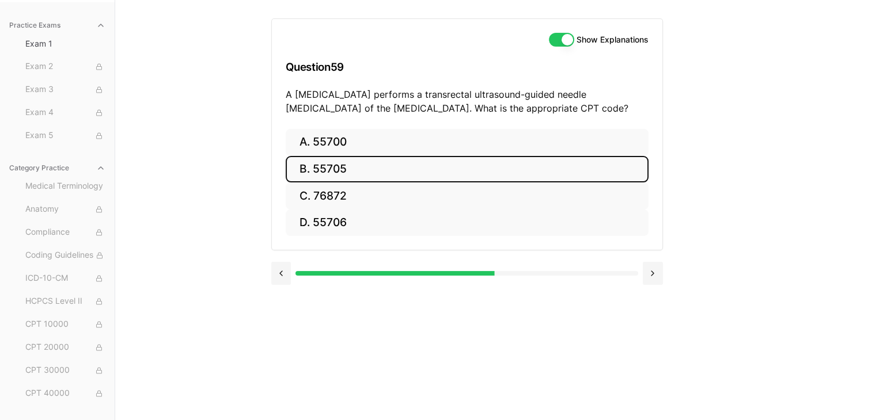
click at [397, 176] on button "B. 55705" at bounding box center [467, 169] width 363 height 27
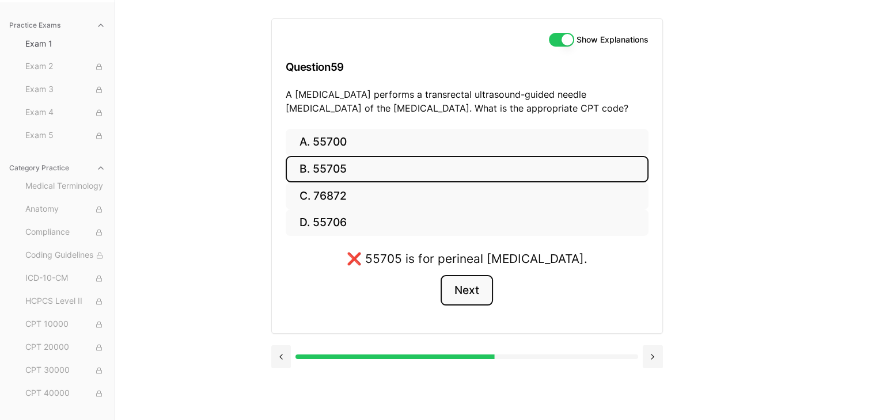
click at [469, 281] on button "Next" at bounding box center [467, 290] width 52 height 31
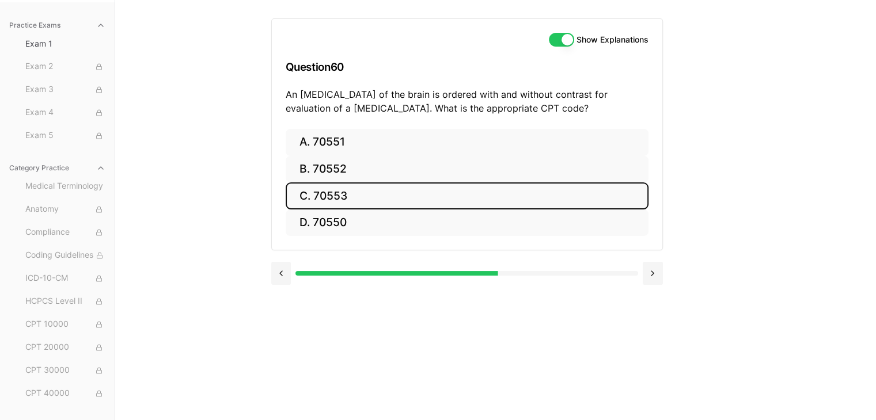
drag, startPoint x: 415, startPoint y: 188, endPoint x: 422, endPoint y: 207, distance: 20.6
click at [422, 207] on button "C. 70553" at bounding box center [467, 196] width 363 height 27
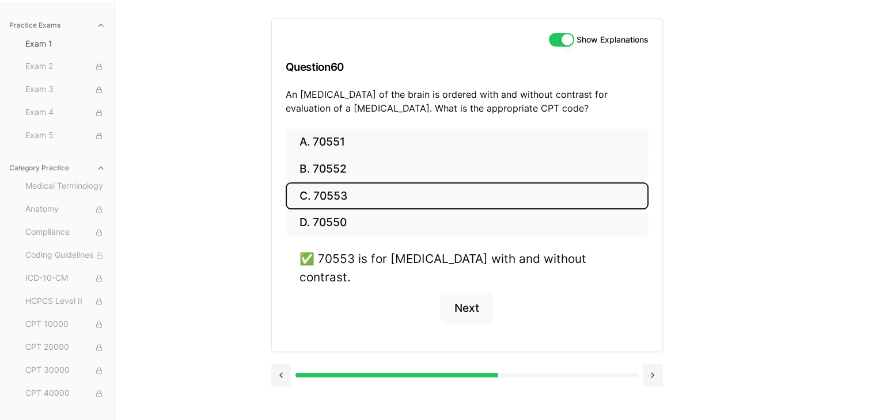
click at [422, 207] on button "C. 70553" at bounding box center [467, 196] width 363 height 27
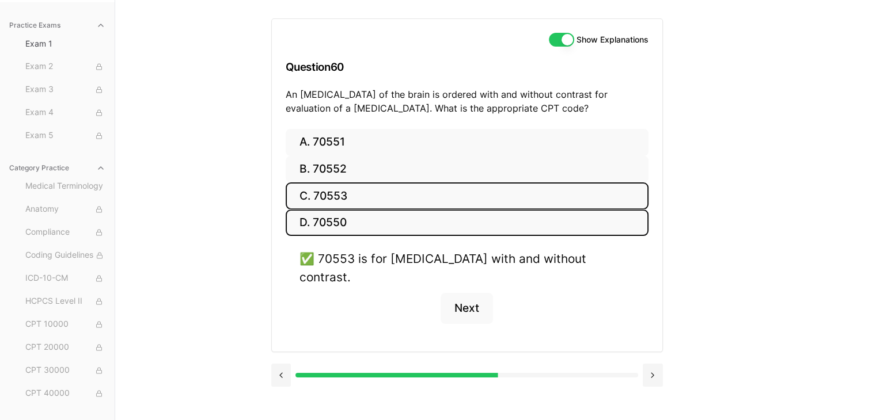
click at [427, 223] on button "D. 70550" at bounding box center [467, 223] width 363 height 27
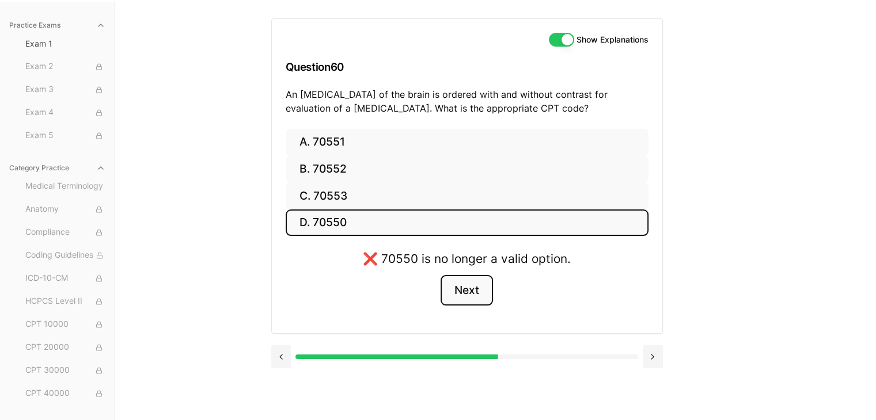
click at [468, 288] on button "Next" at bounding box center [467, 290] width 52 height 31
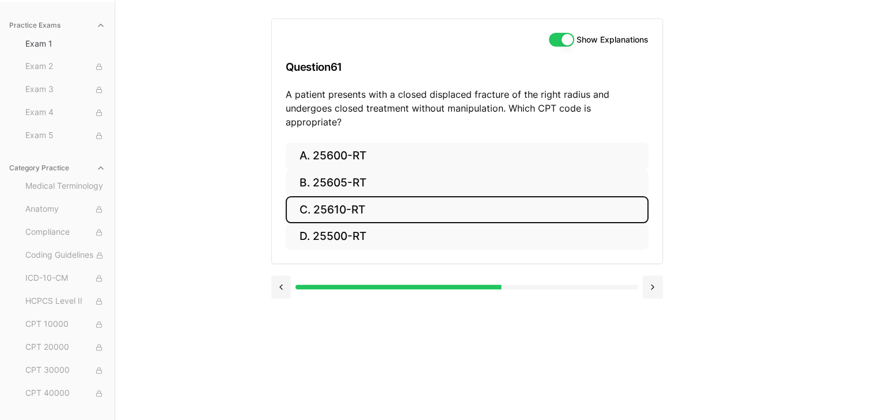
click at [405, 196] on button "C. 25610-RT" at bounding box center [467, 209] width 363 height 27
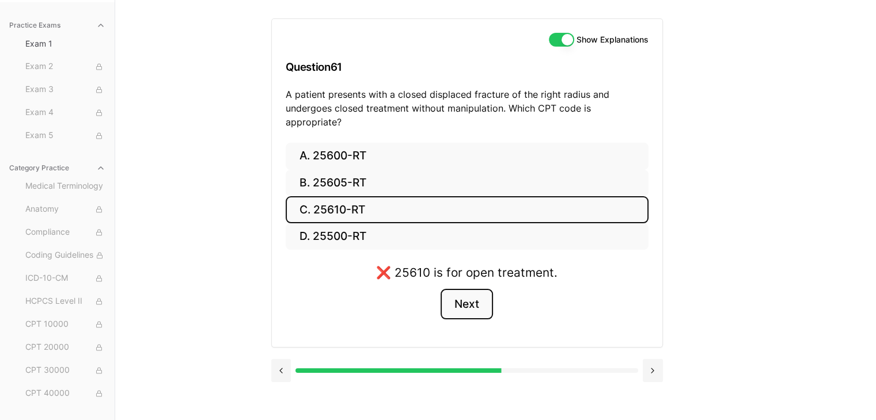
click at [454, 289] on button "Next" at bounding box center [467, 304] width 52 height 31
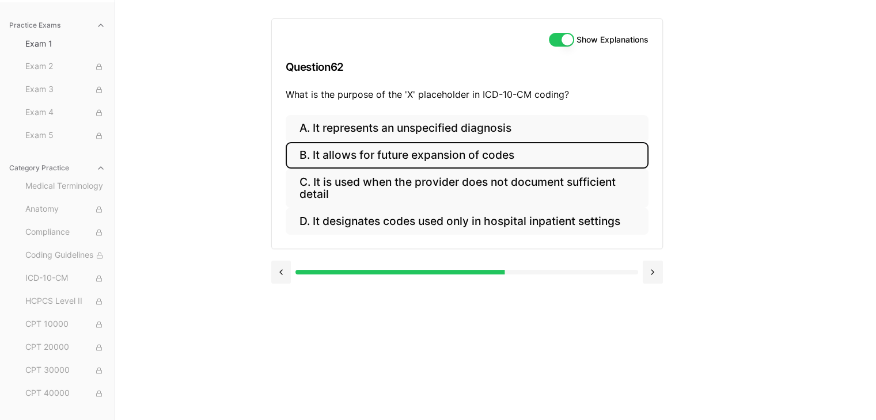
click at [531, 150] on button "B. It allows for future expansion of codes" at bounding box center [467, 155] width 363 height 27
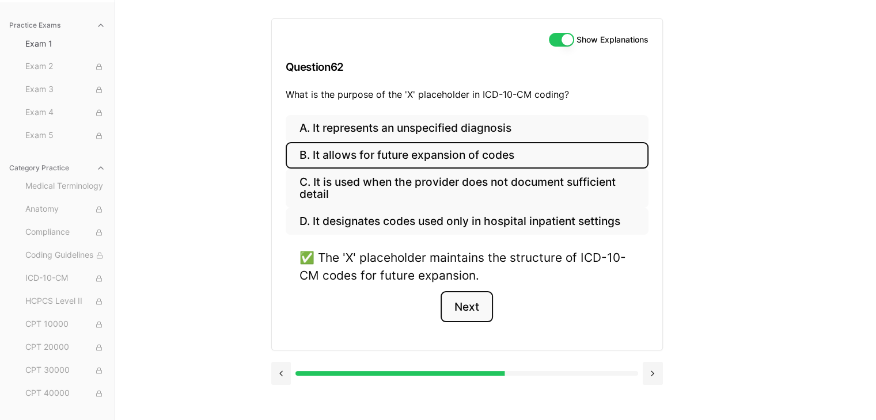
click at [459, 309] on button "Next" at bounding box center [467, 306] width 52 height 31
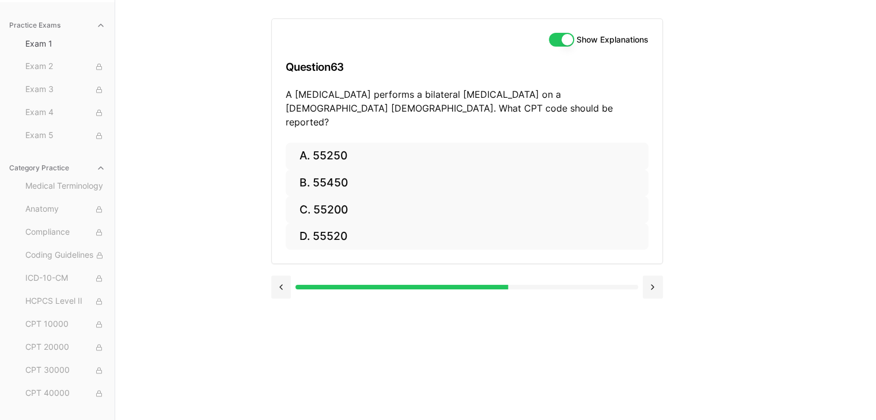
click at [446, 237] on div "A. 55250 B. 55450 C. 55200 D. 55520" at bounding box center [467, 204] width 390 height 122
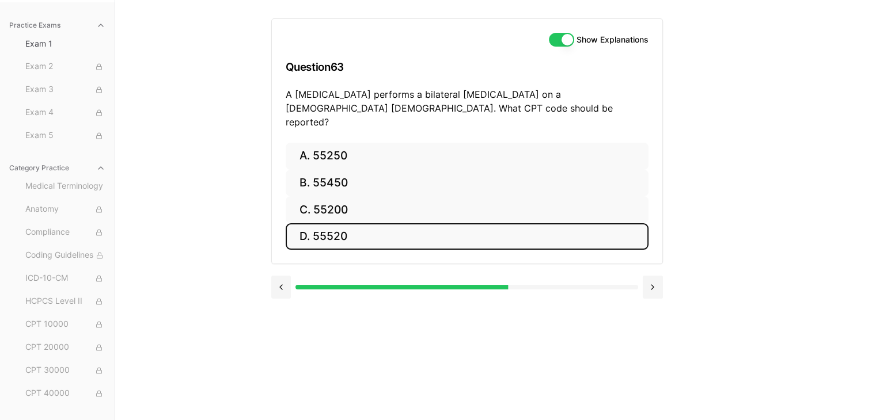
click at [442, 229] on button "D. 55520" at bounding box center [467, 236] width 363 height 27
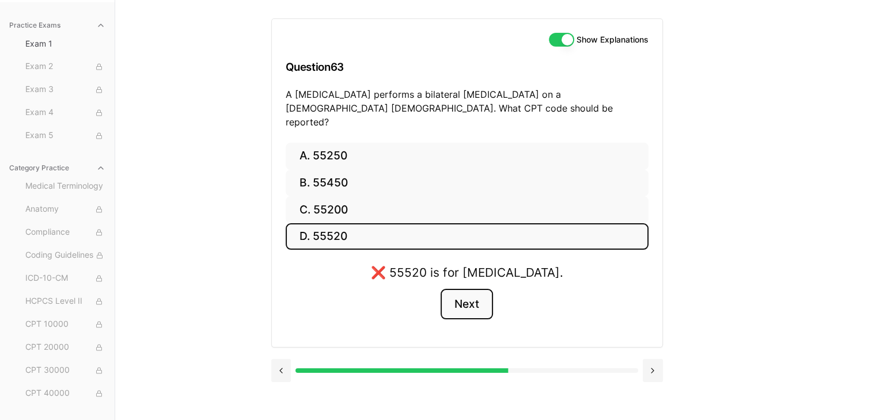
click at [475, 296] on button "Next" at bounding box center [467, 304] width 52 height 31
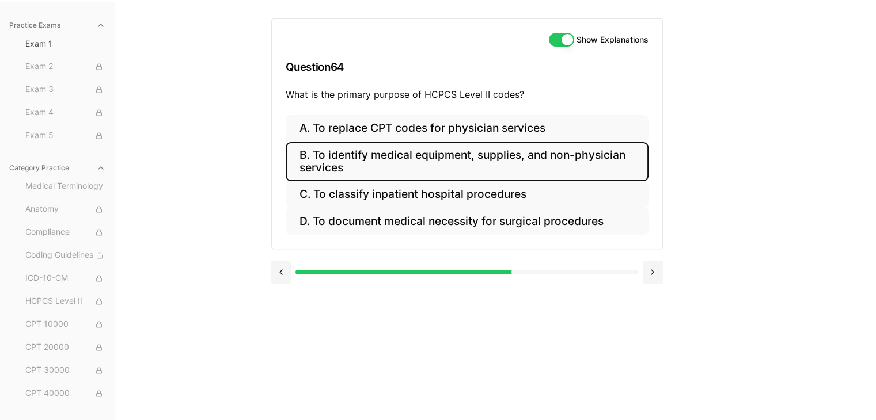
click at [560, 166] on button "B. To identify medical equipment, supplies, and non-physician services" at bounding box center [467, 161] width 363 height 39
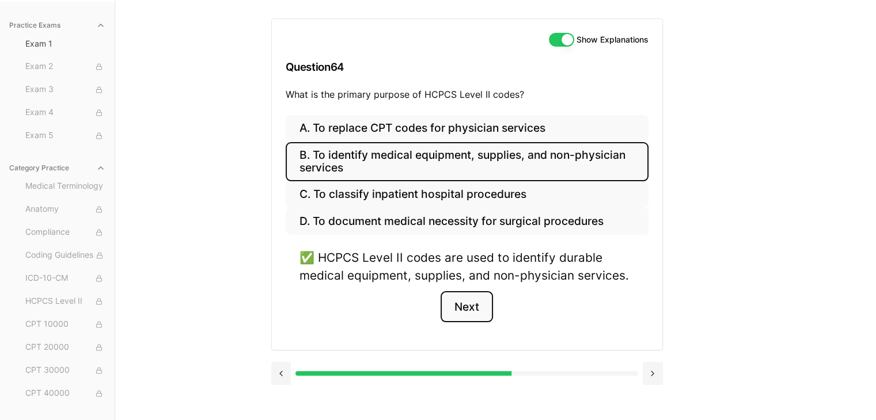
click at [477, 311] on button "Next" at bounding box center [467, 306] width 52 height 31
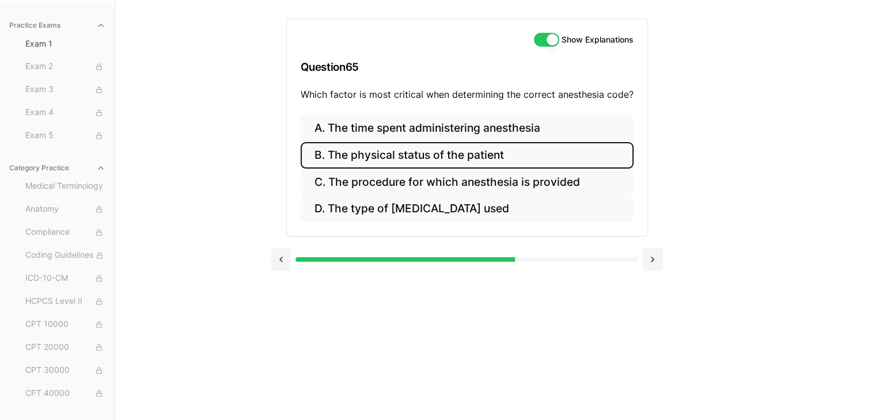
click at [407, 160] on button "B. The physical status of the patient" at bounding box center [467, 155] width 333 height 27
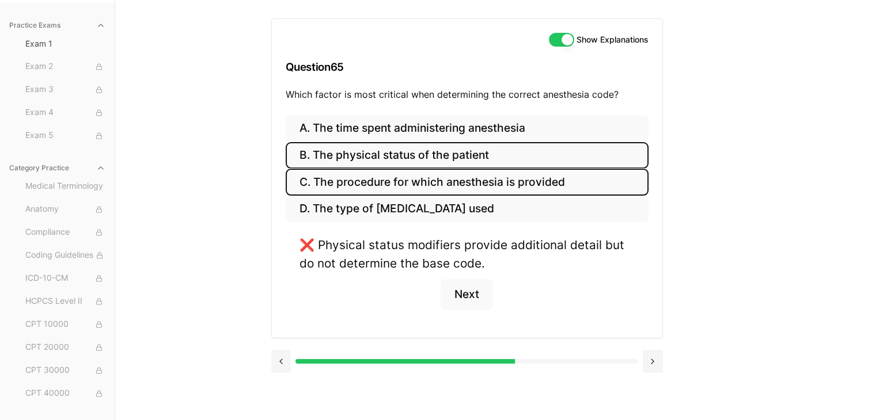
click at [400, 187] on button "C. The procedure for which anesthesia is provided" at bounding box center [467, 182] width 363 height 27
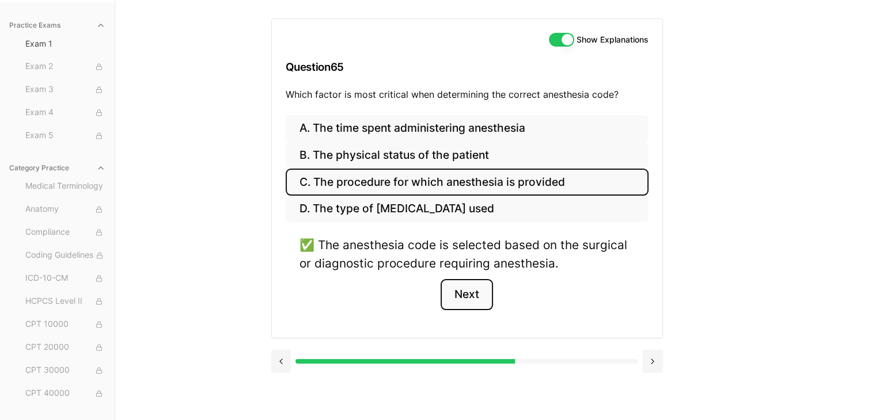
click at [460, 293] on button "Next" at bounding box center [467, 294] width 52 height 31
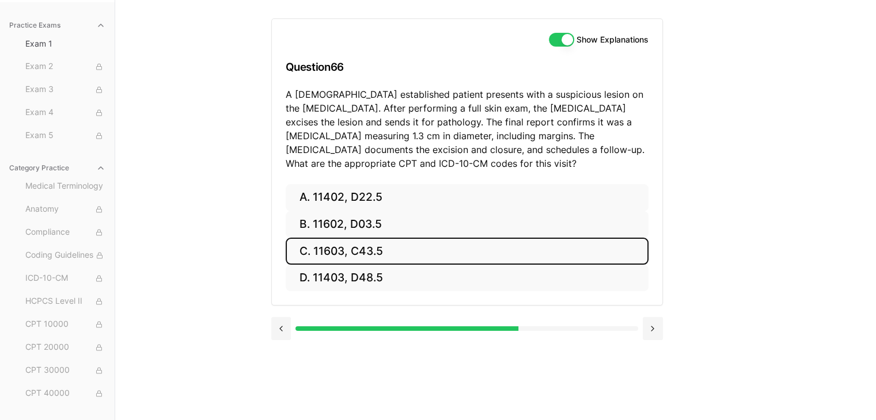
click at [415, 249] on button "C. 11603, C43.5" at bounding box center [467, 251] width 363 height 27
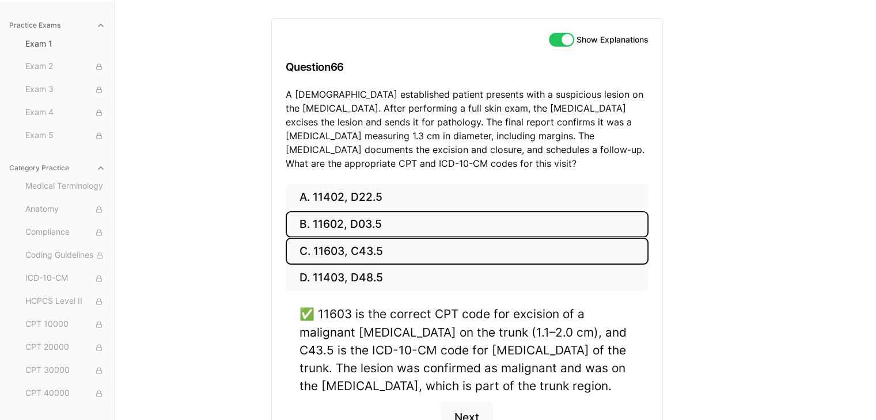
click at [365, 218] on button "B. 11602, D03.5" at bounding box center [467, 224] width 363 height 27
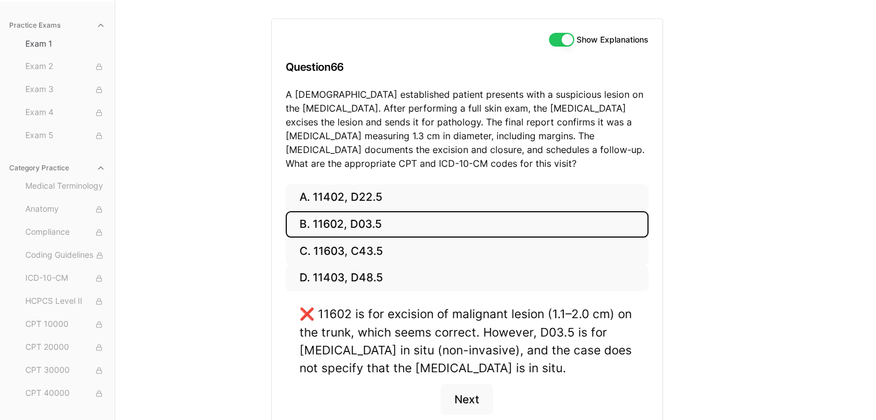
scroll to position [172, 0]
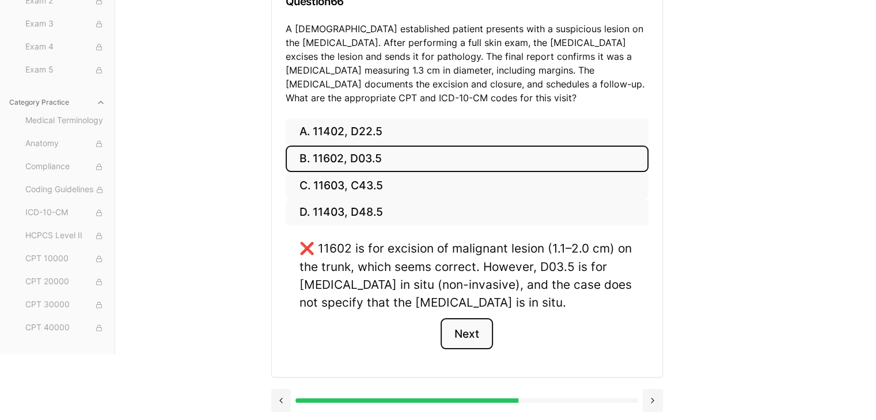
click at [442, 337] on button "Next" at bounding box center [467, 333] width 52 height 31
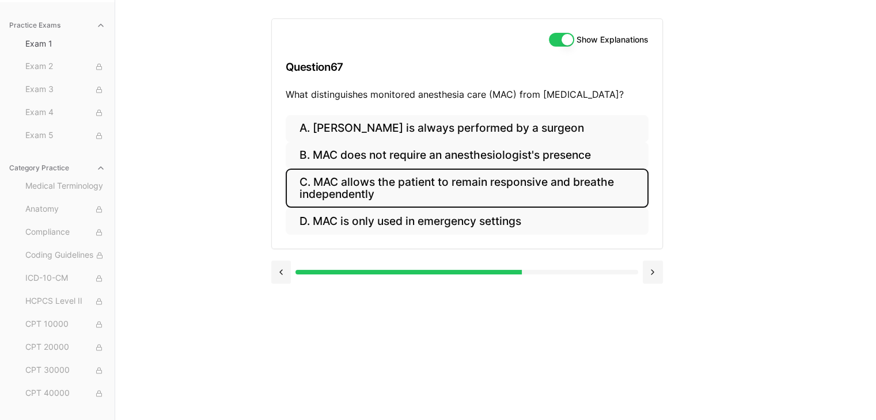
click at [448, 180] on button "C. MAC allows the patient to remain responsive and breathe independently" at bounding box center [467, 188] width 363 height 39
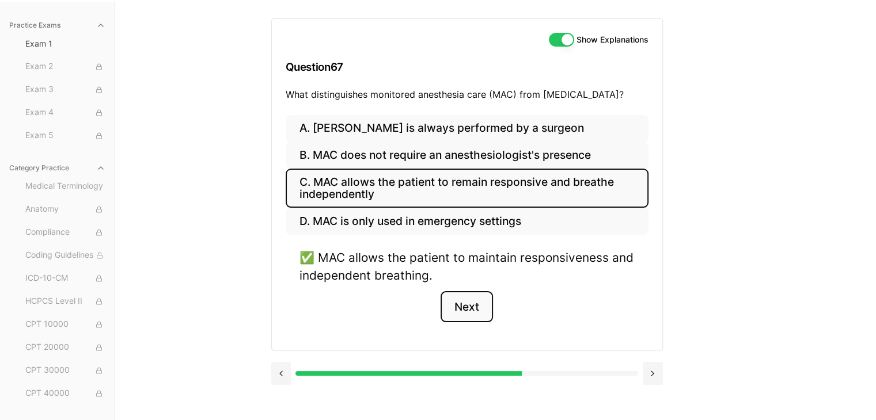
click at [479, 309] on button "Next" at bounding box center [467, 306] width 52 height 31
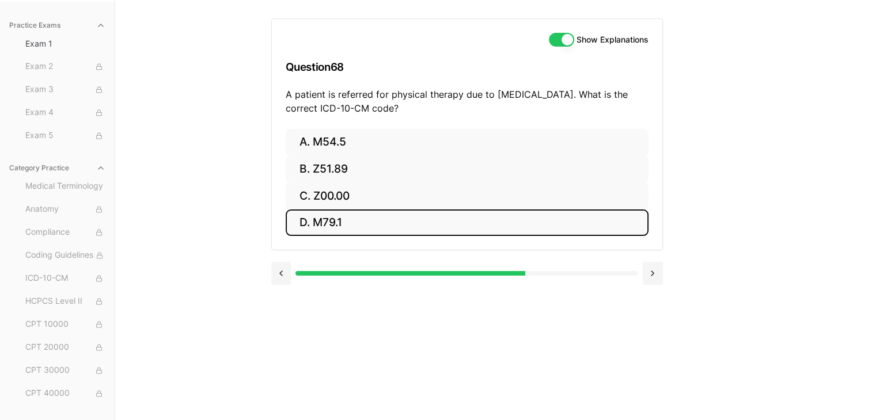
click at [425, 215] on button "D. M79.1" at bounding box center [467, 223] width 363 height 27
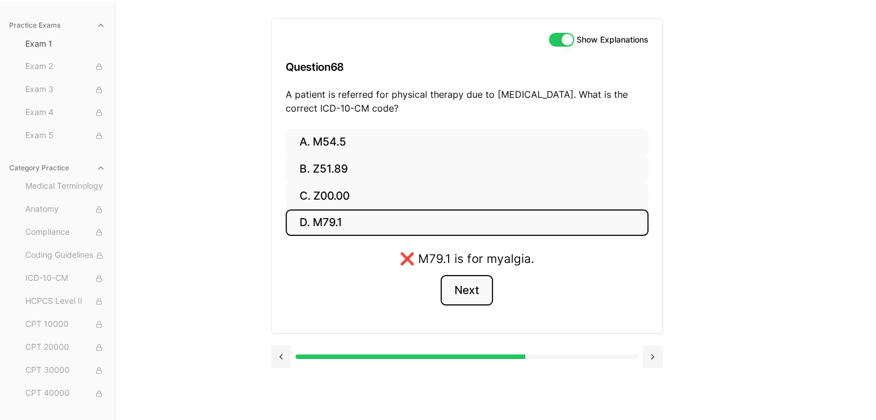
click at [457, 283] on button "Next" at bounding box center [467, 290] width 52 height 31
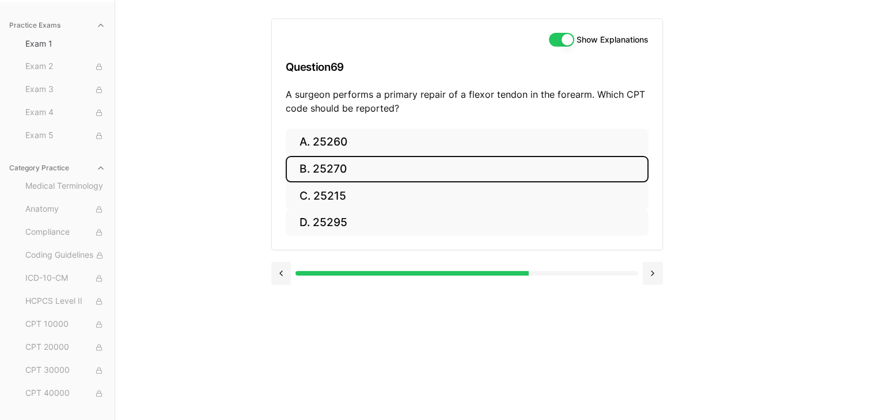
click at [387, 160] on button "B. 25270" at bounding box center [467, 169] width 363 height 27
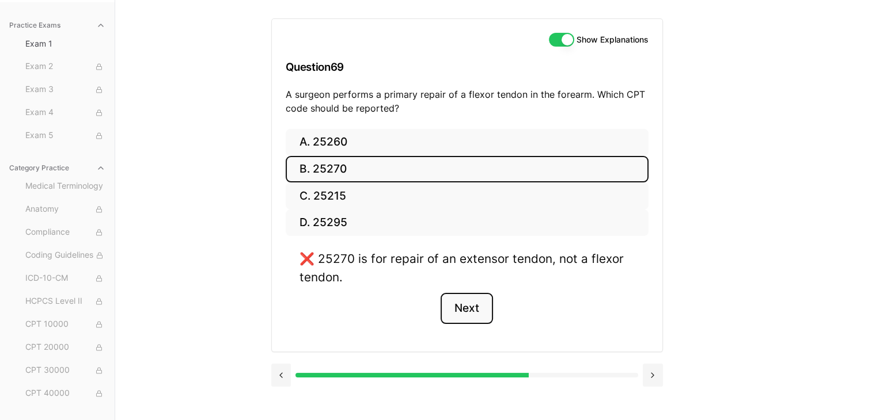
click at [453, 317] on button "Next" at bounding box center [467, 308] width 52 height 31
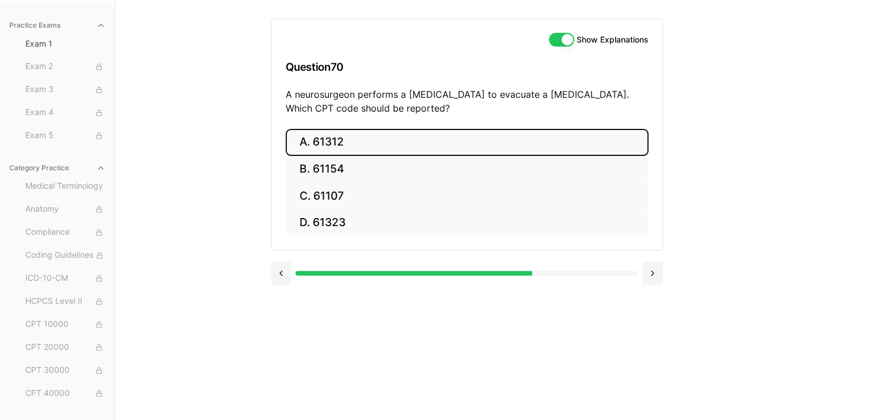
click at [348, 130] on button "A. 61312" at bounding box center [467, 142] width 363 height 27
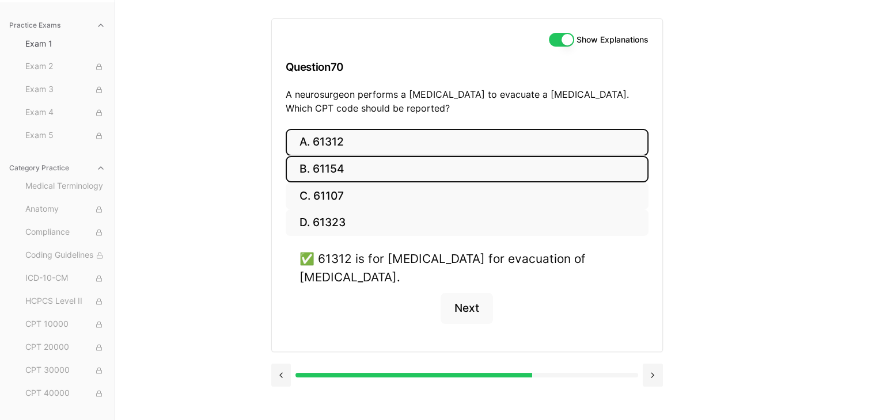
click at [348, 174] on button "B. 61154" at bounding box center [467, 169] width 363 height 27
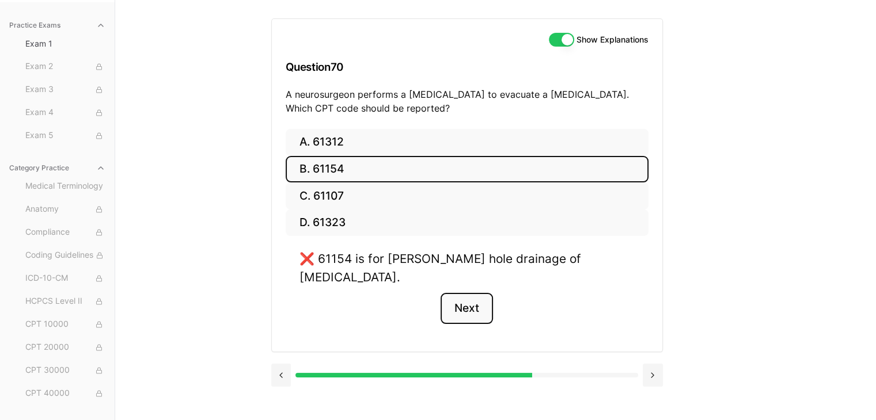
click at [472, 293] on button "Next" at bounding box center [467, 308] width 52 height 31
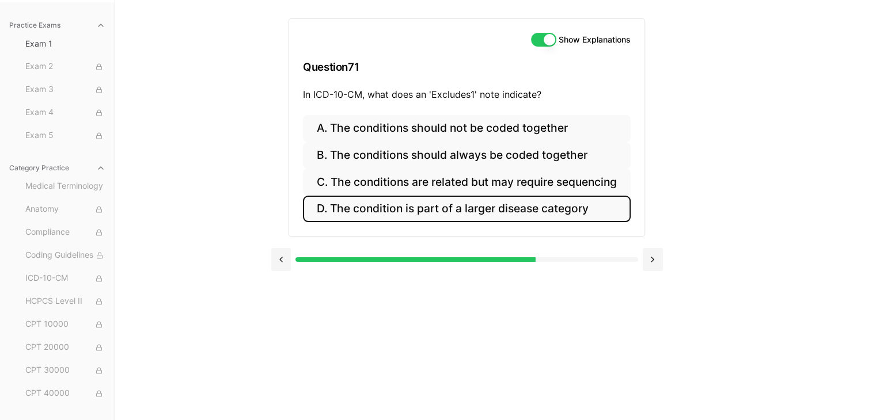
click at [552, 206] on button "D. The condition is part of a larger disease category" at bounding box center [467, 209] width 328 height 27
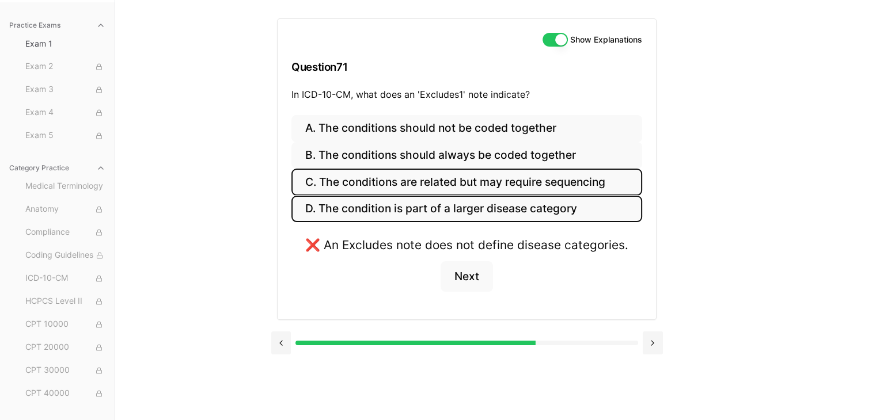
click at [546, 194] on button "C. The conditions are related but may require sequencing" at bounding box center [466, 182] width 351 height 27
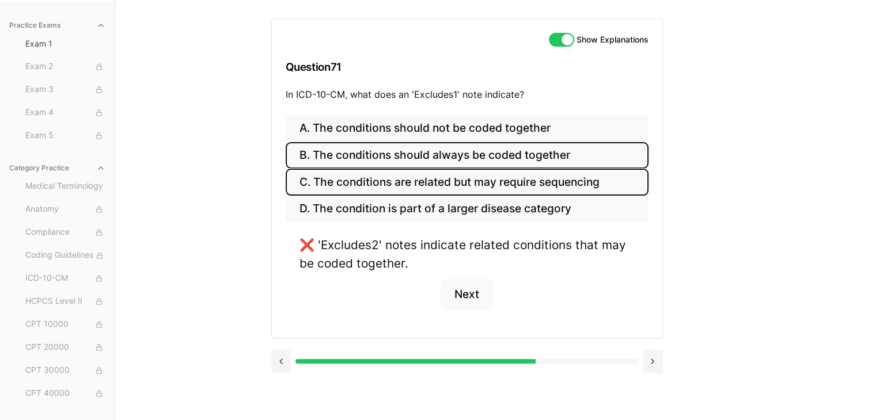
click at [537, 166] on button "B. The conditions should always be coded together" at bounding box center [467, 155] width 363 height 27
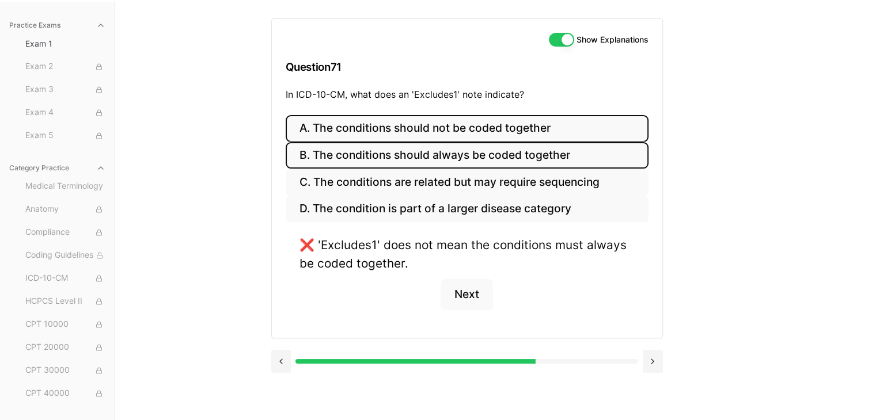
click at [539, 127] on button "A. The conditions should not be coded together" at bounding box center [467, 128] width 363 height 27
click at [537, 157] on button "B. The conditions should always be coded together" at bounding box center [467, 155] width 363 height 27
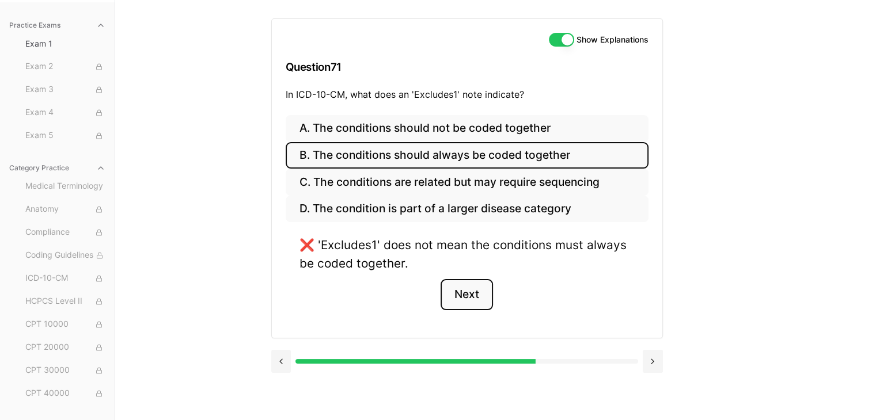
click at [463, 296] on button "Next" at bounding box center [467, 294] width 52 height 31
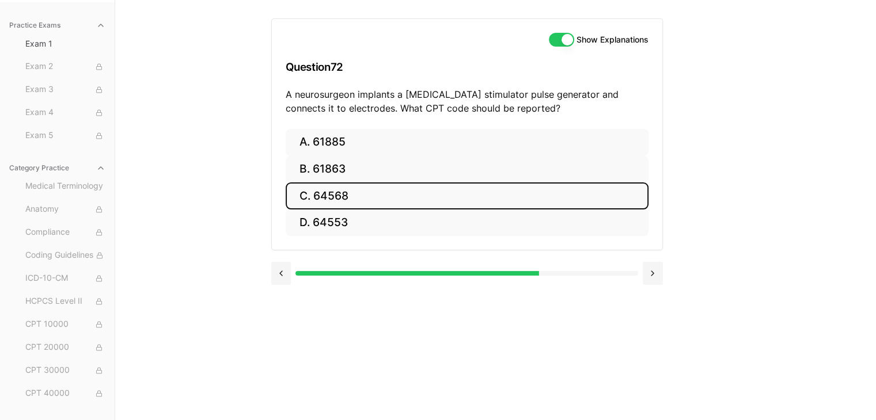
click at [412, 189] on button "C. 64568" at bounding box center [467, 196] width 363 height 27
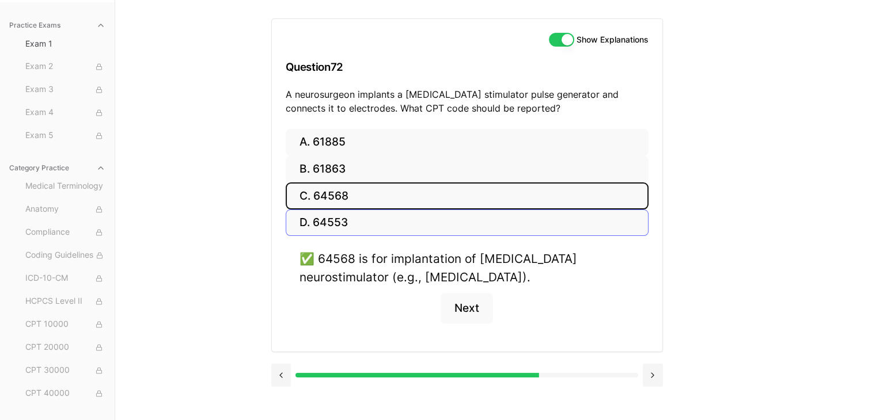
drag, startPoint x: 397, startPoint y: 195, endPoint x: 401, endPoint y: 212, distance: 18.3
click at [401, 212] on div "A. 61885 B. 61863 C. 64568 D. 64553" at bounding box center [467, 183] width 363 height 108
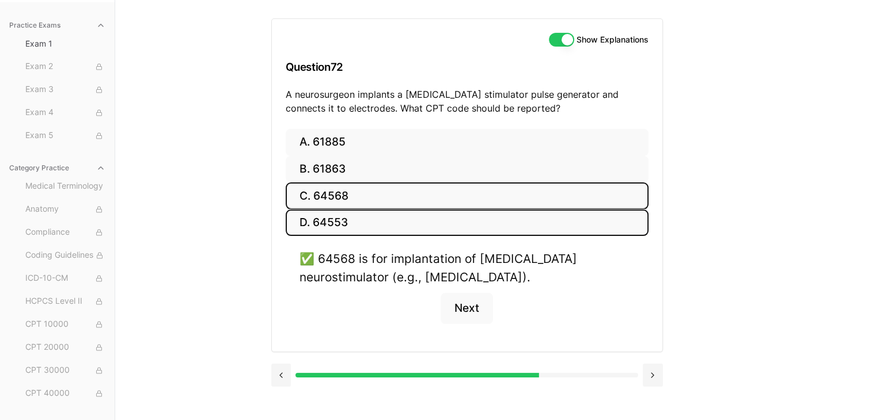
click at [401, 212] on button "D. 64553" at bounding box center [467, 223] width 363 height 27
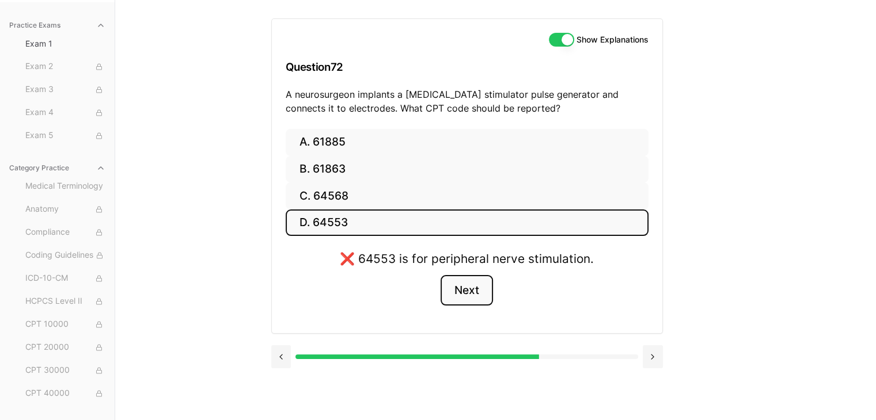
click at [446, 284] on button "Next" at bounding box center [467, 290] width 52 height 31
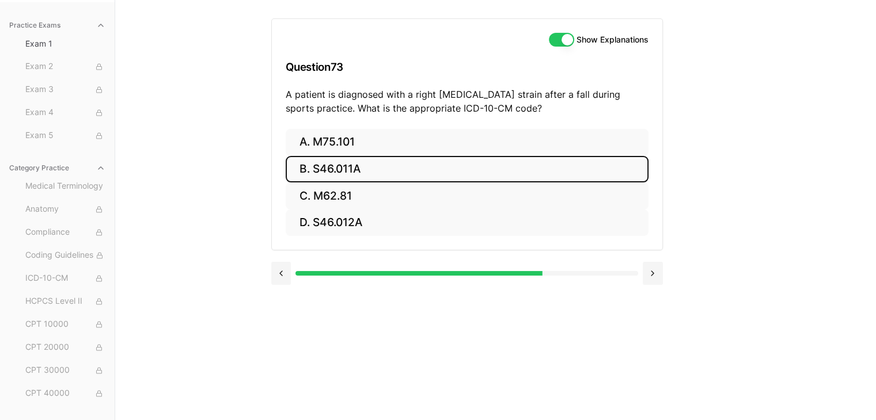
click at [397, 173] on button "B. S46.011A" at bounding box center [467, 169] width 363 height 27
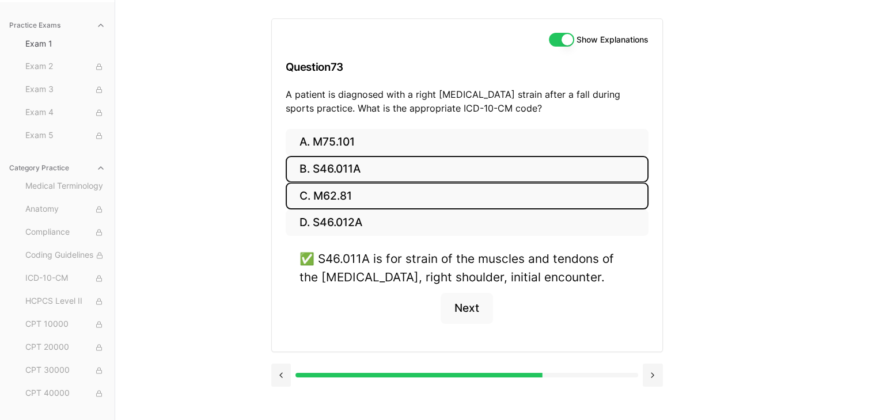
click at [405, 204] on button "C. M62.81" at bounding box center [467, 196] width 363 height 27
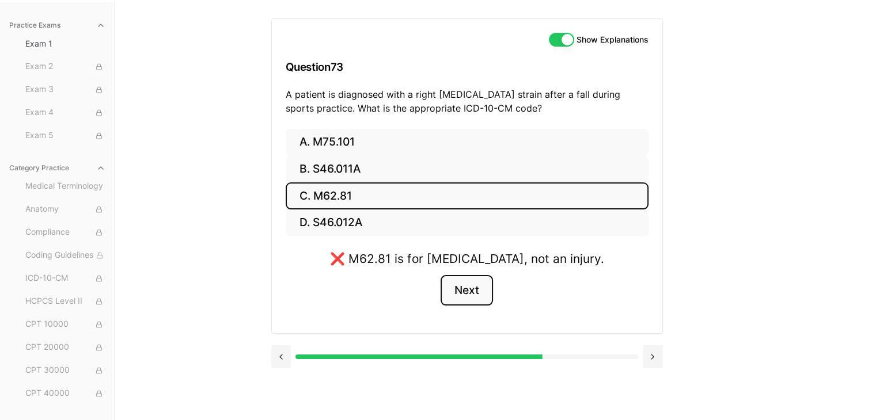
click at [457, 280] on button "Next" at bounding box center [467, 290] width 52 height 31
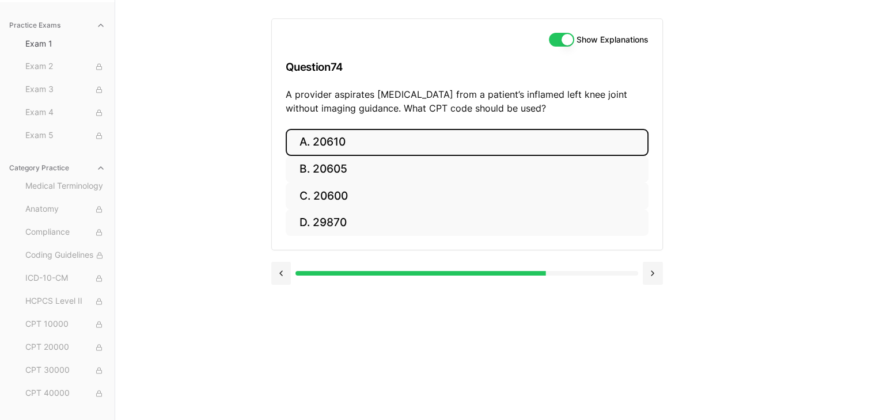
click at [382, 153] on button "A. 20610" at bounding box center [467, 142] width 363 height 27
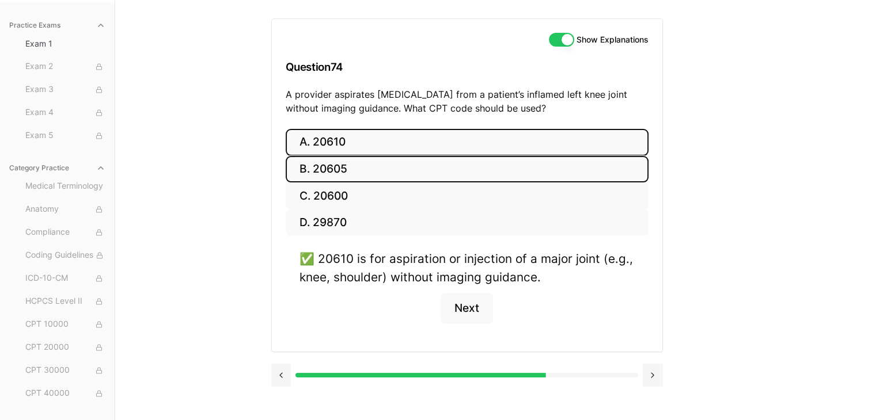
click at [396, 180] on button "B. 20605" at bounding box center [467, 169] width 363 height 27
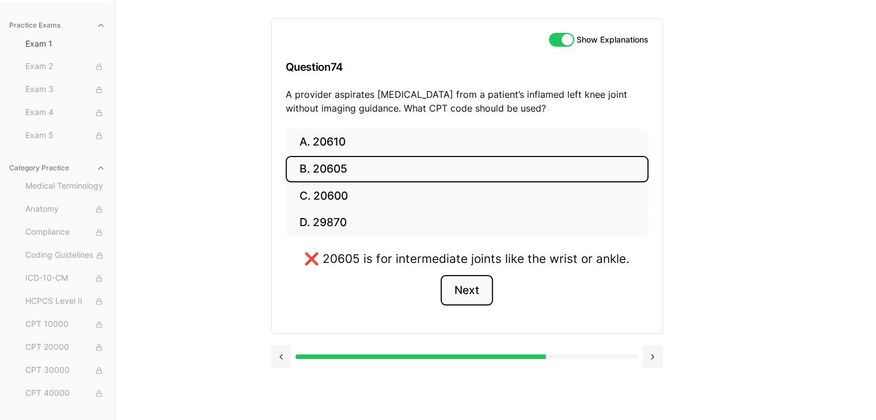
click at [456, 282] on button "Next" at bounding box center [467, 290] width 52 height 31
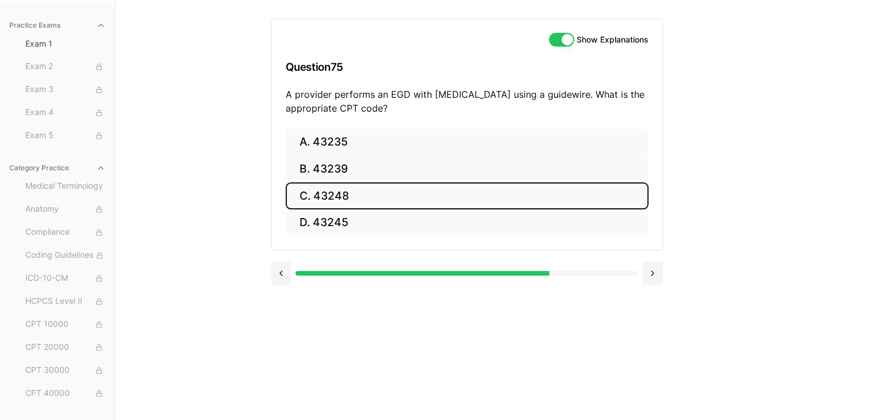
click at [370, 199] on button "C. 43248" at bounding box center [467, 196] width 363 height 27
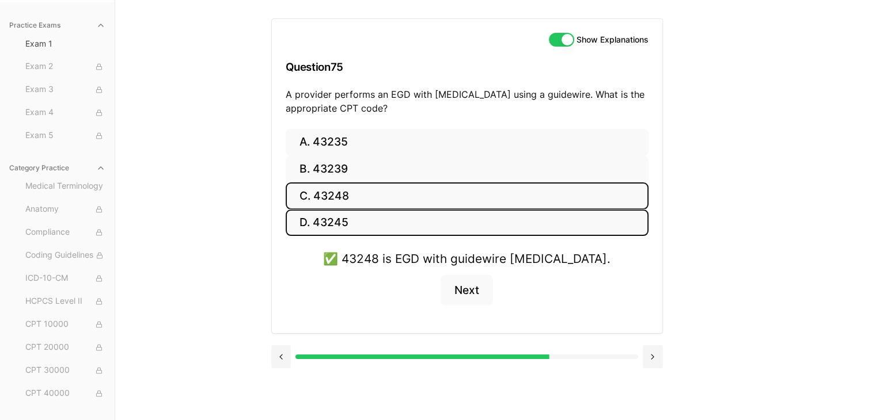
click at [398, 219] on button "D. 43245" at bounding box center [467, 223] width 363 height 27
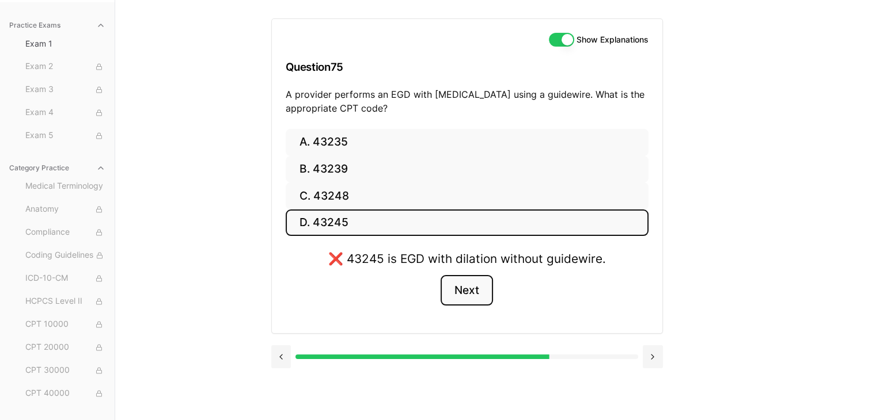
click at [459, 293] on button "Next" at bounding box center [467, 290] width 52 height 31
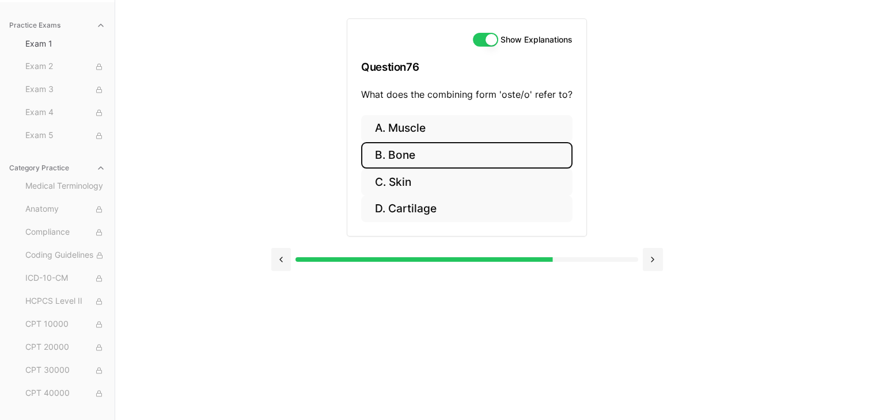
click at [506, 156] on button "B. Bone" at bounding box center [466, 155] width 211 height 27
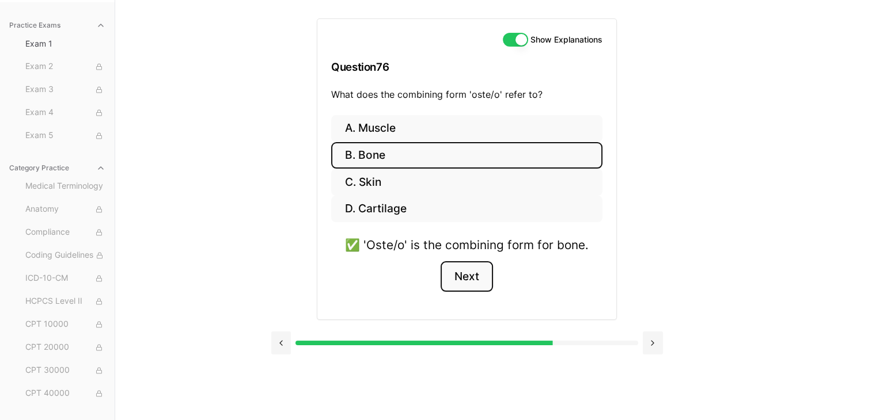
click at [465, 283] on button "Next" at bounding box center [467, 276] width 52 height 31
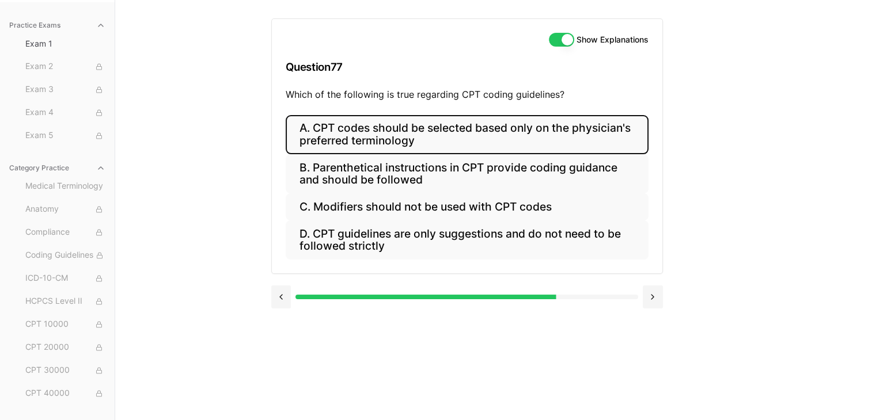
click at [480, 146] on button "A. CPT codes should be selected based only on the physician's preferred termino…" at bounding box center [467, 134] width 363 height 39
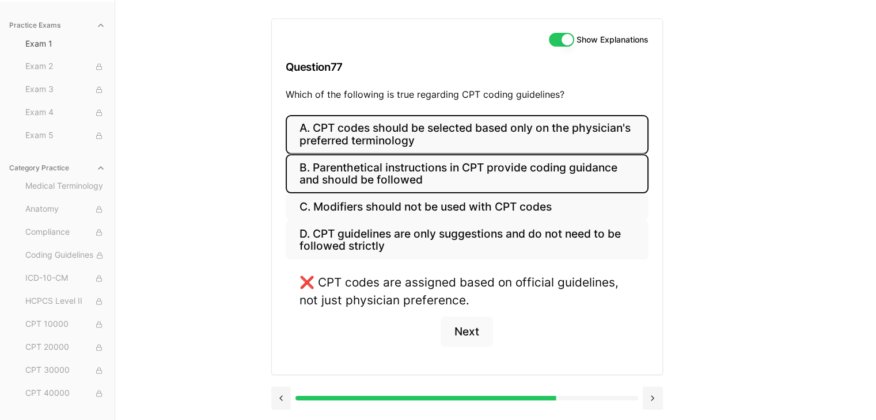
click at [476, 184] on button "B. Parenthetical instructions in CPT provide coding guidance and should be foll…" at bounding box center [467, 173] width 363 height 39
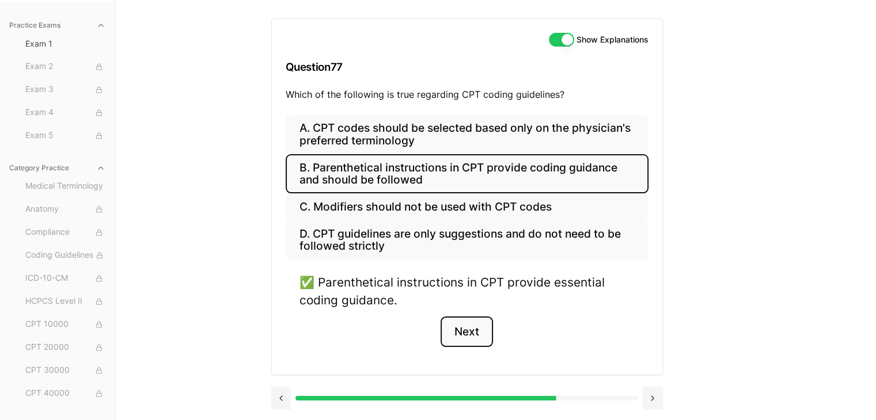
click at [470, 328] on button "Next" at bounding box center [467, 332] width 52 height 31
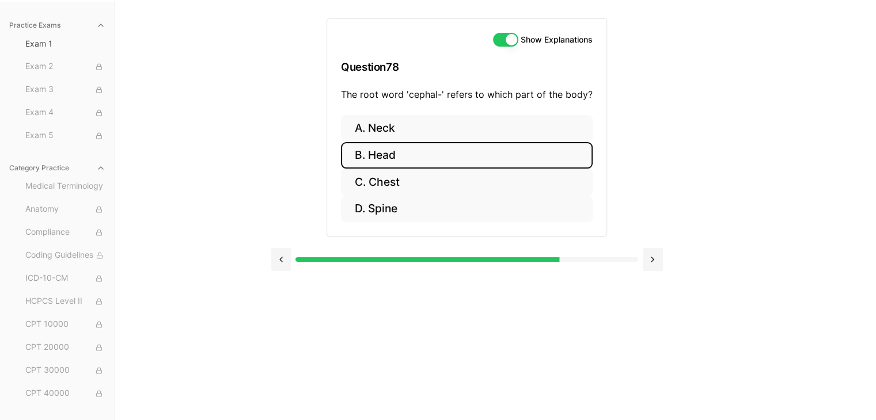
click at [381, 146] on button "B. Head" at bounding box center [467, 155] width 252 height 27
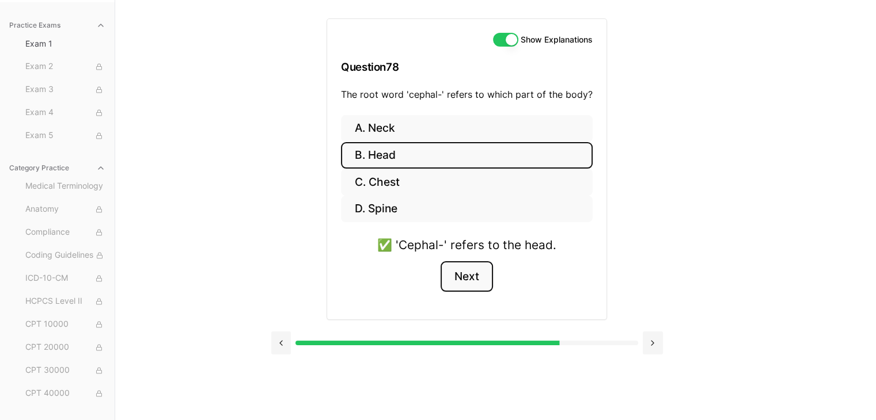
click at [468, 266] on button "Next" at bounding box center [467, 276] width 52 height 31
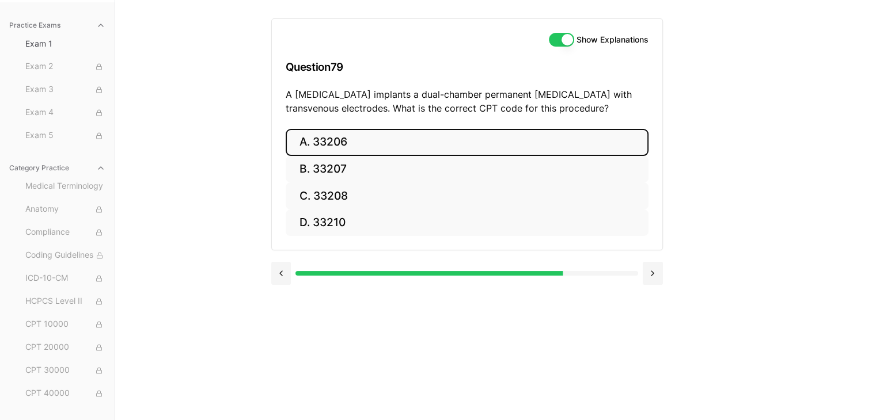
click at [410, 148] on button "A. 33206" at bounding box center [467, 142] width 363 height 27
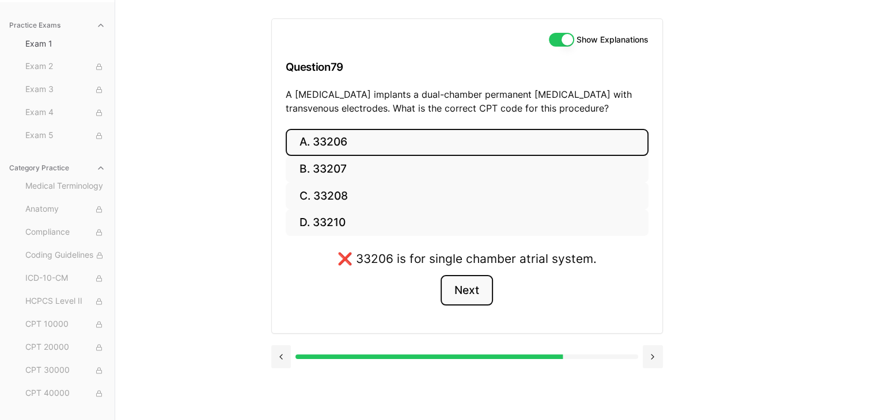
click at [458, 295] on button "Next" at bounding box center [467, 290] width 52 height 31
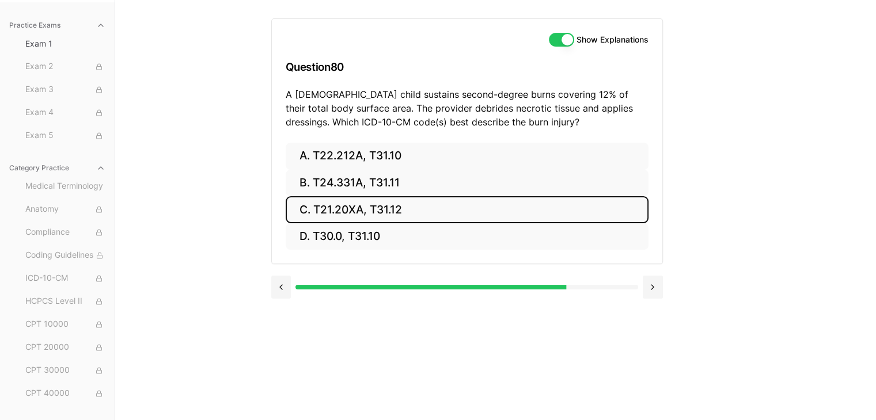
click at [403, 198] on button "C. T21.20XA, T31.12" at bounding box center [467, 209] width 363 height 27
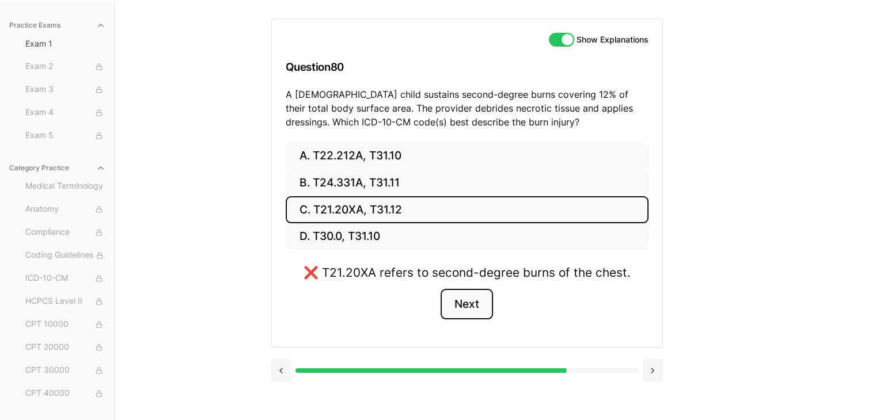
click at [456, 301] on button "Next" at bounding box center [467, 304] width 52 height 31
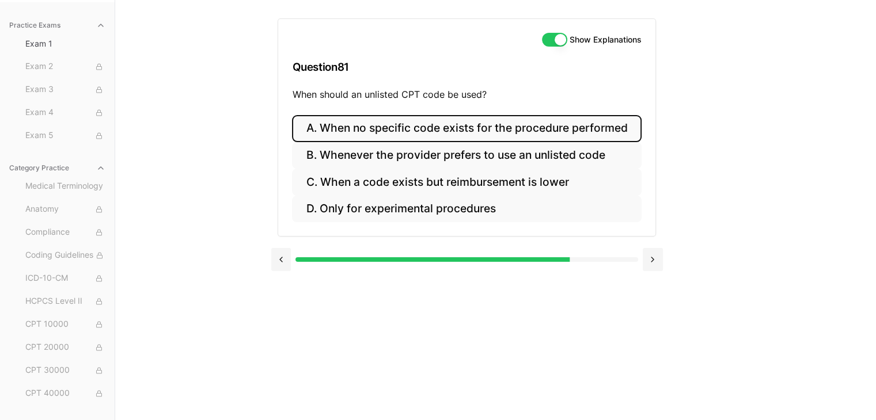
click at [539, 126] on button "A. When no specific code exists for the procedure performed" at bounding box center [466, 128] width 349 height 27
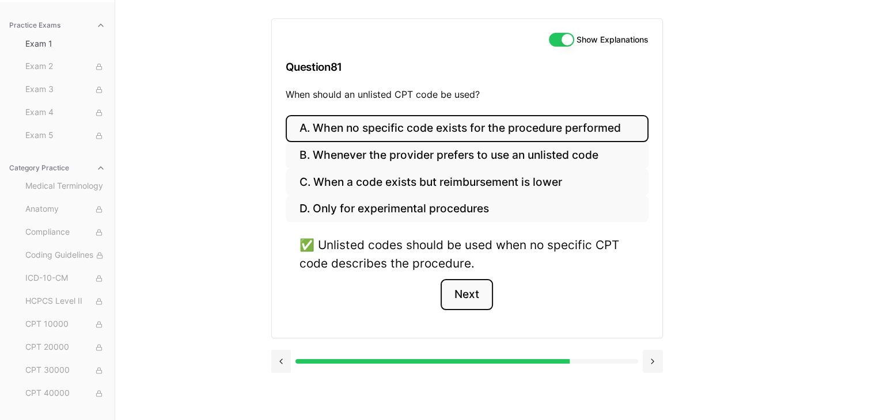
click at [474, 297] on button "Next" at bounding box center [467, 294] width 52 height 31
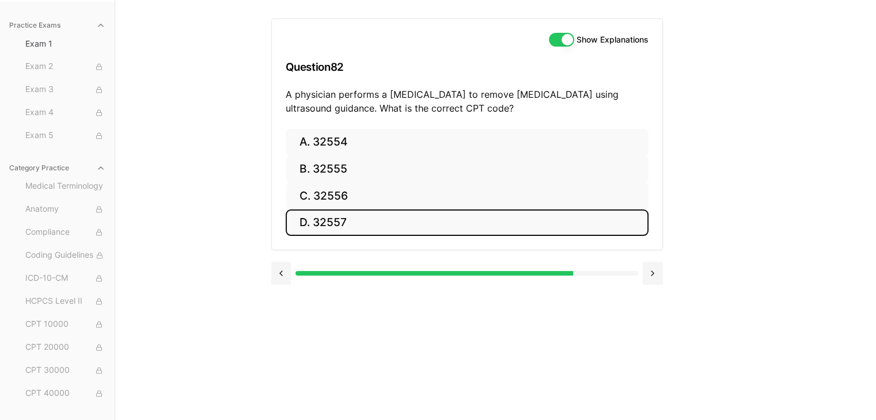
click at [457, 229] on button "D. 32557" at bounding box center [467, 223] width 363 height 27
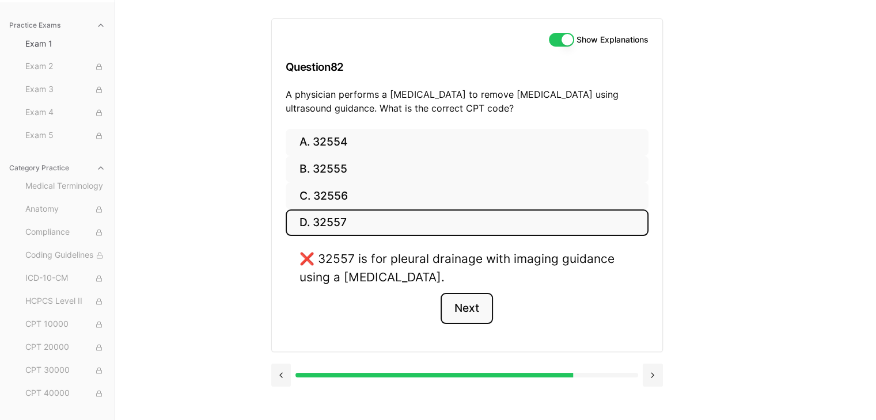
click at [465, 299] on button "Next" at bounding box center [467, 308] width 52 height 31
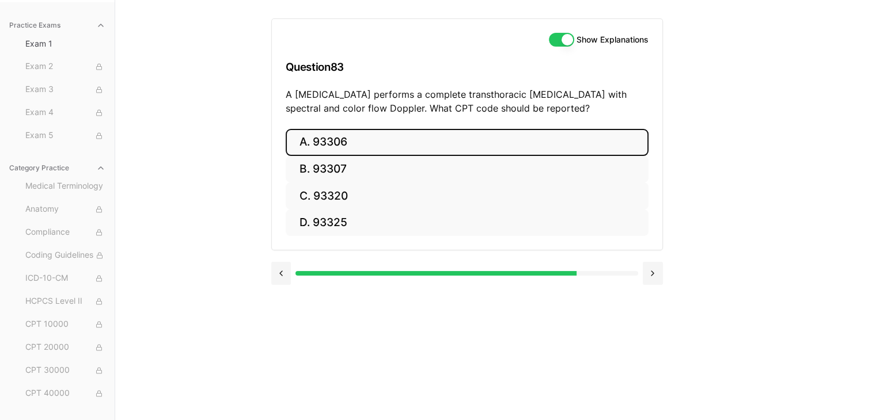
click at [431, 129] on button "A. 93306" at bounding box center [467, 142] width 363 height 27
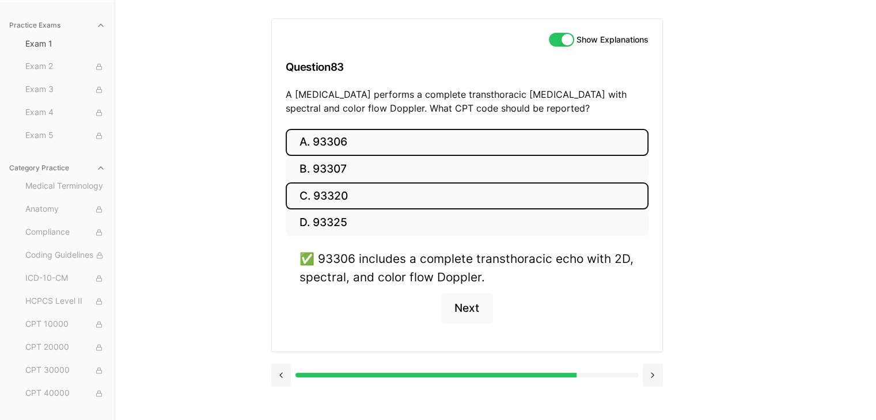
click at [417, 204] on button "C. 93320" at bounding box center [467, 196] width 363 height 27
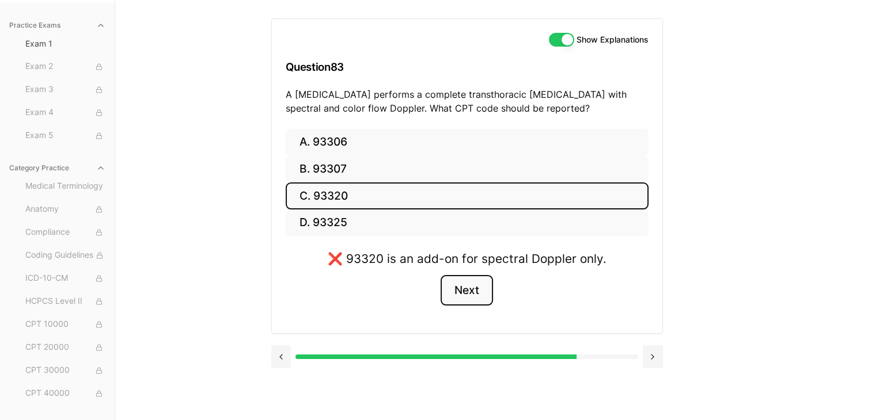
click at [460, 291] on button "Next" at bounding box center [467, 290] width 52 height 31
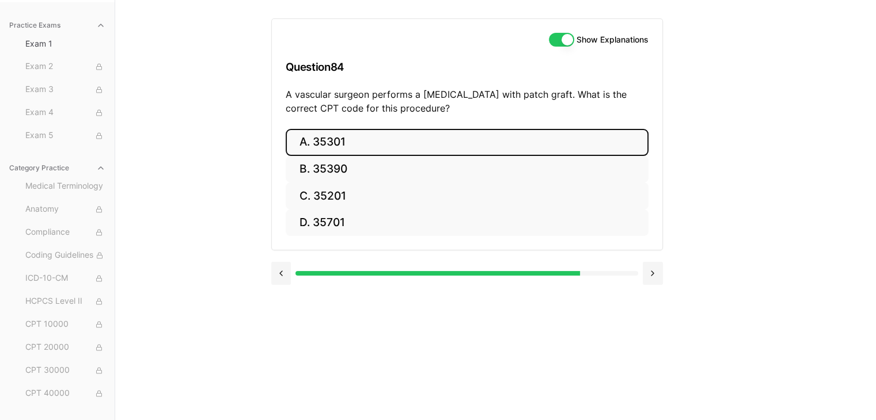
click at [423, 146] on button "A. 35301" at bounding box center [467, 142] width 363 height 27
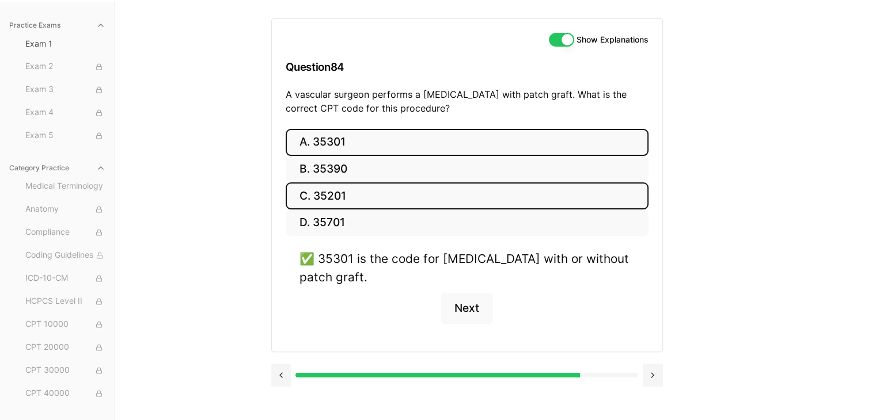
click at [386, 199] on button "C. 35201" at bounding box center [467, 196] width 363 height 27
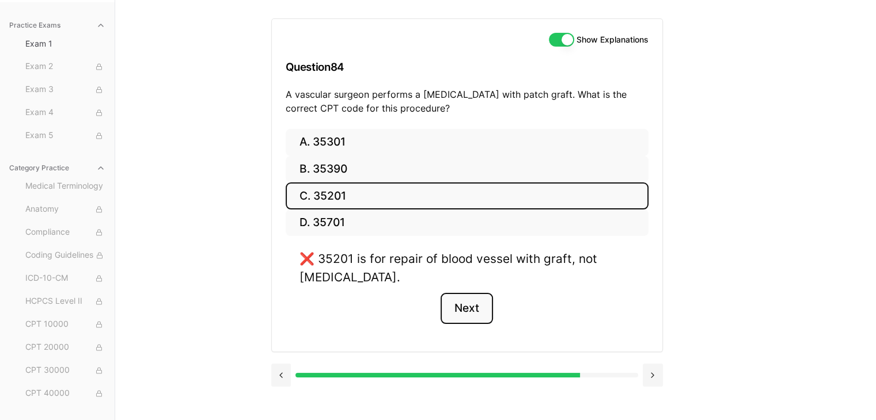
click at [454, 306] on button "Next" at bounding box center [467, 308] width 52 height 31
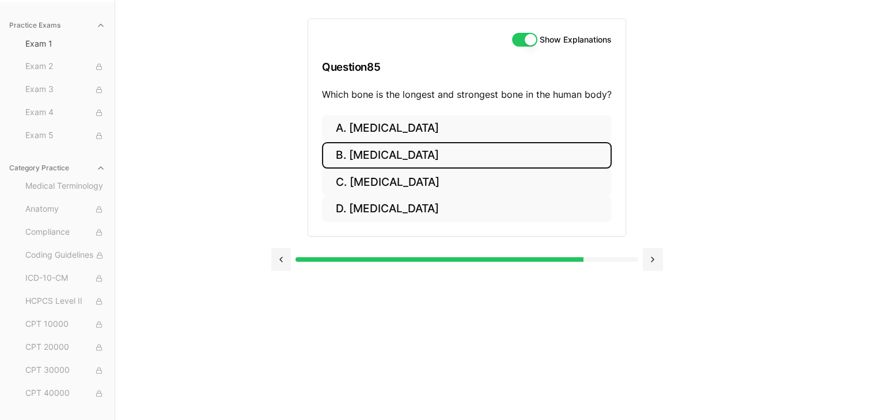
click at [496, 162] on button "B. [MEDICAL_DATA]" at bounding box center [467, 155] width 290 height 27
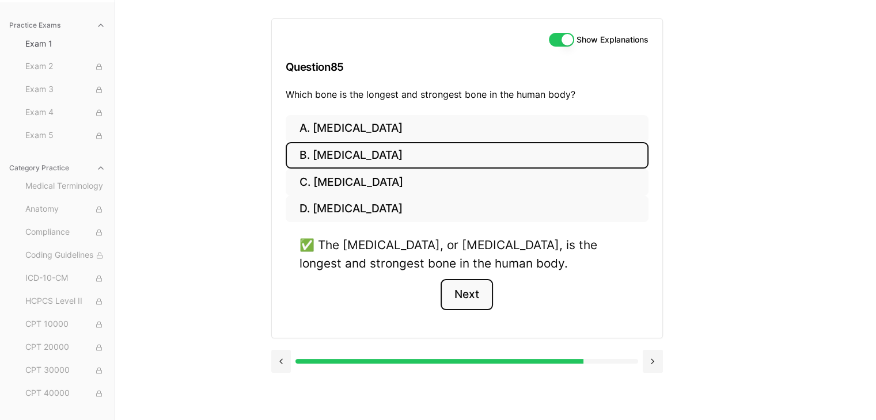
click at [462, 302] on button "Next" at bounding box center [467, 294] width 52 height 31
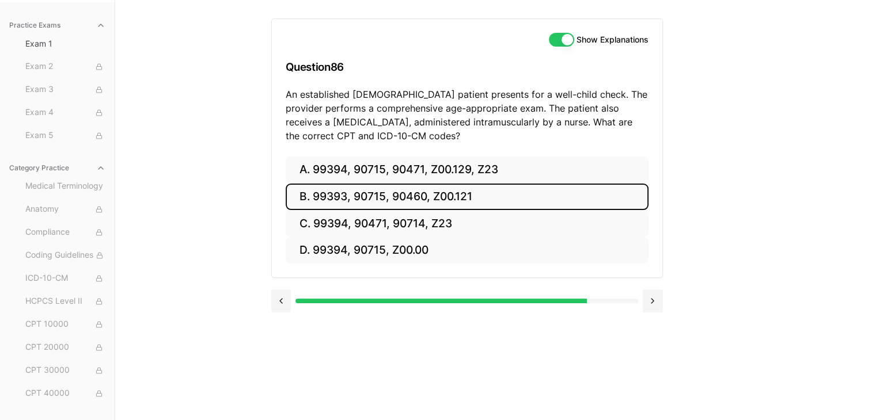
click at [442, 196] on button "B. 99393, 90715, 90460, Z00.121" at bounding box center [467, 197] width 363 height 27
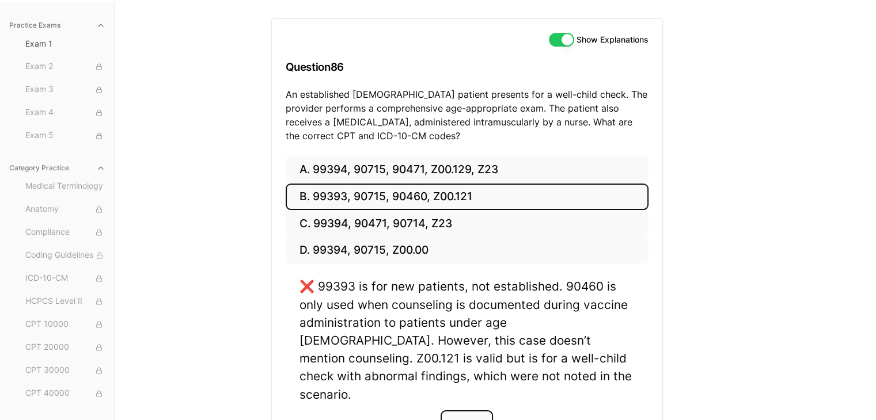
click at [470, 411] on button "Next" at bounding box center [467, 426] width 52 height 31
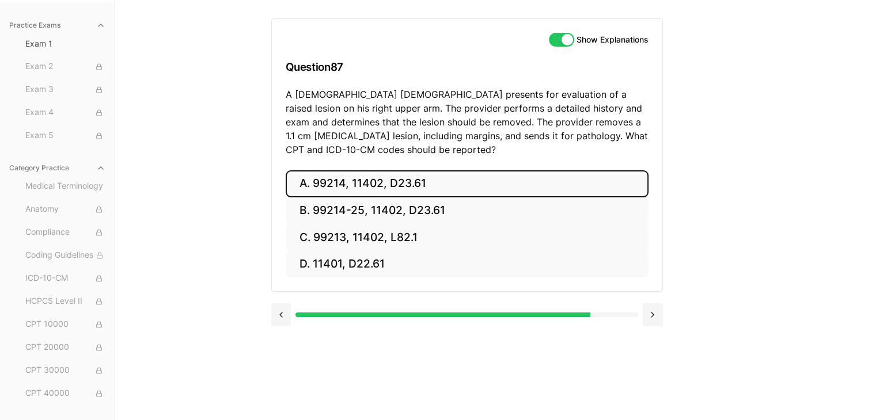
click at [429, 180] on button "A. 99214, 11402, D23.61" at bounding box center [467, 183] width 363 height 27
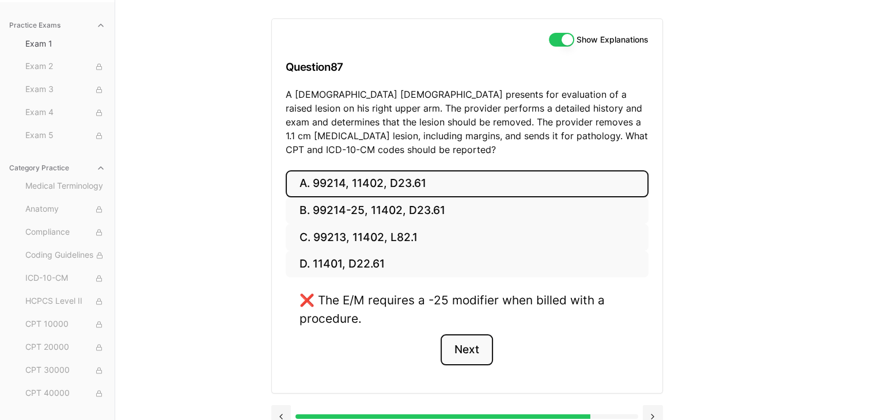
click at [453, 342] on button "Next" at bounding box center [467, 350] width 52 height 31
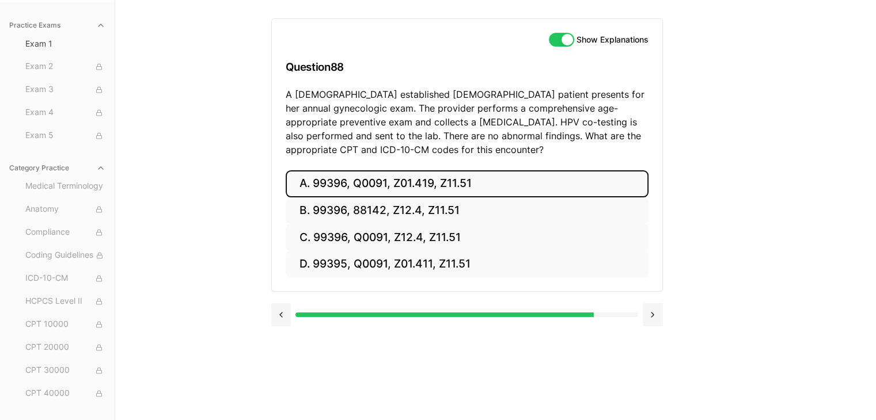
click at [396, 188] on button "A. 99396, Q0091, Z01.419, Z11.51" at bounding box center [467, 183] width 363 height 27
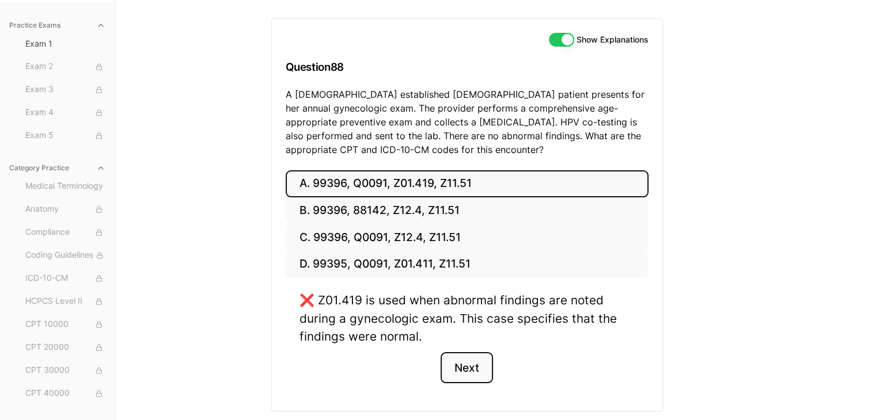
click at [462, 370] on button "Next" at bounding box center [467, 367] width 52 height 31
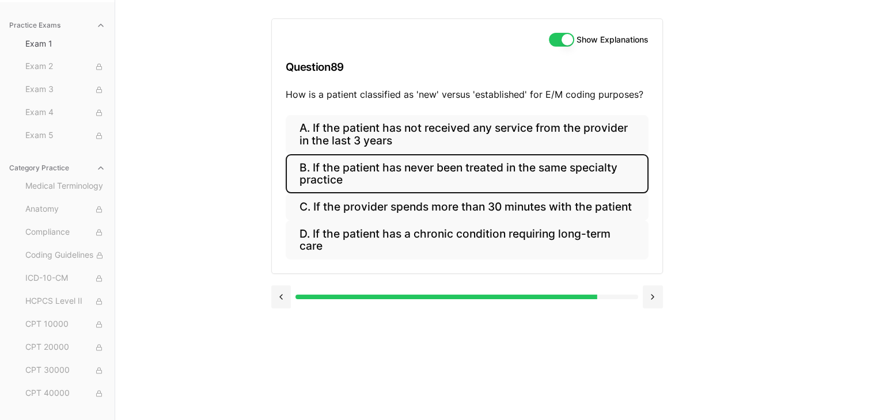
click at [559, 184] on button "B. If the patient has never been treated in the same specialty practice" at bounding box center [467, 173] width 363 height 39
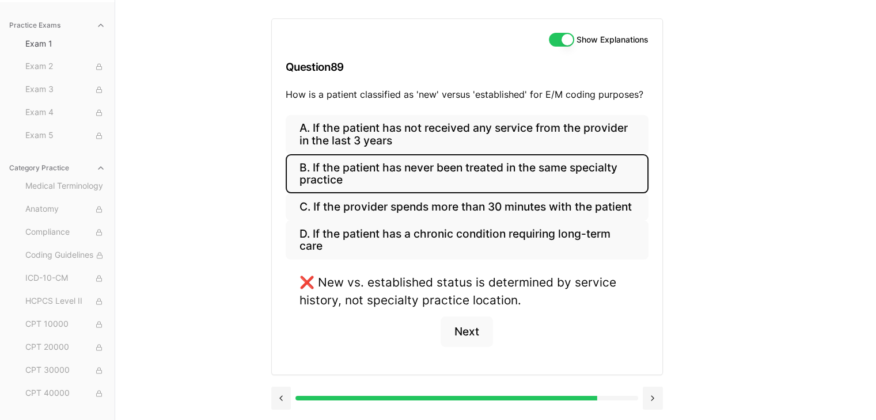
click at [537, 159] on button "B. If the patient has never been treated in the same specialty practice" at bounding box center [467, 173] width 363 height 39
click at [527, 134] on button "A. If the patient has not received any service from the provider in the last 3 …" at bounding box center [467, 134] width 363 height 39
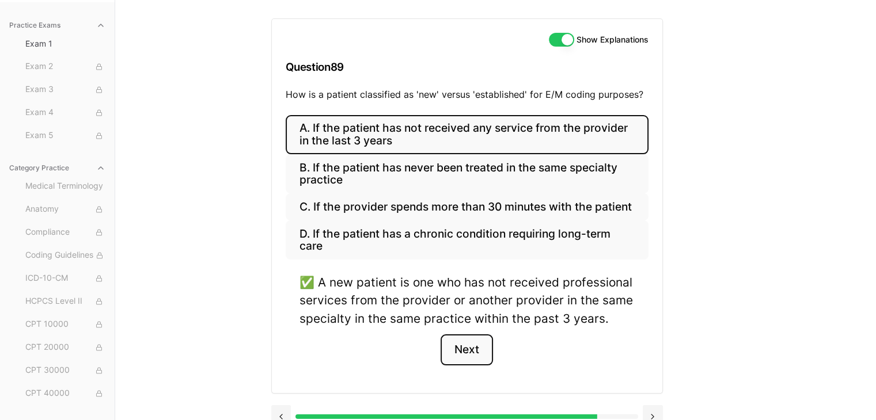
click at [464, 351] on button "Next" at bounding box center [467, 350] width 52 height 31
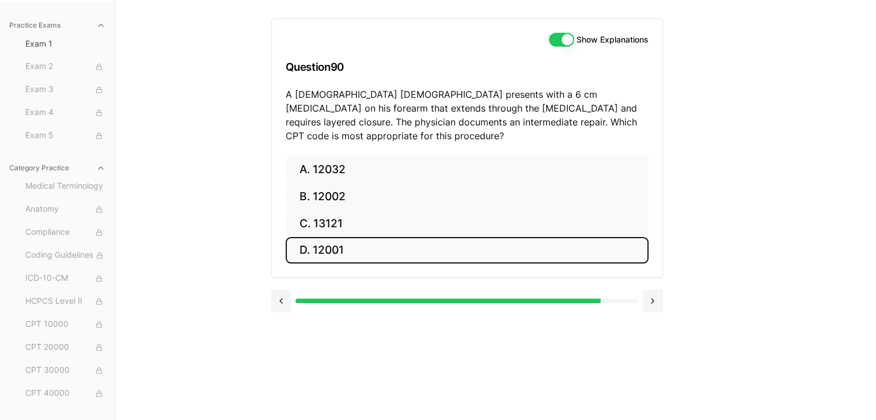
click at [404, 244] on button "D. 12001" at bounding box center [467, 250] width 363 height 27
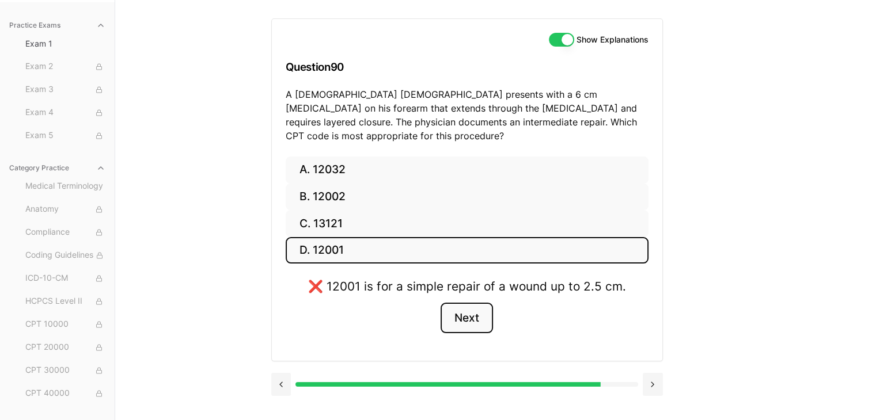
click at [456, 303] on button "Next" at bounding box center [467, 318] width 52 height 31
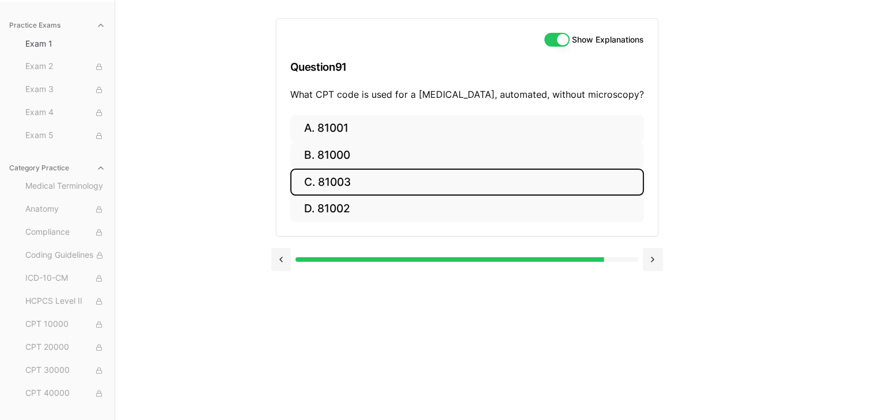
click at [395, 186] on button "C. 81003" at bounding box center [467, 182] width 354 height 27
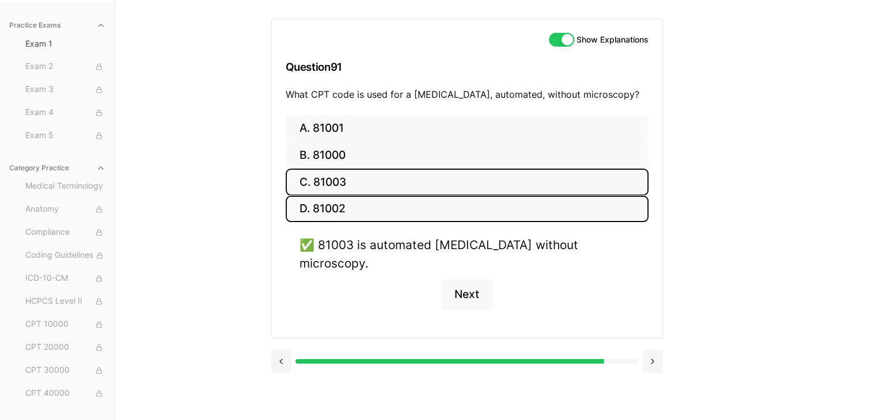
click at [402, 203] on button "D. 81002" at bounding box center [467, 209] width 363 height 27
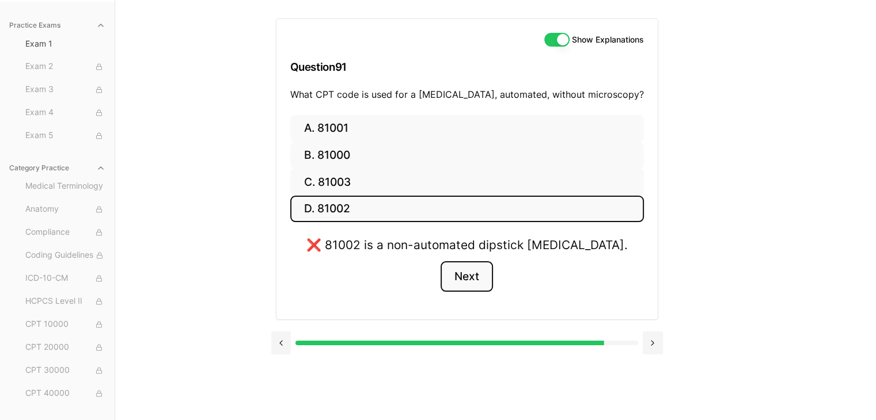
click at [458, 272] on button "Next" at bounding box center [467, 276] width 52 height 31
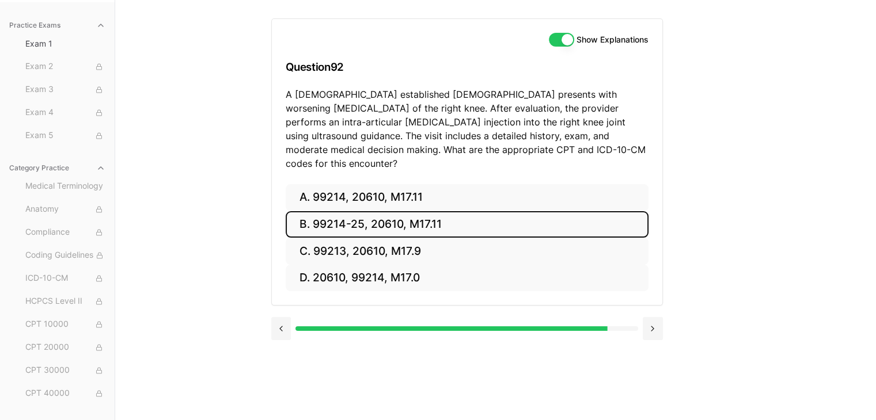
click at [396, 211] on button "B. 99214-25, 20610, M17.11" at bounding box center [467, 224] width 363 height 27
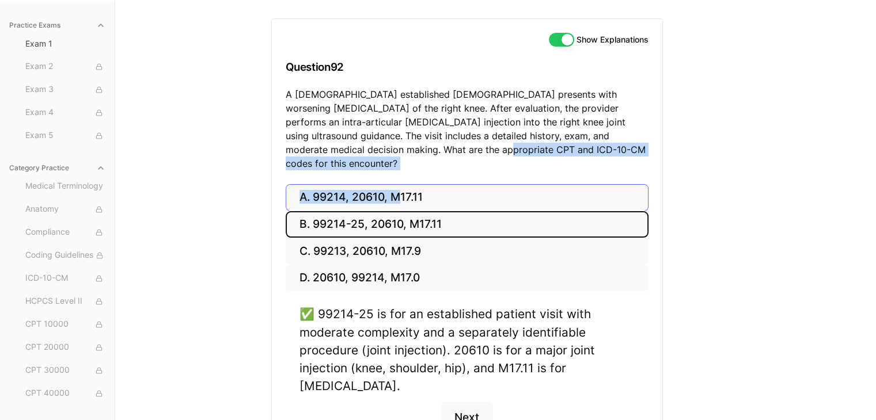
drag, startPoint x: 394, startPoint y: 166, endPoint x: 402, endPoint y: 181, distance: 16.7
click at [402, 181] on div "Show Explanations Question 92 A [DEMOGRAPHIC_DATA] established [DEMOGRAPHIC_DAT…" at bounding box center [467, 239] width 392 height 443
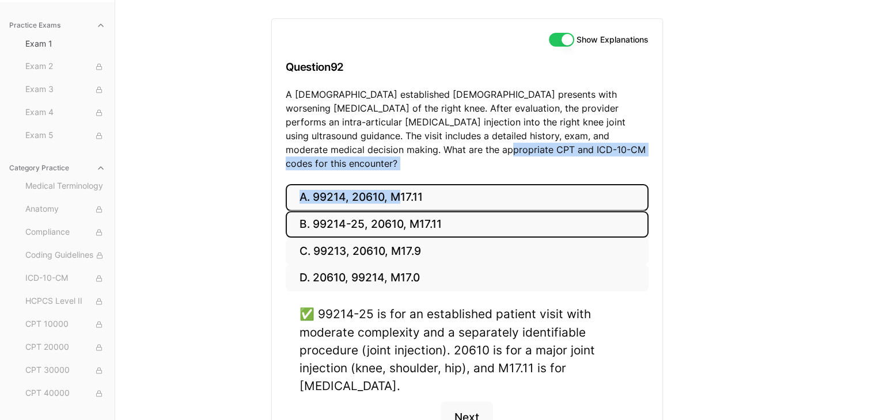
click at [402, 184] on button "A. 99214, 20610, M17.11" at bounding box center [467, 197] width 363 height 27
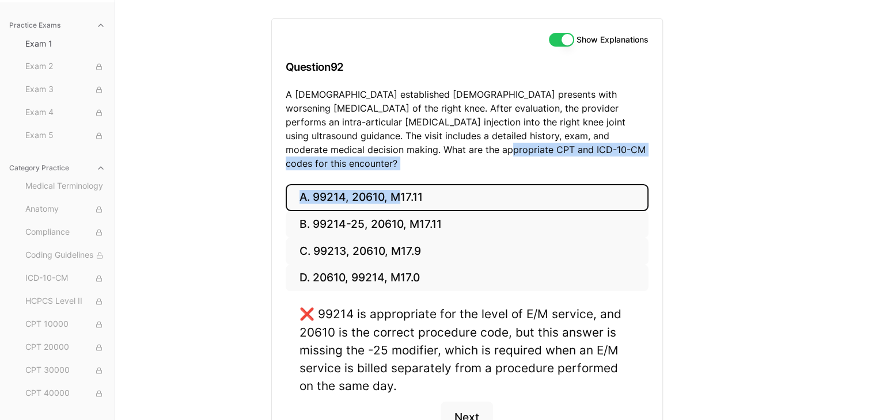
scroll to position [176, 0]
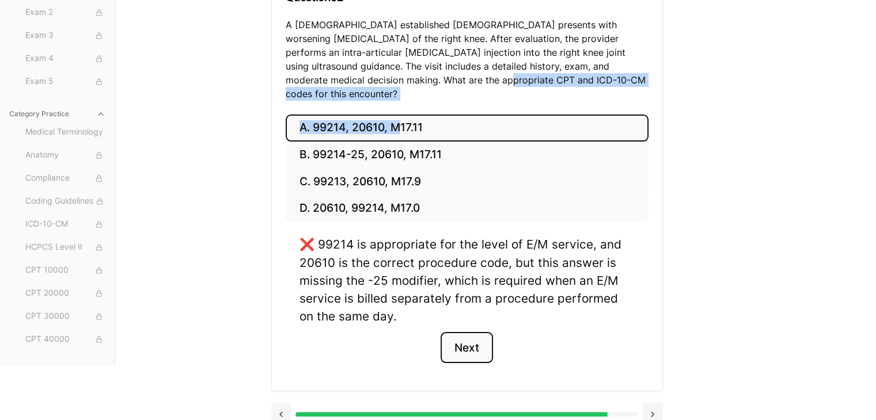
click at [464, 337] on button "Next" at bounding box center [467, 347] width 52 height 31
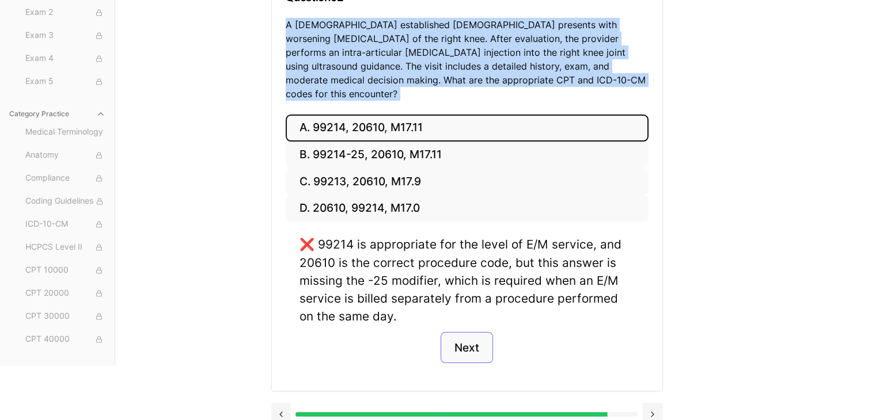
scroll to position [106, 0]
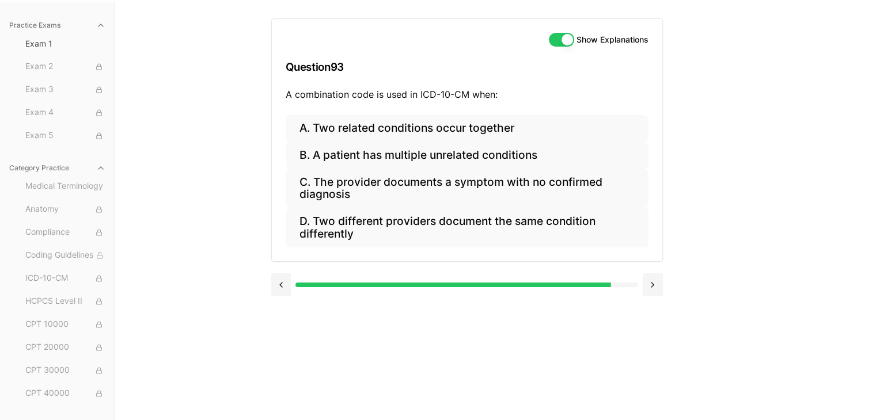
click at [172, 214] on div "Practice Exams Exam 1 Exam 2 Exam 3 Exam 4 Exam 5 Category Practice Medical Ter…" at bounding box center [438, 210] width 876 height 420
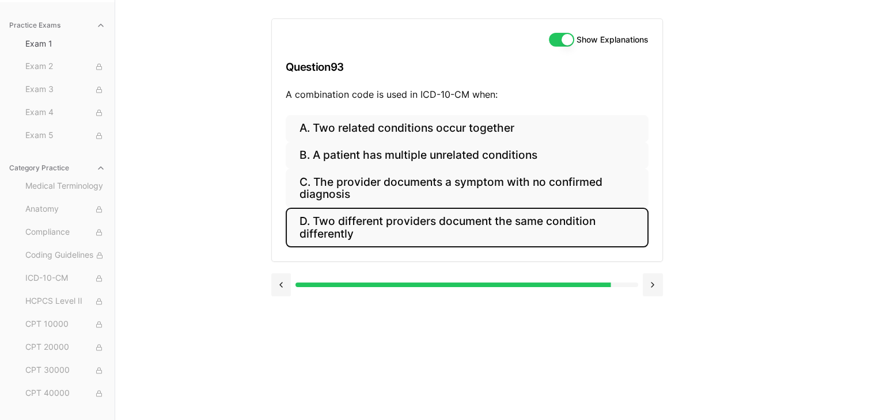
click at [419, 241] on button "D. Two different providers document the same condition differently" at bounding box center [467, 227] width 363 height 39
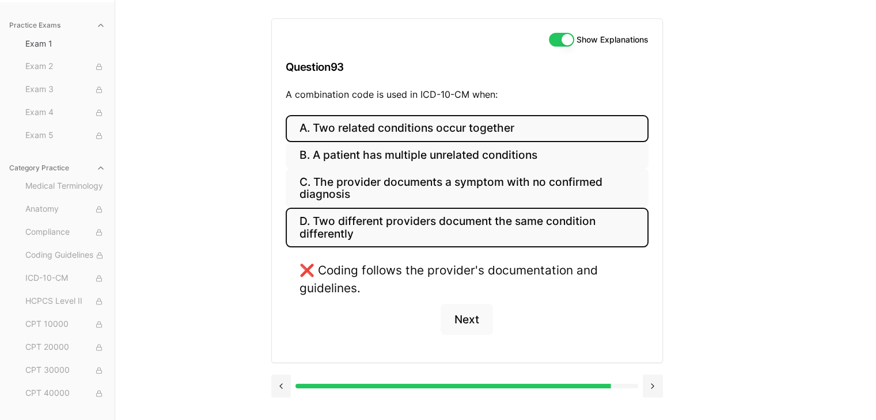
click at [374, 132] on button "A. Two related conditions occur together" at bounding box center [467, 128] width 363 height 27
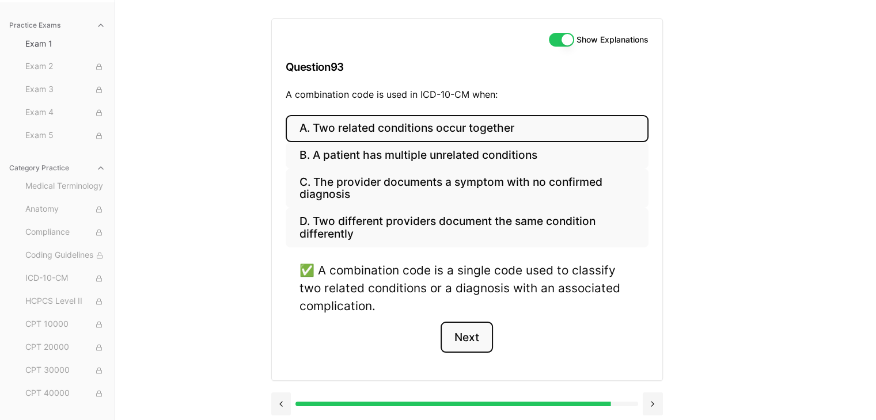
click at [447, 342] on button "Next" at bounding box center [467, 337] width 52 height 31
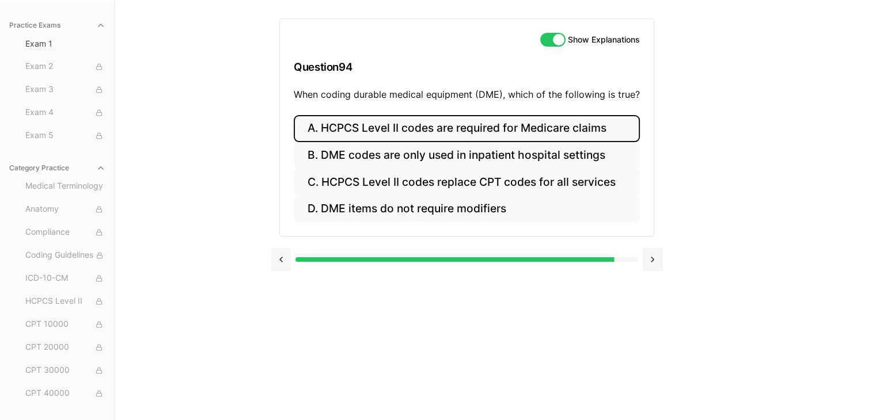
click at [491, 135] on button "A. HCPCS Level II codes are required for Medicare claims" at bounding box center [467, 128] width 346 height 27
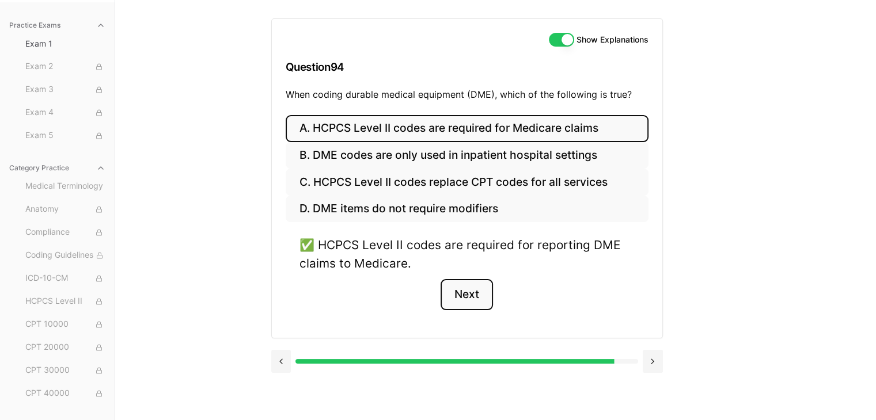
click at [458, 291] on button "Next" at bounding box center [467, 294] width 52 height 31
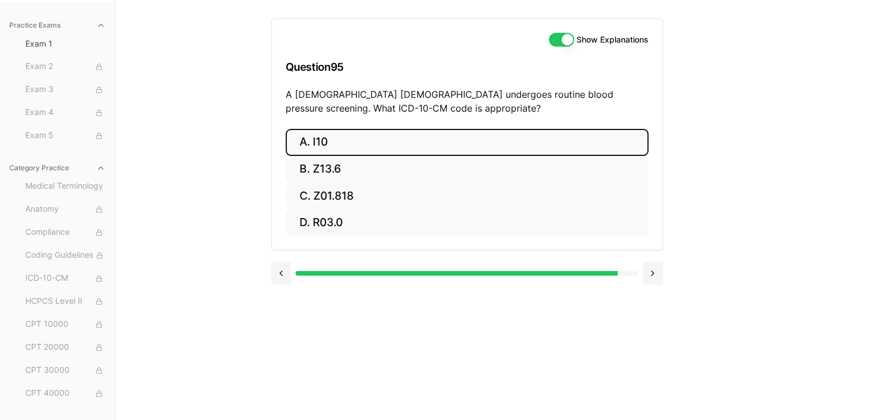
click at [362, 147] on button "A. I10" at bounding box center [467, 142] width 363 height 27
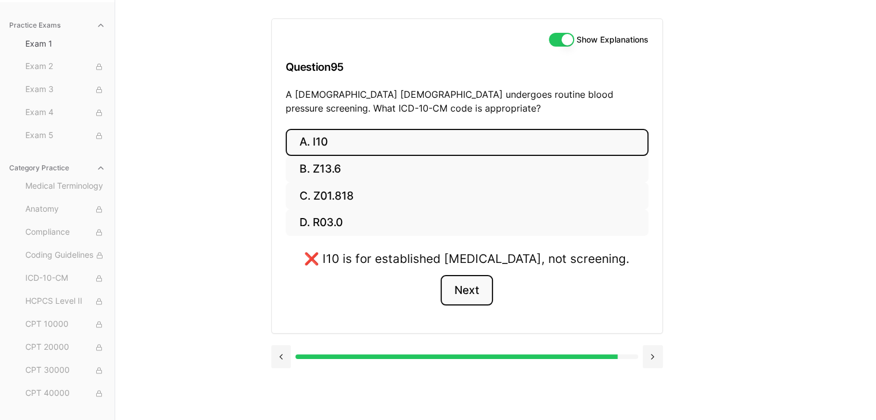
click at [451, 291] on button "Next" at bounding box center [467, 290] width 52 height 31
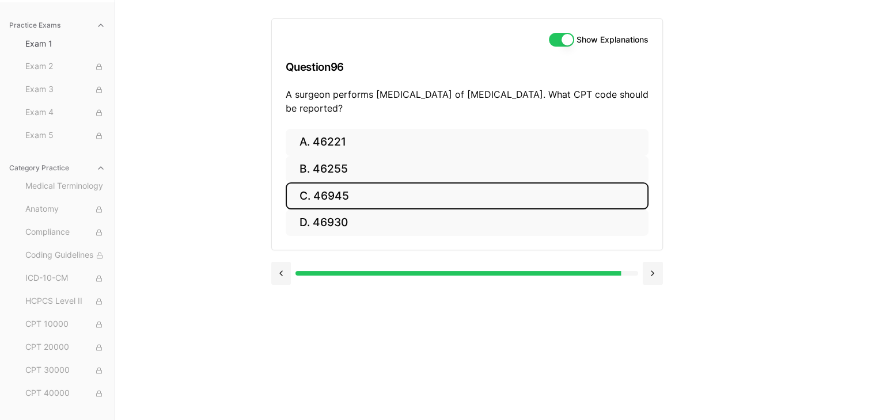
click at [390, 195] on button "C. 46945" at bounding box center [467, 196] width 363 height 27
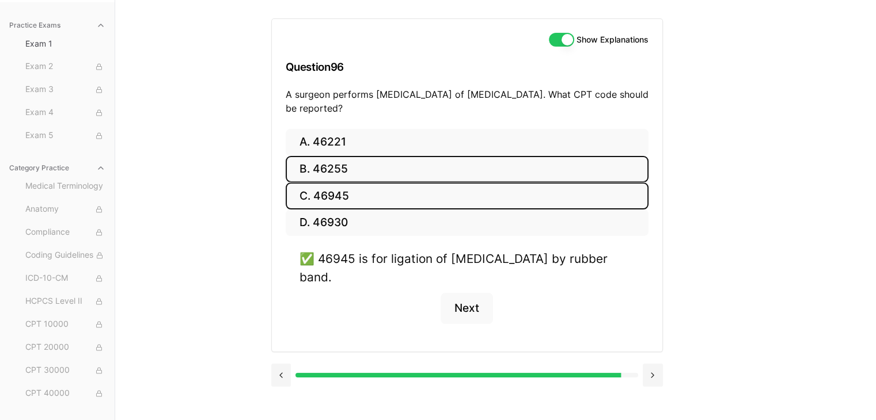
click at [353, 161] on button "B. 46255" at bounding box center [467, 169] width 363 height 27
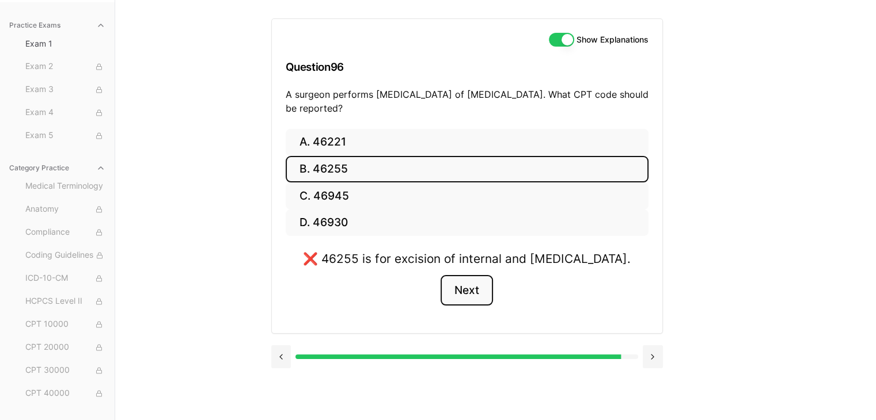
click at [469, 302] on button "Next" at bounding box center [467, 290] width 52 height 31
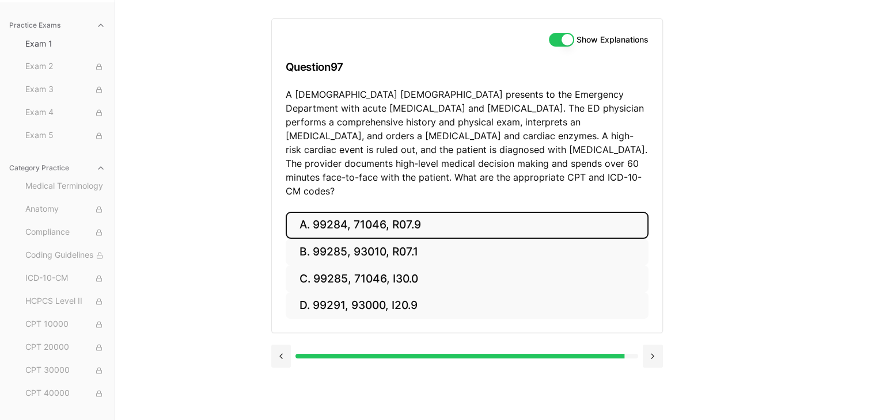
click at [369, 212] on button "A. 99284, 71046, R07.9" at bounding box center [467, 225] width 363 height 27
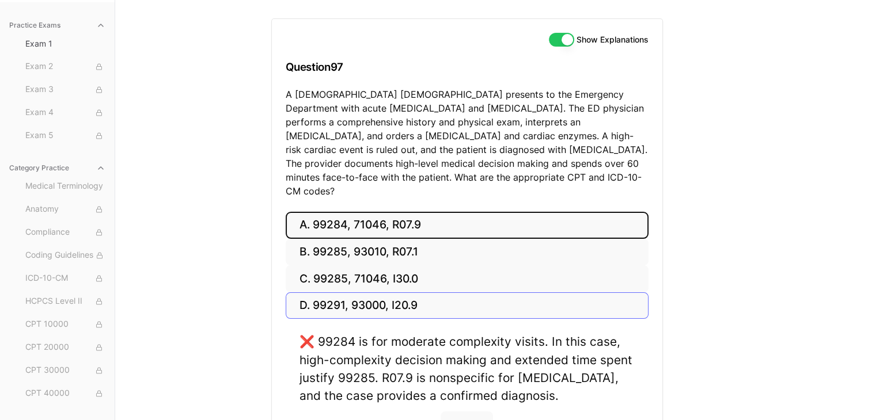
scroll to position [185, 0]
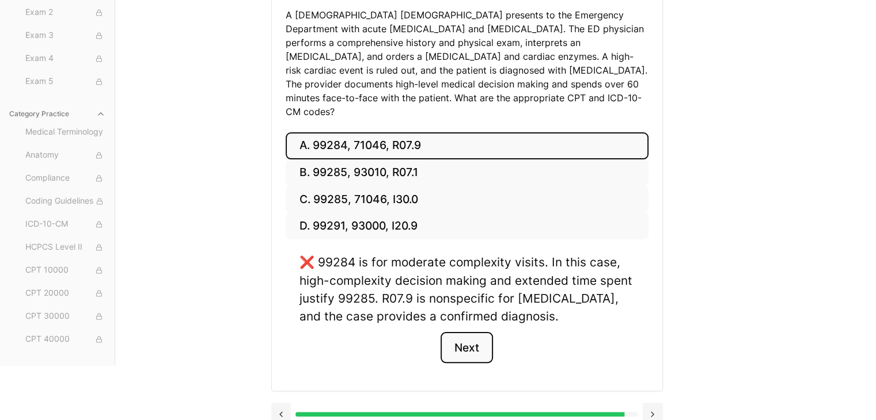
click at [454, 340] on button "Next" at bounding box center [467, 347] width 52 height 31
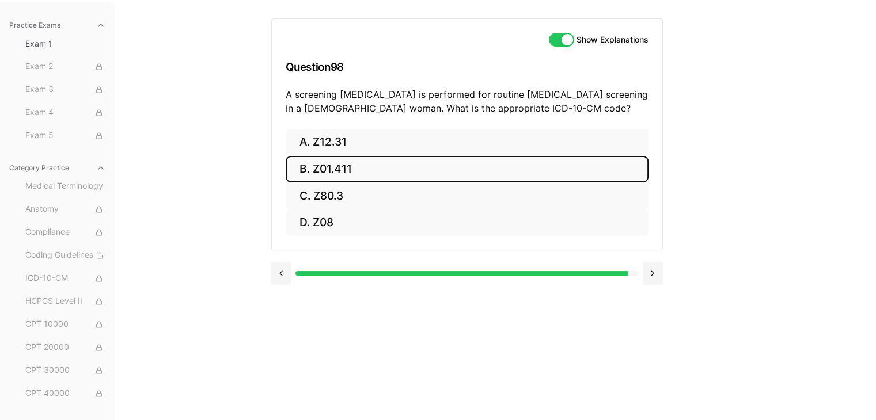
click at [441, 162] on button "B. Z01.411" at bounding box center [467, 169] width 363 height 27
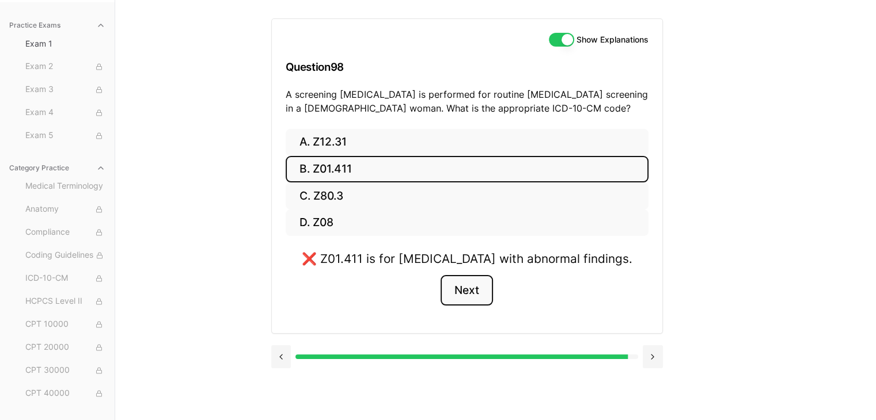
click at [465, 298] on button "Next" at bounding box center [467, 290] width 52 height 31
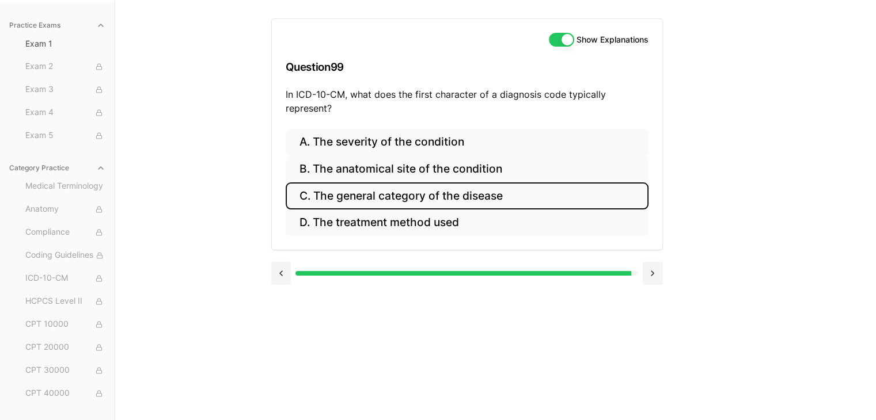
click at [495, 199] on button "C. The general category of the disease" at bounding box center [467, 196] width 363 height 27
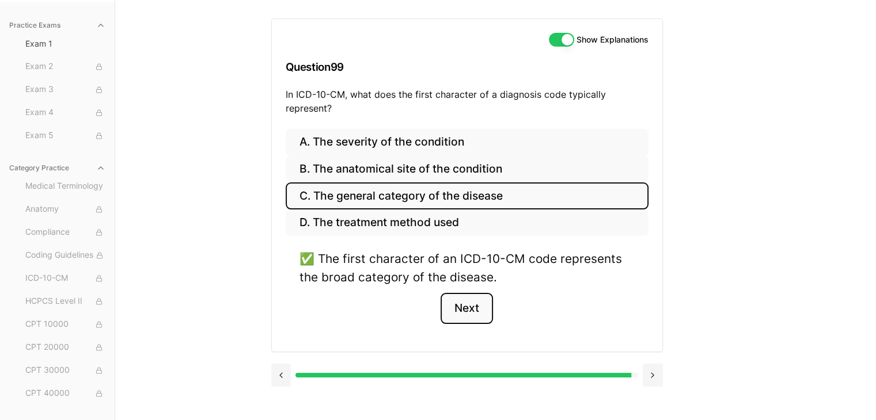
click at [465, 316] on button "Next" at bounding box center [467, 308] width 52 height 31
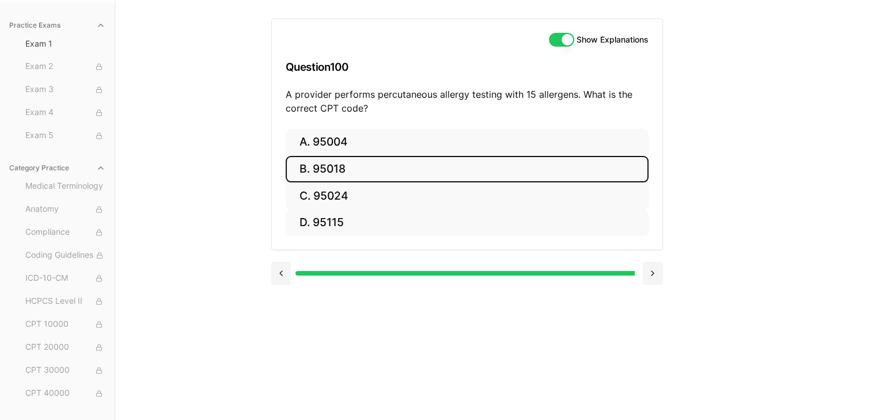
click at [442, 178] on button "B. 95018" at bounding box center [467, 169] width 363 height 27
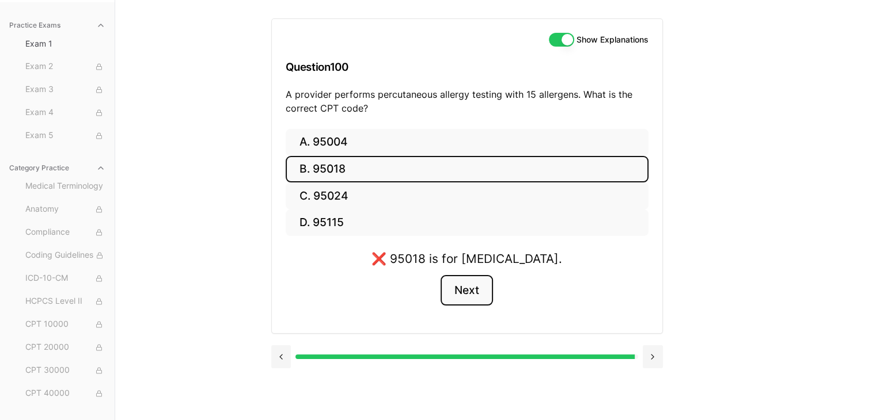
click at [468, 297] on button "Next" at bounding box center [467, 290] width 52 height 31
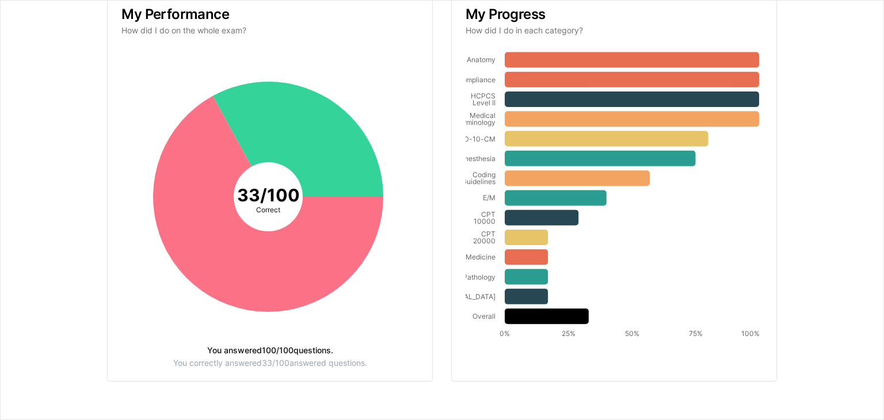
scroll to position [0, 0]
